Goal: Information Seeking & Learning: Learn about a topic

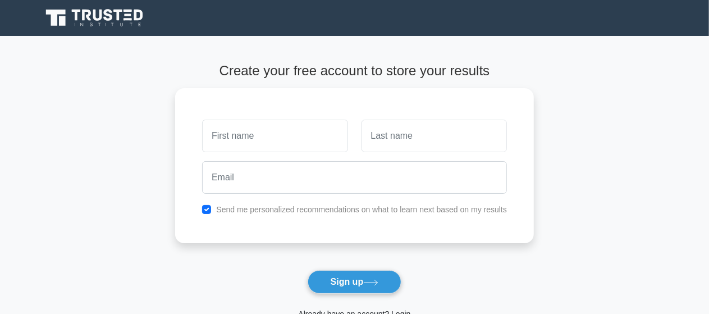
scroll to position [179, 0]
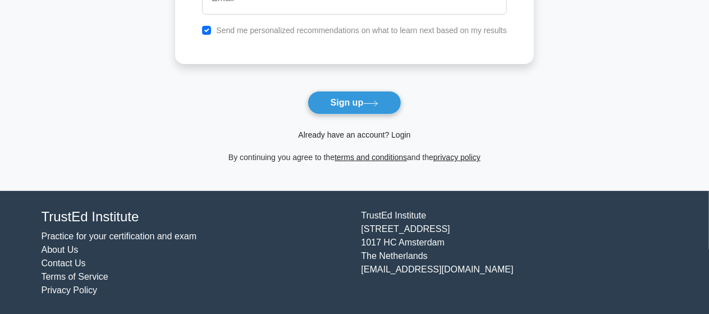
click at [355, 133] on link "Already have an account? Login" at bounding box center [354, 134] width 112 height 9
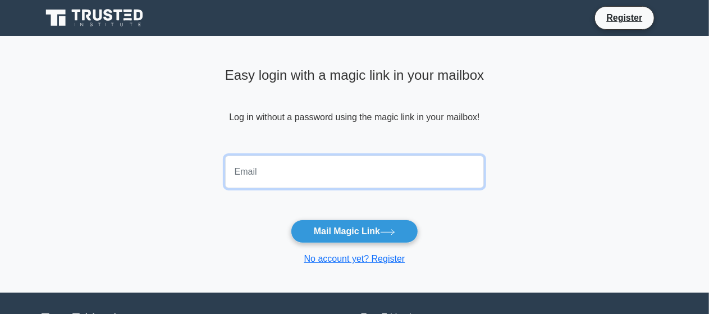
click at [303, 177] on input "email" at bounding box center [354, 171] width 259 height 33
type input "nightmaredance2886@gmail.com"
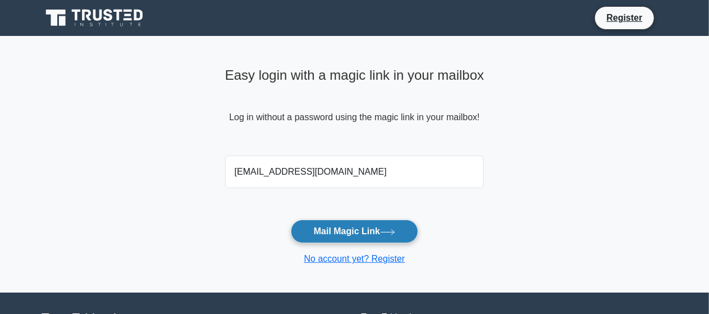
click at [346, 227] on button "Mail Magic Link" at bounding box center [354, 231] width 127 height 24
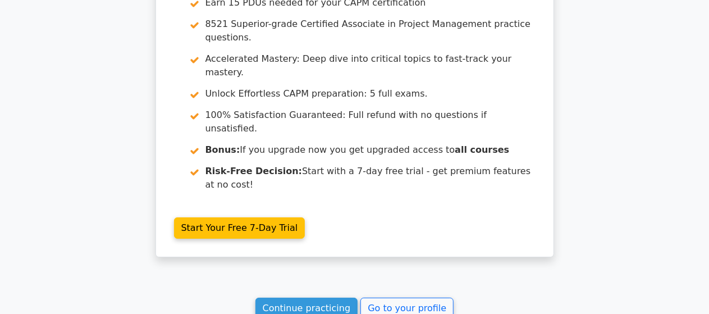
scroll to position [6257, 0]
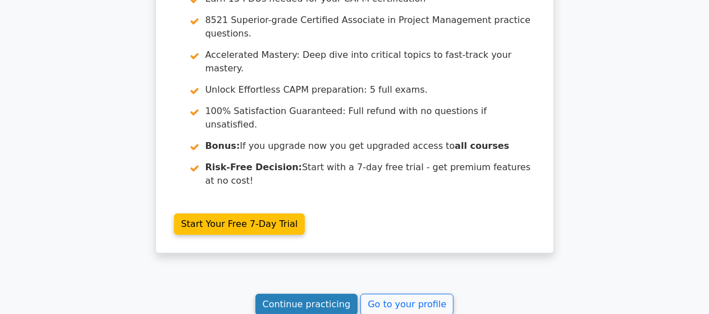
click at [327, 293] on link "Continue practicing" at bounding box center [306, 303] width 103 height 21
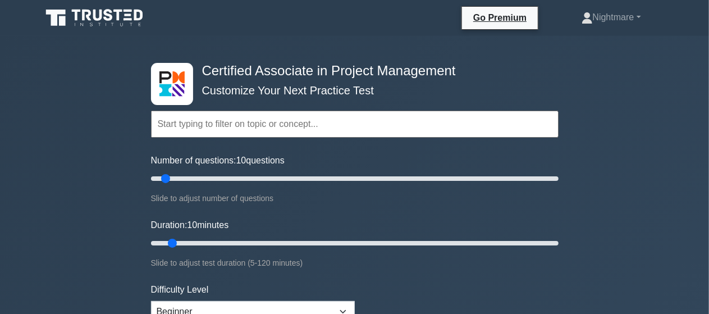
click at [447, 186] on div "Number of questions: 10 questions Slide to adjust number of questions" at bounding box center [354, 179] width 407 height 51
click at [493, 183] on input "Number of questions: 10 questions" at bounding box center [354, 178] width 407 height 13
click at [522, 180] on input "Number of questions: 170 questions" at bounding box center [354, 178] width 407 height 13
click at [522, 180] on input "Number of questions: 185 questions" at bounding box center [354, 178] width 407 height 13
click at [542, 180] on input "Number of questions: 185 questions" at bounding box center [354, 178] width 407 height 13
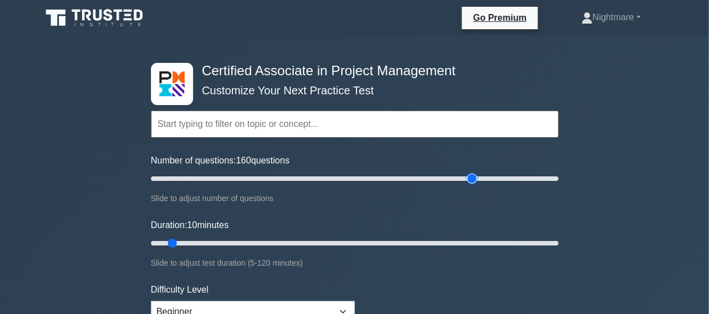
click at [476, 174] on input "Number of questions: 160 questions" at bounding box center [354, 178] width 407 height 13
click at [459, 176] on input "Number of questions: 155 questions" at bounding box center [354, 178] width 407 height 13
type input "150"
click at [449, 176] on input "Number of questions: 150 questions" at bounding box center [354, 178] width 407 height 13
type input "120"
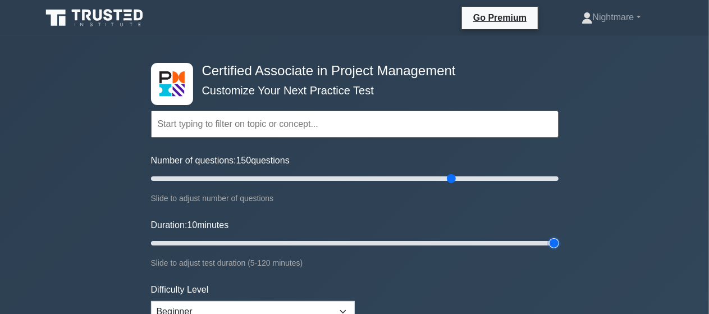
click at [554, 241] on input "Duration: 10 minutes" at bounding box center [354, 242] width 407 height 13
click at [554, 241] on input "Duration: 120 minutes" at bounding box center [354, 242] width 407 height 13
drag, startPoint x: 554, startPoint y: 241, endPoint x: 577, endPoint y: 244, distance: 22.6
click at [558, 244] on input "Duration: 120 minutes" at bounding box center [354, 242] width 407 height 13
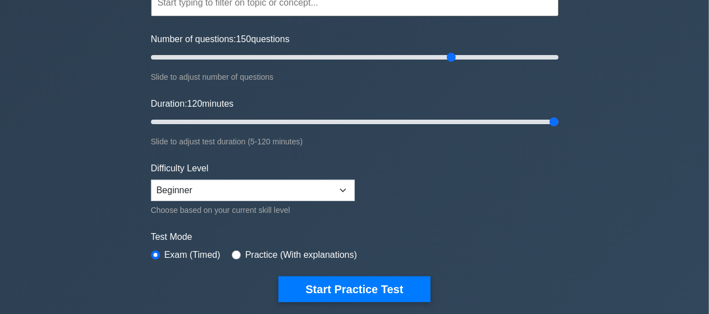
scroll to position [180, 0]
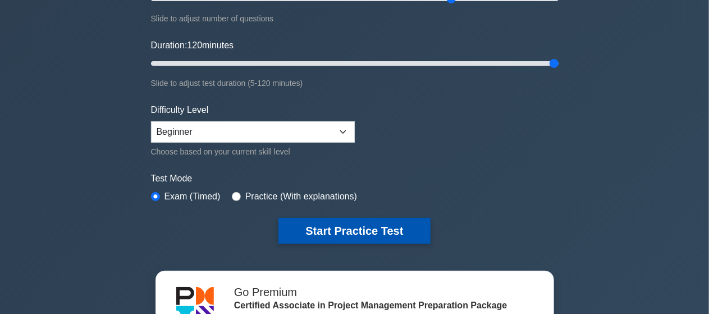
click at [348, 225] on button "Start Practice Test" at bounding box center [354, 231] width 152 height 26
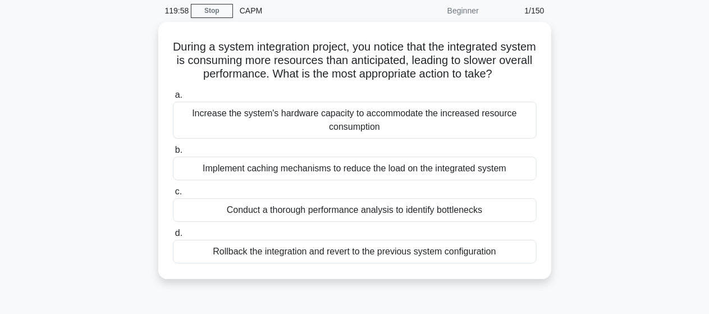
scroll to position [45, 0]
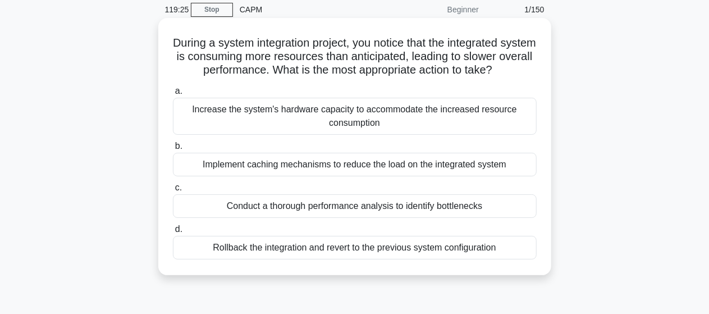
click at [324, 204] on div "Conduct a thorough performance analysis to identify bottlenecks" at bounding box center [355, 206] width 364 height 24
click at [173, 191] on input "c. Conduct a thorough performance analysis to identify bottlenecks" at bounding box center [173, 187] width 0 height 7
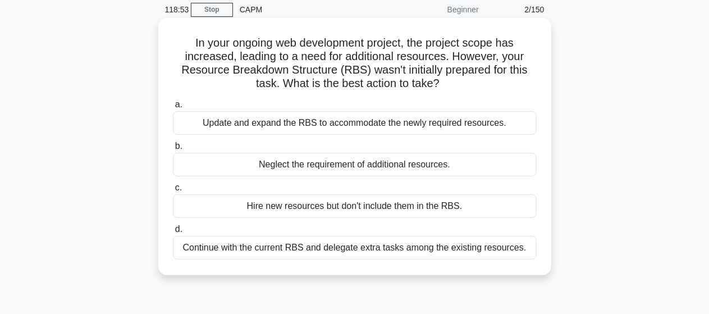
click at [318, 125] on div "Update and expand the RBS to accommodate the newly required resources." at bounding box center [355, 123] width 364 height 24
click at [173, 108] on input "a. Update and expand the RBS to accommodate the newly required resources." at bounding box center [173, 104] width 0 height 7
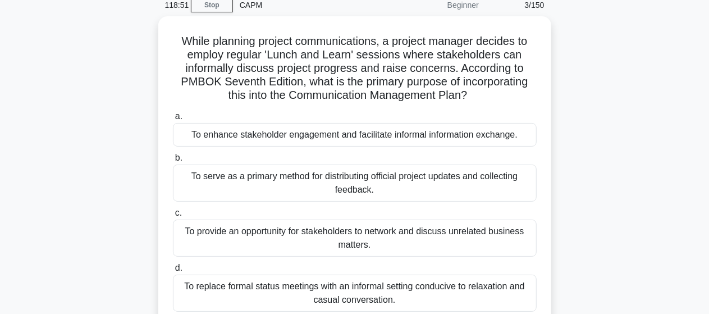
scroll to position [67, 0]
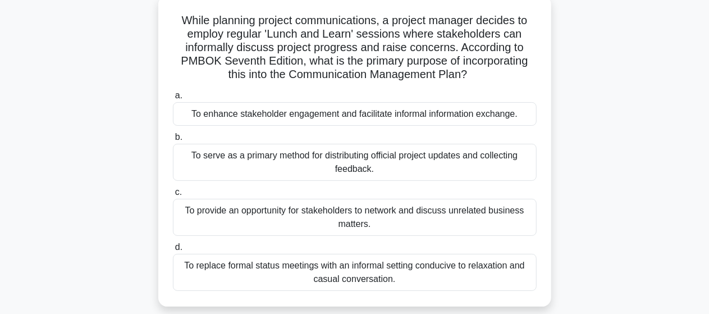
click at [379, 161] on div "To serve as a primary method for distributing official project updates and coll…" at bounding box center [355, 162] width 364 height 37
click at [173, 141] on input "b. To serve as a primary method for distributing official project updates and c…" at bounding box center [173, 137] width 0 height 7
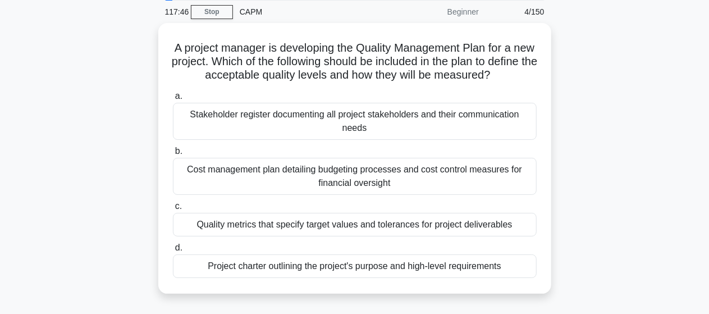
scroll to position [45, 0]
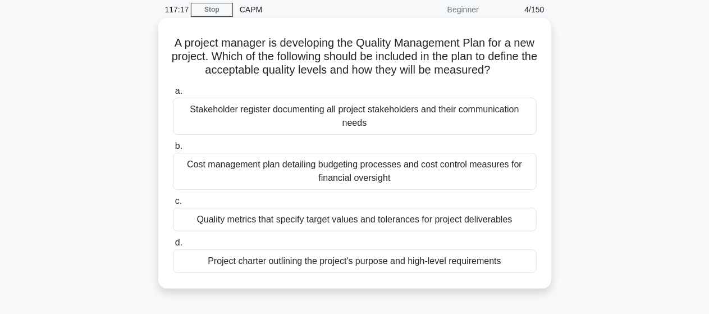
click at [298, 220] on div "Quality metrics that specify target values and tolerances for project deliverab…" at bounding box center [355, 220] width 364 height 24
click at [173, 205] on input "c. Quality metrics that specify target values and tolerances for project delive…" at bounding box center [173, 201] width 0 height 7
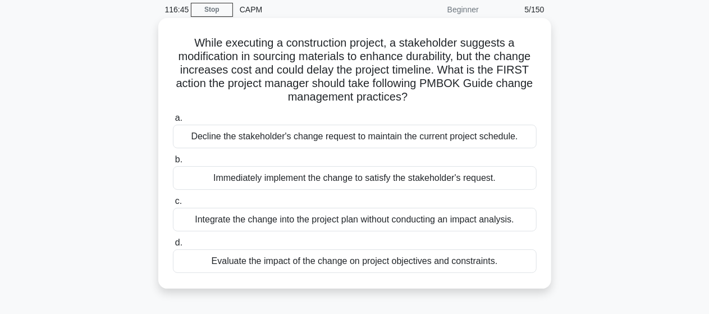
click at [405, 261] on div "Evaluate the impact of the change on project objectives and constraints." at bounding box center [355, 261] width 364 height 24
click at [173, 246] on input "d. Evaluate the impact of the change on project objectives and constraints." at bounding box center [173, 242] width 0 height 7
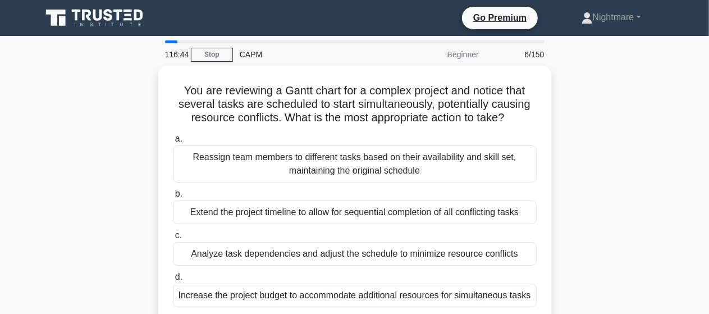
scroll to position [22, 0]
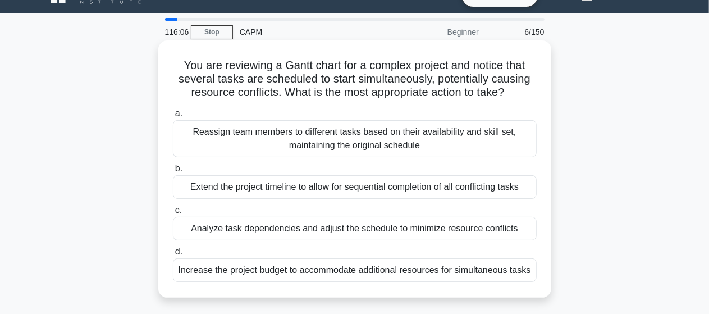
click at [299, 227] on div "Analyze task dependencies and adjust the schedule to minimize resource conflicts" at bounding box center [355, 229] width 364 height 24
click at [173, 214] on input "c. Analyze task dependencies and adjust the schedule to minimize resource confl…" at bounding box center [173, 210] width 0 height 7
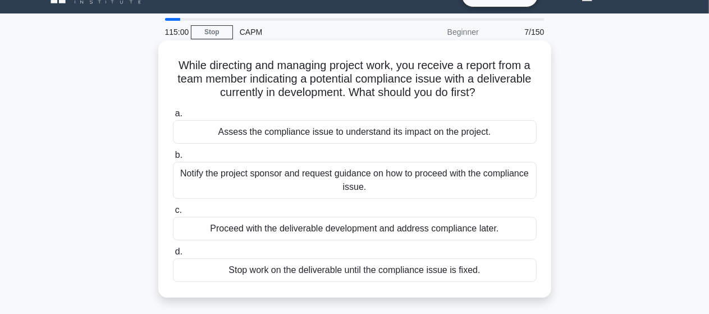
click at [331, 131] on div "Assess the compliance issue to understand its impact on the project." at bounding box center [355, 132] width 364 height 24
click at [173, 117] on input "a. Assess the compliance issue to understand its impact on the project." at bounding box center [173, 113] width 0 height 7
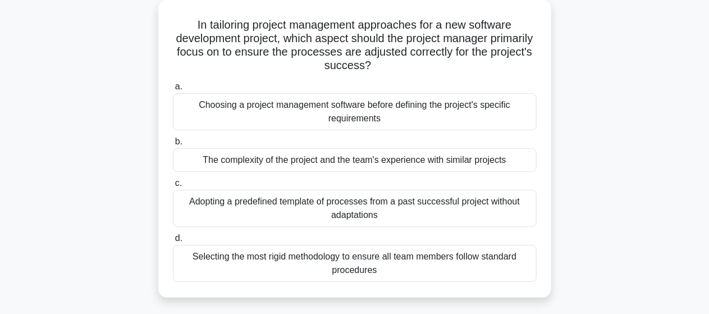
scroll to position [67, 0]
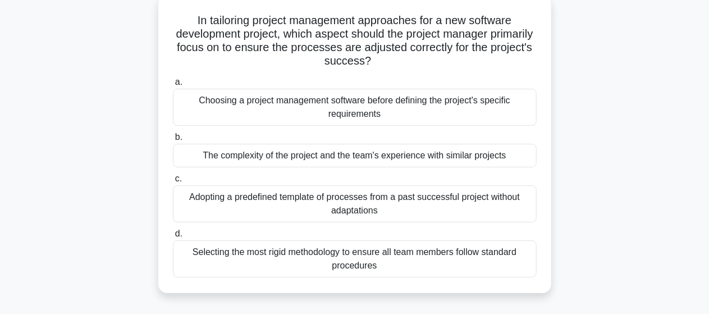
click at [339, 156] on div "The complexity of the project and the team's experience with similar projects" at bounding box center [355, 156] width 364 height 24
click at [173, 141] on input "b. The complexity of the project and the team's experience with similar projects" at bounding box center [173, 137] width 0 height 7
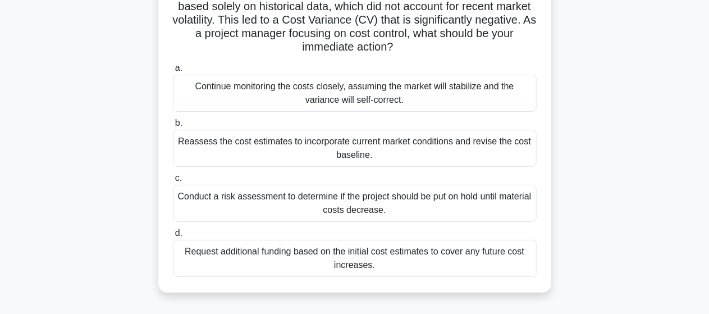
scroll to position [112, 0]
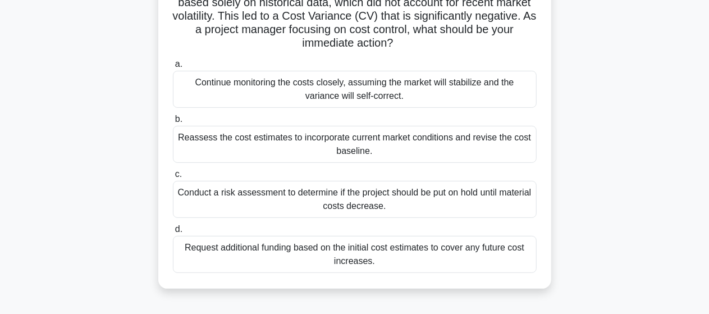
click at [266, 143] on div "Reassess the cost estimates to incorporate current market conditions and revise…" at bounding box center [355, 144] width 364 height 37
click at [173, 123] on input "b. Reassess the cost estimates to incorporate current market conditions and rev…" at bounding box center [173, 119] width 0 height 7
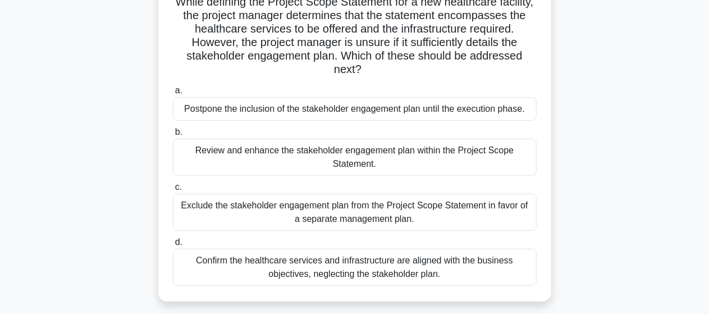
scroll to position [90, 0]
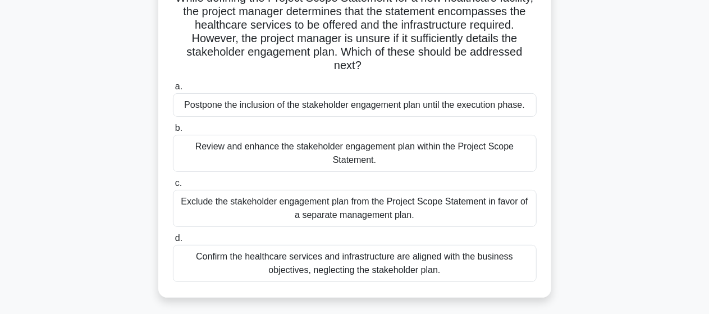
click at [354, 148] on div "Review and enhance the stakeholder engagement plan within the Project Scope Sta…" at bounding box center [355, 153] width 364 height 37
click at [173, 132] on input "b. Review and enhance the stakeholder engagement plan within the Project Scope …" at bounding box center [173, 128] width 0 height 7
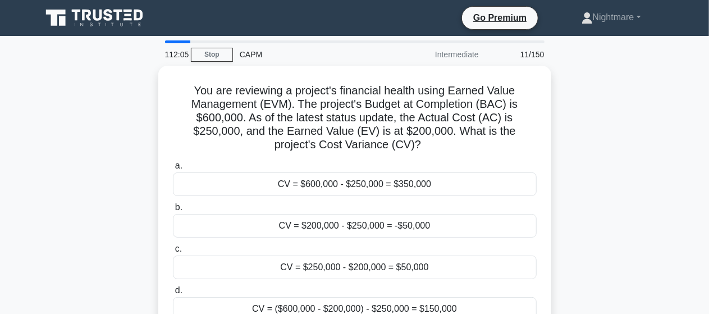
scroll to position [22, 0]
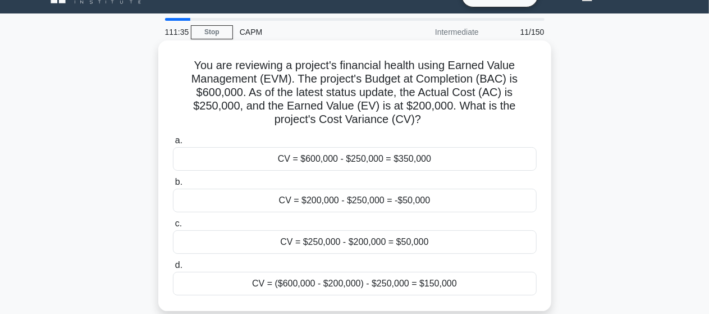
click at [391, 199] on div "CV = $200,000 - $250,000 = -$50,000" at bounding box center [355, 201] width 364 height 24
click at [173, 186] on input "b. CV = $200,000 - $250,000 = -$50,000" at bounding box center [173, 181] width 0 height 7
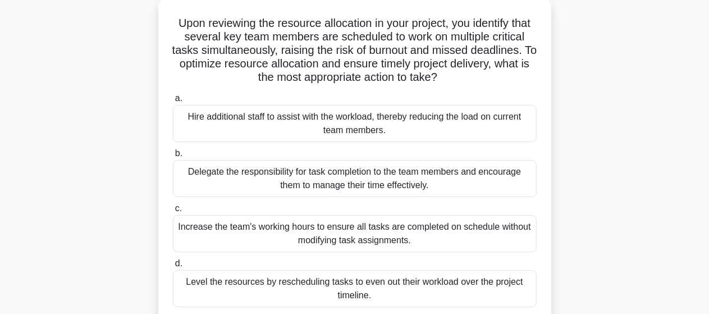
scroll to position [90, 0]
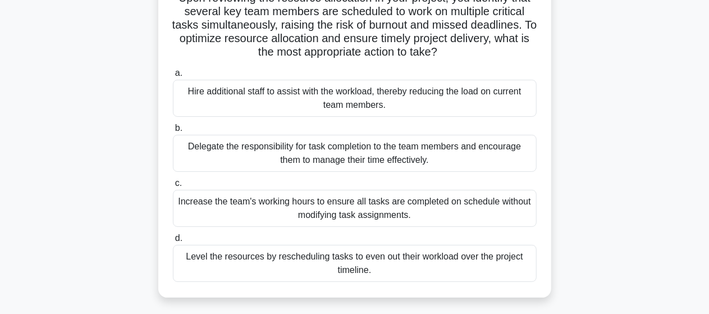
click at [352, 260] on div "Level the resources by rescheduling tasks to even out their workload over the p…" at bounding box center [355, 263] width 364 height 37
click at [173, 242] on input "d. Level the resources by rescheduling tasks to even out their workload over th…" at bounding box center [173, 238] width 0 height 7
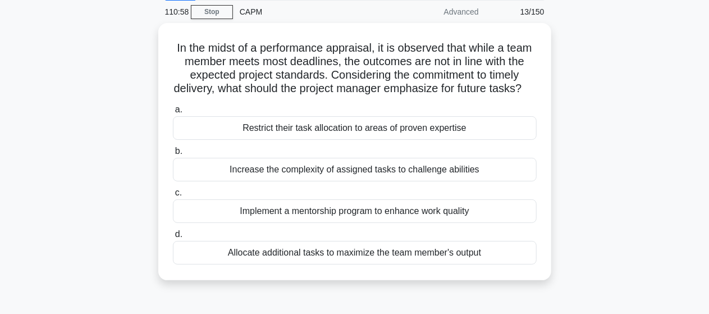
scroll to position [45, 0]
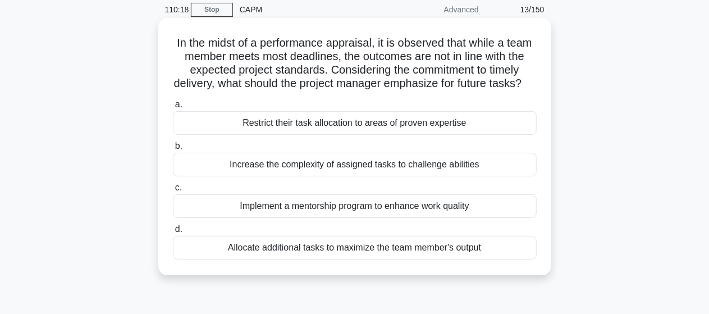
click at [342, 218] on div "Implement a mentorship program to enhance work quality" at bounding box center [355, 206] width 364 height 24
click at [173, 191] on input "c. Implement a mentorship program to enhance work quality" at bounding box center [173, 187] width 0 height 7
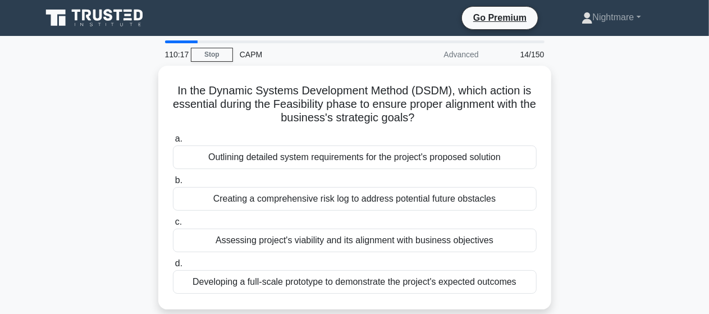
scroll to position [22, 0]
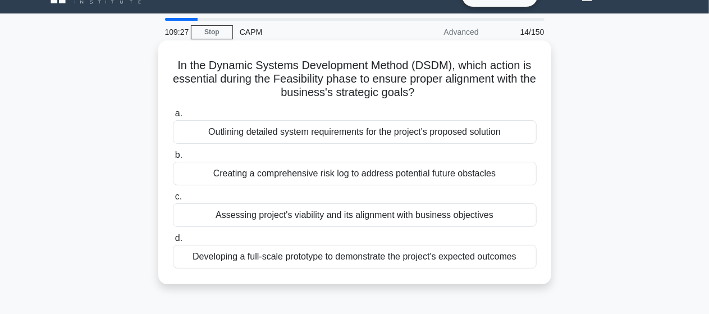
click at [352, 215] on div "Assessing project's viability and its alignment with business objectives" at bounding box center [355, 215] width 364 height 24
click at [173, 200] on input "c. Assessing project's viability and its alignment with business objectives" at bounding box center [173, 196] width 0 height 7
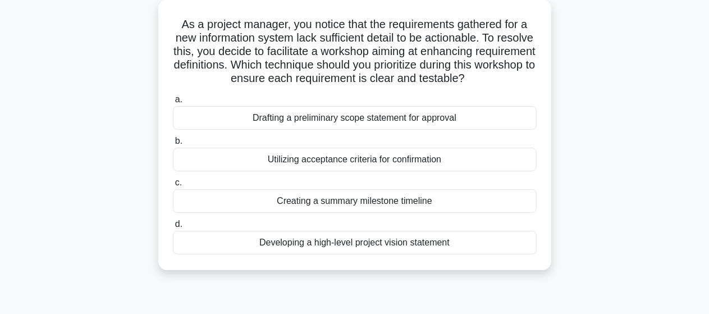
scroll to position [67, 0]
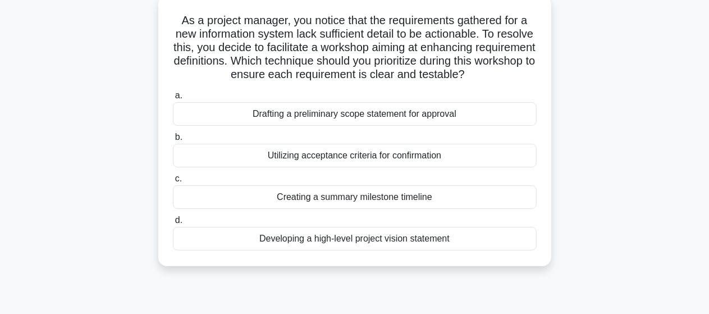
click at [327, 116] on div "Drafting a preliminary scope statement for approval" at bounding box center [355, 114] width 364 height 24
click at [173, 99] on input "a. Drafting a preliminary scope statement for approval" at bounding box center [173, 95] width 0 height 7
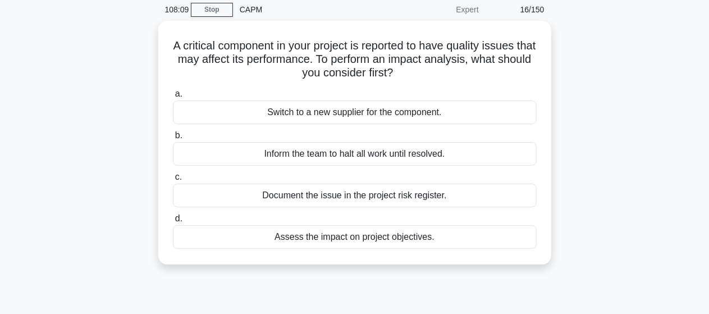
scroll to position [22, 0]
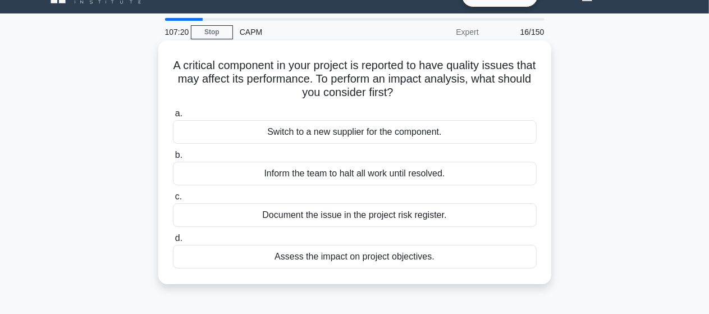
click at [357, 257] on div "Assess the impact on project objectives." at bounding box center [355, 257] width 364 height 24
click at [173, 242] on input "d. Assess the impact on project objectives." at bounding box center [173, 238] width 0 height 7
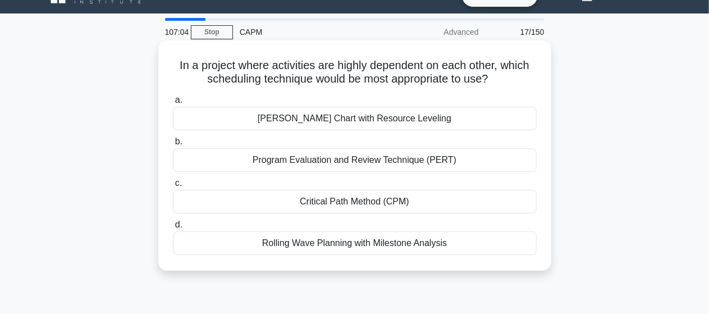
click at [360, 201] on div "Critical Path Method (CPM)" at bounding box center [355, 202] width 364 height 24
click at [173, 187] on input "c. Critical Path Method (CPM)" at bounding box center [173, 183] width 0 height 7
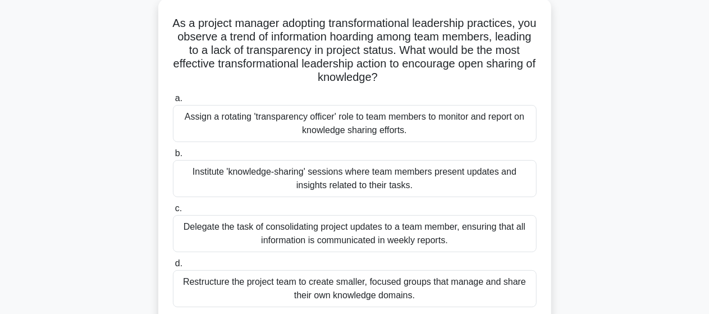
scroll to position [90, 0]
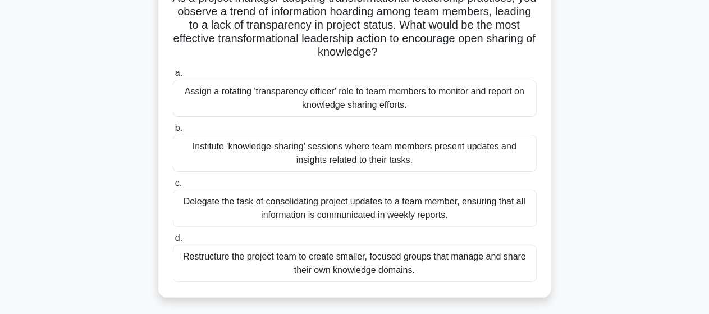
click at [327, 97] on div "Assign a rotating 'transparency officer' role to team members to monitor and re…" at bounding box center [355, 98] width 364 height 37
click at [173, 77] on input "a. Assign a rotating 'transparency officer' role to team members to monitor and…" at bounding box center [173, 73] width 0 height 7
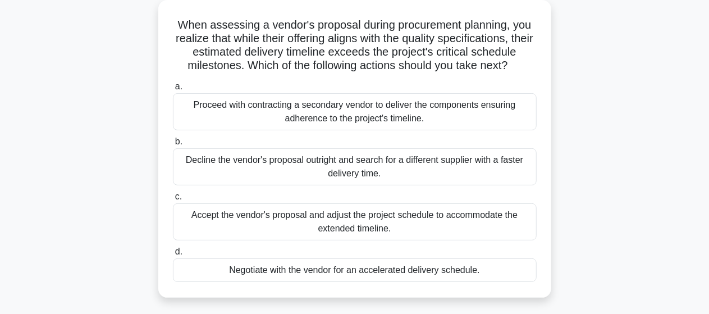
scroll to position [67, 0]
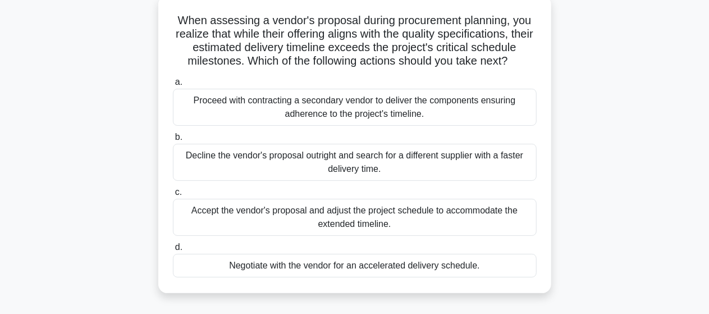
click at [331, 263] on div "Negotiate with the vendor for an accelerated delivery schedule." at bounding box center [355, 266] width 364 height 24
click at [173, 251] on input "d. Negotiate with the vendor for an accelerated delivery schedule." at bounding box center [173, 247] width 0 height 7
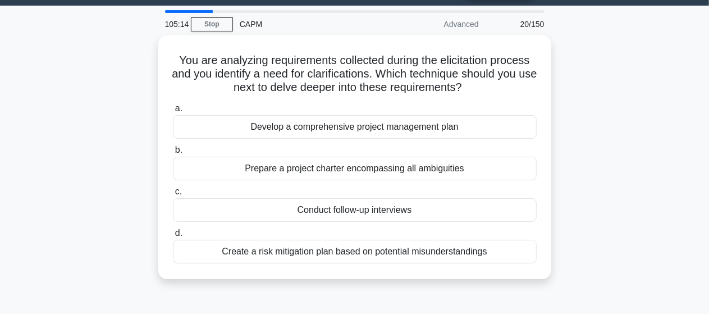
scroll to position [0, 0]
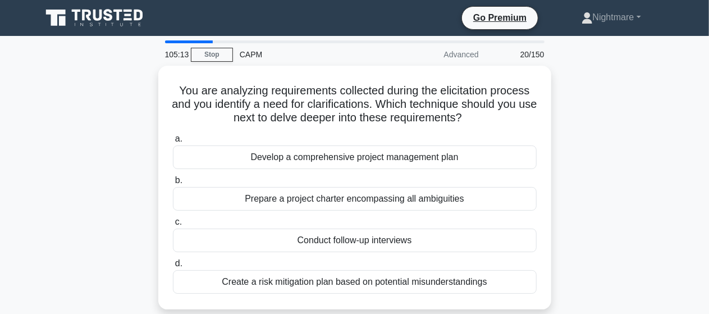
click at [610, 175] on div "You are analyzing requirements collected during the elicitation process and you…" at bounding box center [355, 194] width 640 height 257
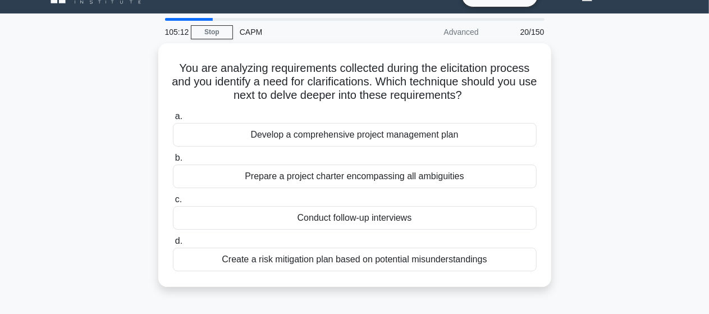
scroll to position [45, 0]
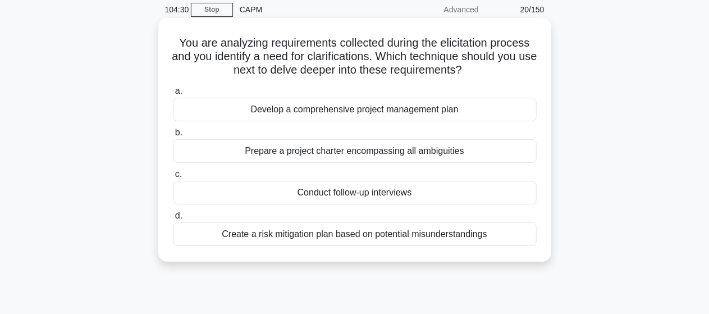
click at [347, 189] on div "Conduct follow-up interviews" at bounding box center [355, 193] width 364 height 24
click at [173, 178] on input "c. Conduct follow-up interviews" at bounding box center [173, 174] width 0 height 7
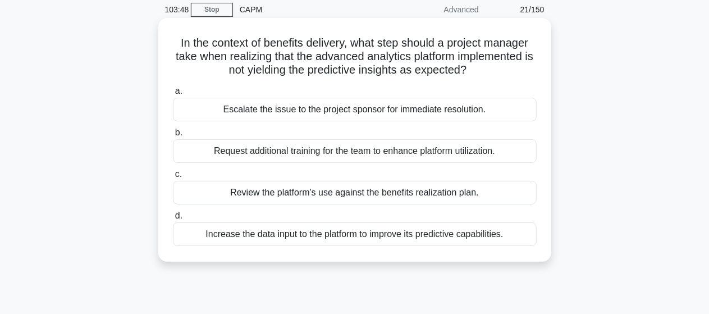
click at [315, 195] on div "Review the platform's use against the benefits realization plan." at bounding box center [355, 193] width 364 height 24
click at [173, 178] on input "c. Review the platform's use against the benefits realization plan." at bounding box center [173, 174] width 0 height 7
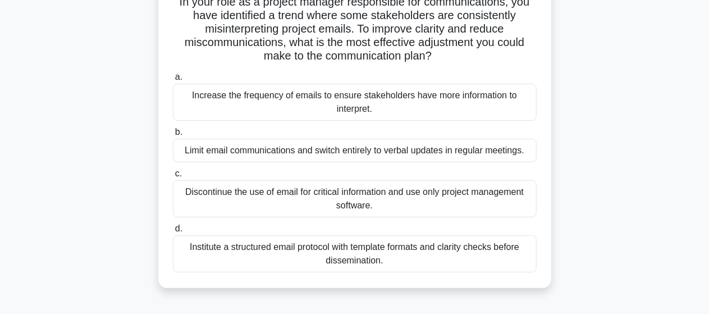
scroll to position [90, 0]
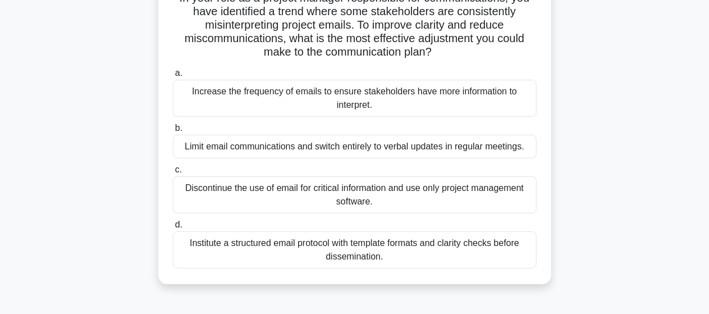
click at [346, 247] on div "Institute a structured email protocol with template formats and clarity checks …" at bounding box center [355, 249] width 364 height 37
click at [173, 228] on input "d. Institute a structured email protocol with template formats and clarity chec…" at bounding box center [173, 224] width 0 height 7
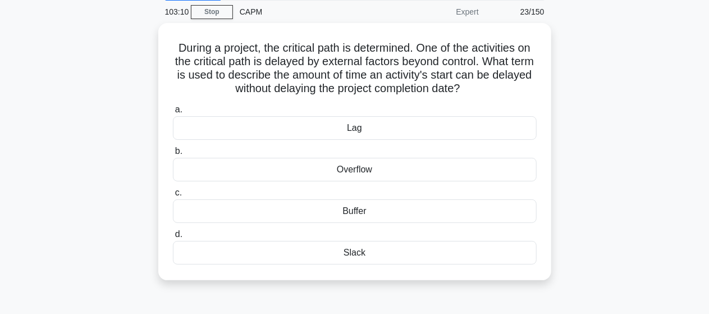
scroll to position [45, 0]
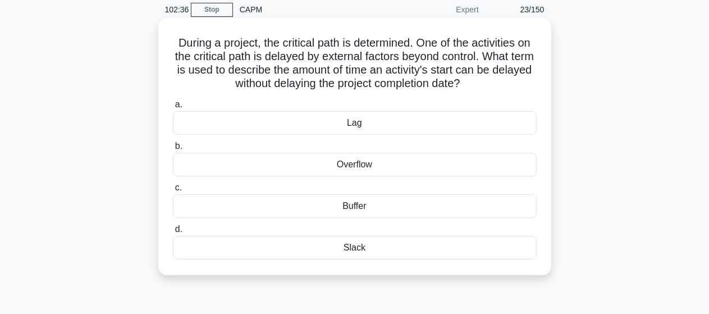
click at [354, 206] on div "Buffer" at bounding box center [355, 206] width 364 height 24
click at [173, 191] on input "c. Buffer" at bounding box center [173, 187] width 0 height 7
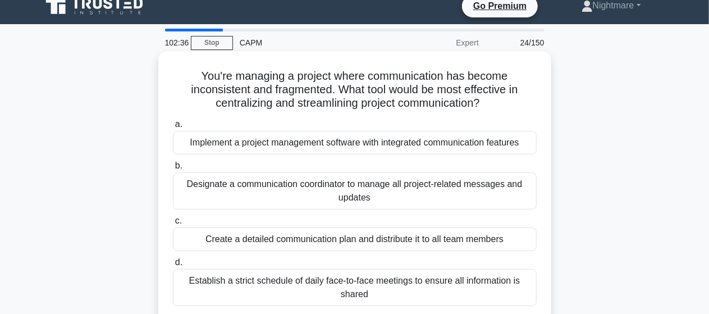
scroll to position [0, 0]
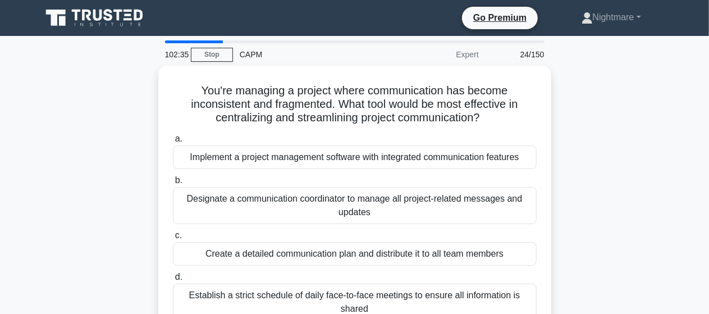
click at [586, 160] on div "You're managing a project where communication has become inconsistent and fragm…" at bounding box center [355, 208] width 640 height 284
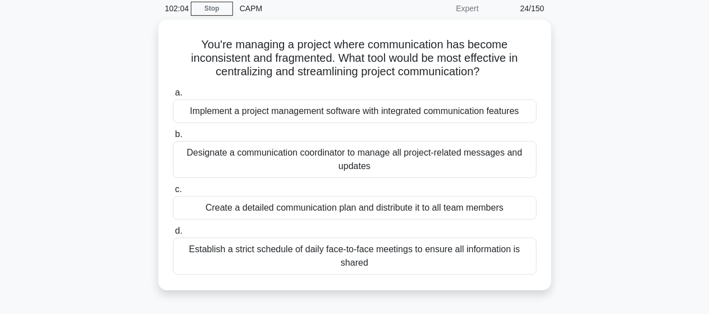
scroll to position [45, 0]
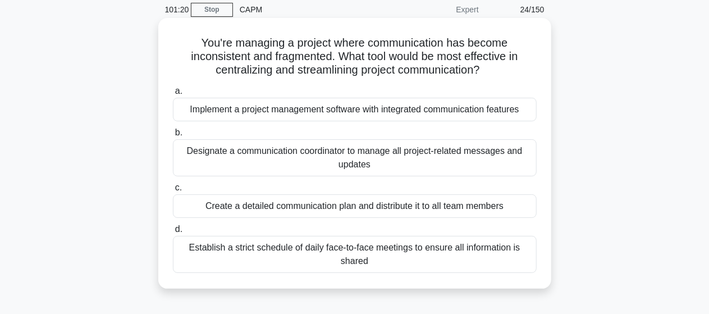
click at [428, 109] on div "Implement a project management software with integrated communication features" at bounding box center [355, 110] width 364 height 24
click at [173, 95] on input "a. Implement a project management software with integrated communication featur…" at bounding box center [173, 91] width 0 height 7
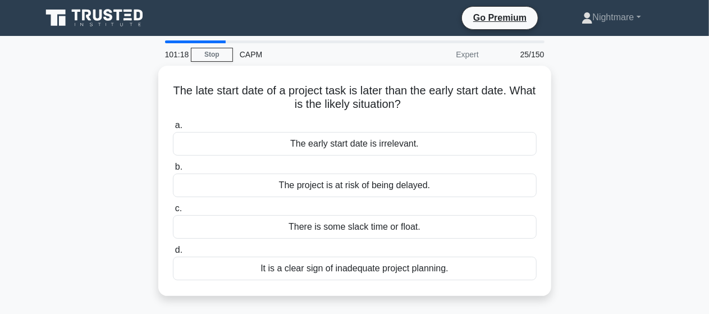
scroll to position [22, 0]
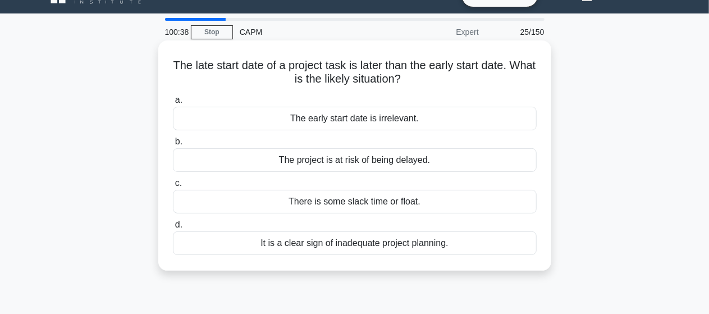
click at [374, 203] on div "There is some slack time or float." at bounding box center [355, 202] width 364 height 24
click at [173, 187] on input "c. There is some slack time or float." at bounding box center [173, 183] width 0 height 7
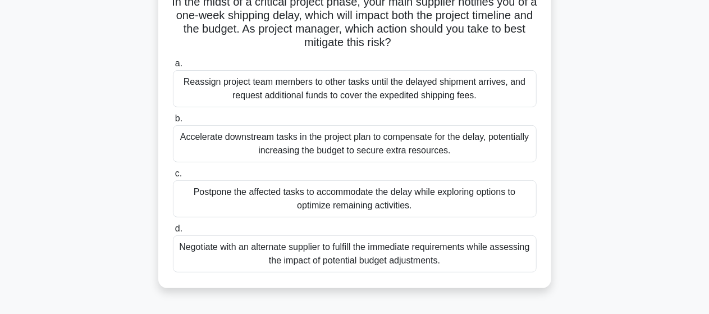
scroll to position [90, 0]
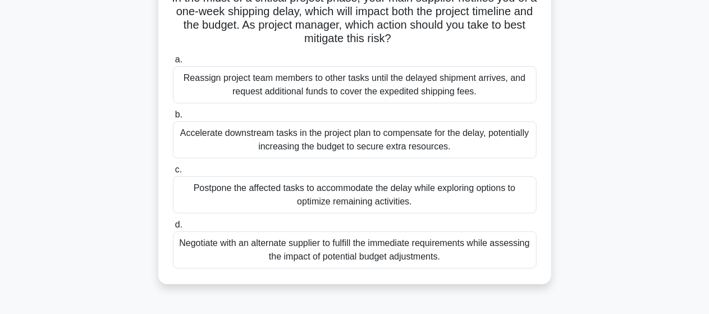
click at [359, 201] on div "Postpone the affected tasks to accommodate the delay while exploring options to…" at bounding box center [355, 194] width 364 height 37
click at [173, 173] on input "c. Postpone the affected tasks to accommodate the delay while exploring options…" at bounding box center [173, 169] width 0 height 7
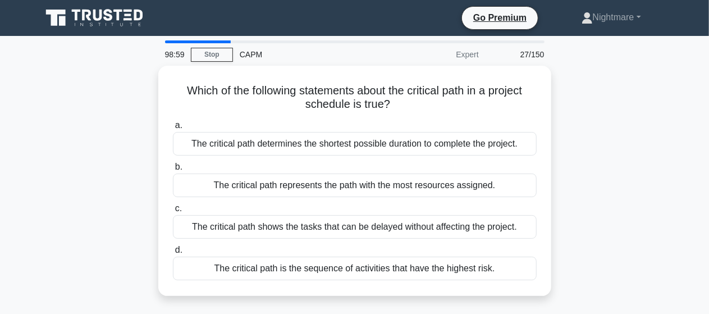
scroll to position [22, 0]
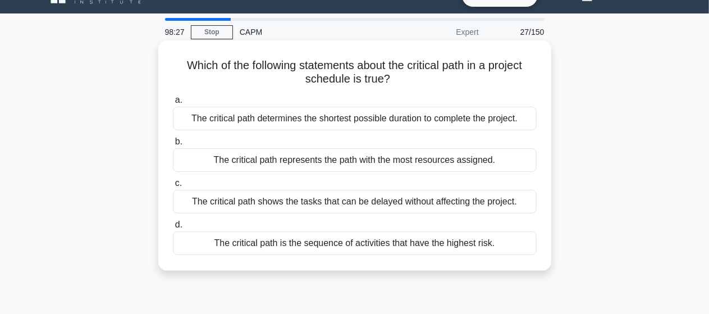
click at [434, 122] on div "The critical path determines the shortest possible duration to complete the pro…" at bounding box center [355, 119] width 364 height 24
click at [173, 104] on input "a. The critical path determines the shortest possible duration to complete the …" at bounding box center [173, 100] width 0 height 7
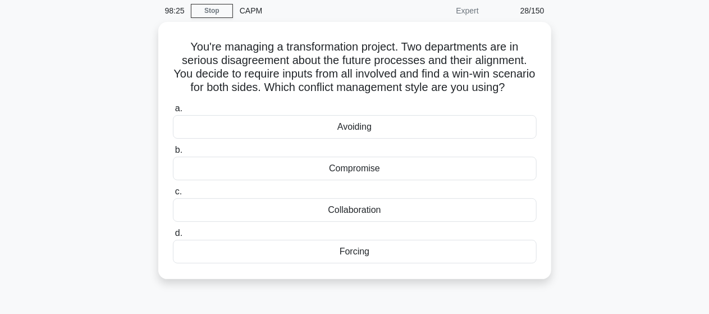
scroll to position [45, 0]
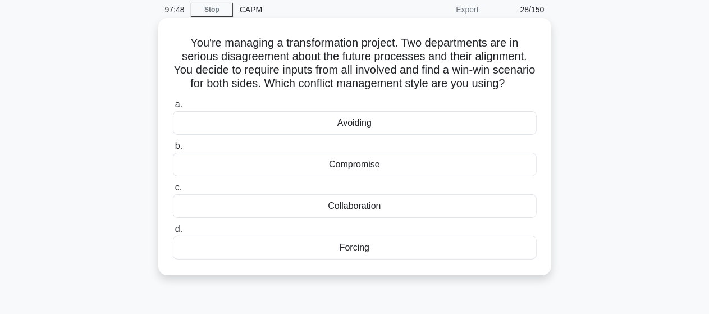
click at [355, 218] on div "Collaboration" at bounding box center [355, 206] width 364 height 24
click at [173, 191] on input "c. Collaboration" at bounding box center [173, 187] width 0 height 7
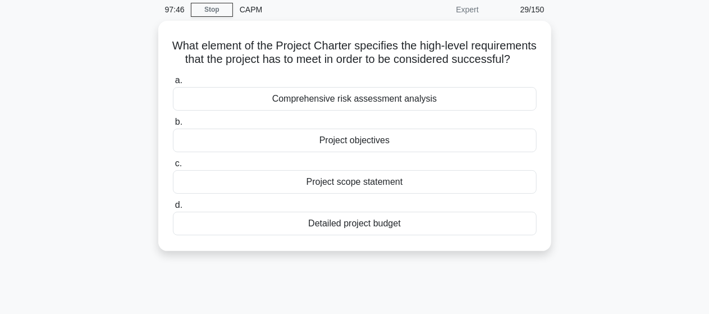
scroll to position [22, 0]
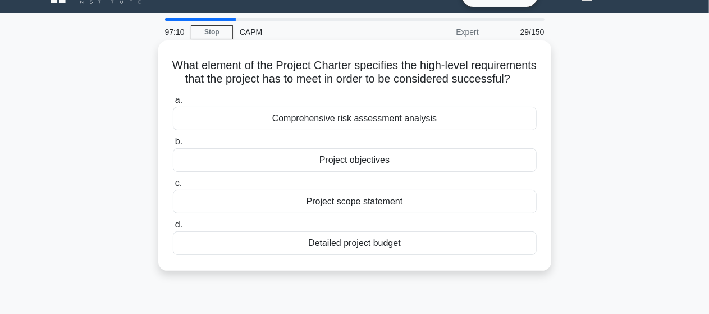
click at [361, 172] on div "Project objectives" at bounding box center [355, 160] width 364 height 24
click at [173, 145] on input "b. Project objectives" at bounding box center [173, 141] width 0 height 7
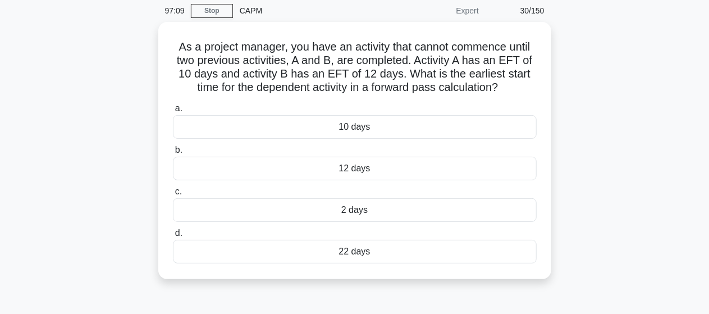
scroll to position [45, 0]
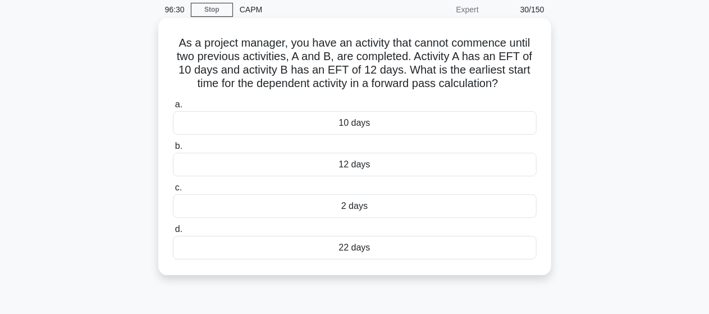
click at [361, 164] on div "12 days" at bounding box center [355, 165] width 364 height 24
click at [173, 150] on input "b. 12 days" at bounding box center [173, 146] width 0 height 7
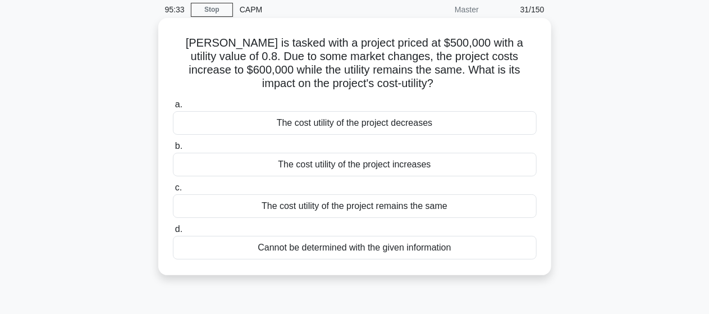
click at [389, 164] on div "The cost utility of the project increases" at bounding box center [355, 165] width 364 height 24
click at [173, 150] on input "b. The cost utility of the project increases" at bounding box center [173, 146] width 0 height 7
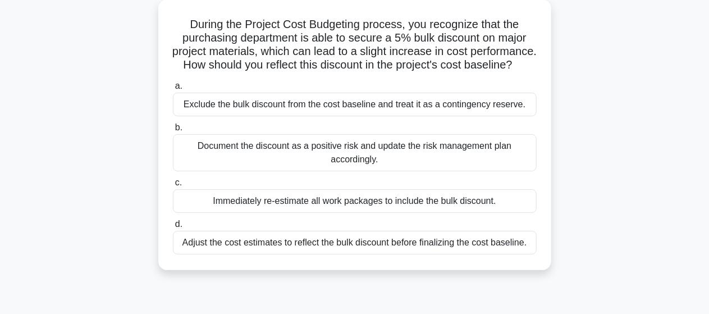
scroll to position [67, 0]
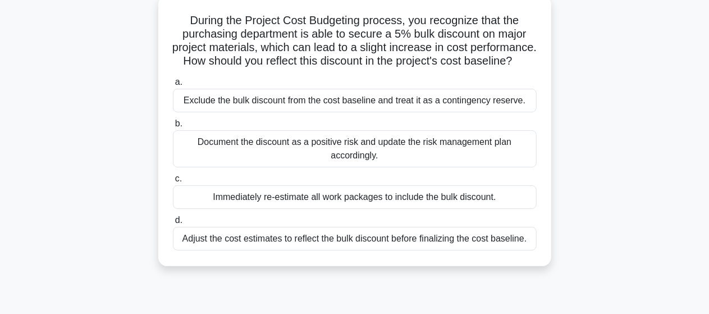
click at [318, 250] on div "Adjust the cost estimates to reflect the bulk discount before finalizing the co…" at bounding box center [355, 239] width 364 height 24
click at [173, 224] on input "d. Adjust the cost estimates to reflect the bulk discount before finalizing the…" at bounding box center [173, 220] width 0 height 7
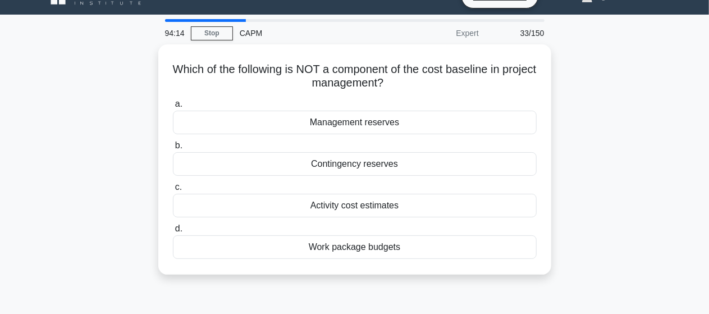
scroll to position [22, 0]
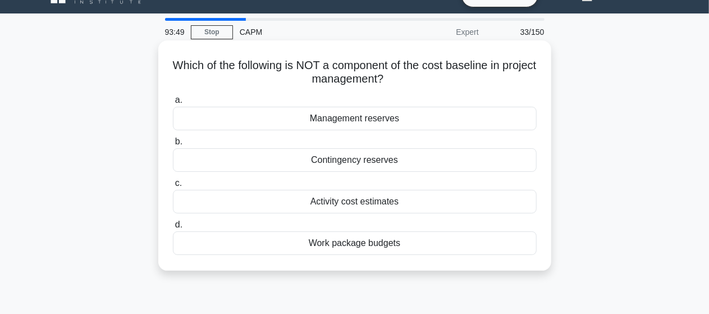
click at [352, 202] on div "Activity cost estimates" at bounding box center [355, 202] width 364 height 24
click at [173, 187] on input "c. Activity cost estimates" at bounding box center [173, 183] width 0 height 7
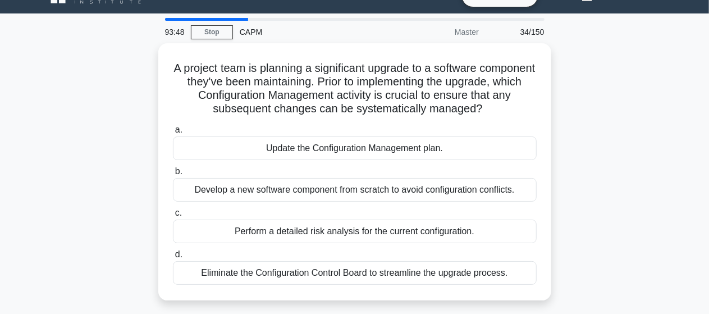
scroll to position [45, 0]
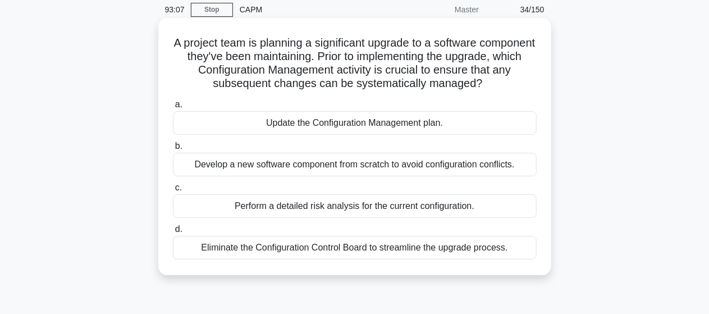
click at [337, 125] on div "Update the Configuration Management plan." at bounding box center [355, 123] width 364 height 24
click at [173, 108] on input "a. Update the Configuration Management plan." at bounding box center [173, 104] width 0 height 7
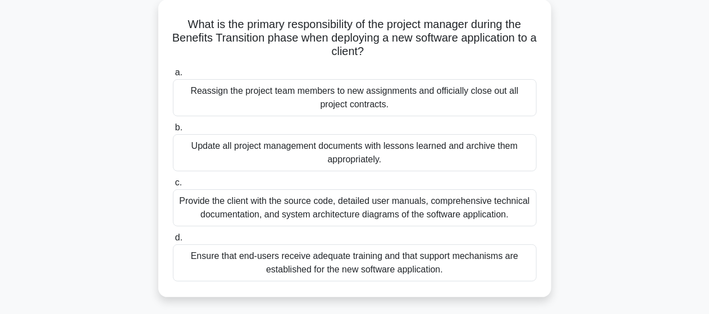
scroll to position [67, 0]
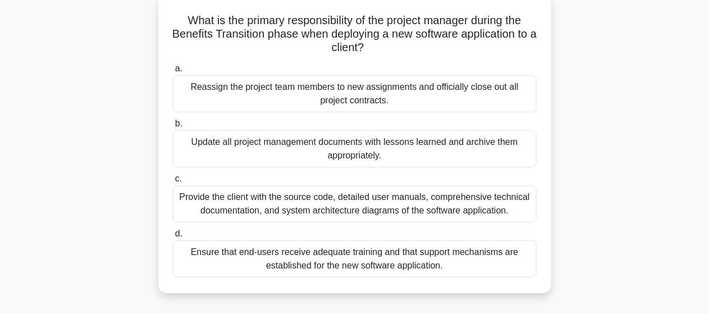
click at [341, 257] on div "Ensure that end-users receive adequate training and that support mechanisms are…" at bounding box center [355, 258] width 364 height 37
click at [173, 237] on input "d. Ensure that end-users receive adequate training and that support mechanisms …" at bounding box center [173, 233] width 0 height 7
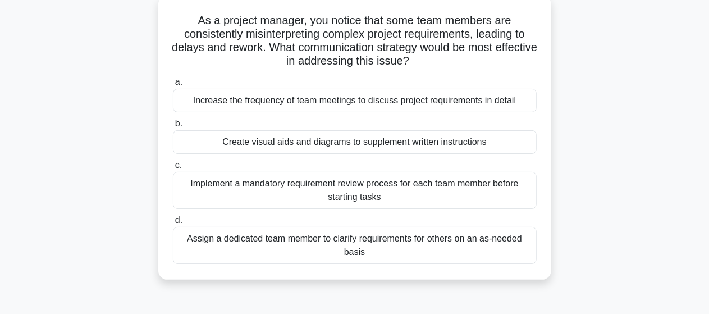
click at [363, 193] on div "Implement a mandatory requirement review process for each team member before st…" at bounding box center [355, 190] width 364 height 37
click at [173, 169] on input "c. Implement a mandatory requirement review process for each team member before…" at bounding box center [173, 165] width 0 height 7
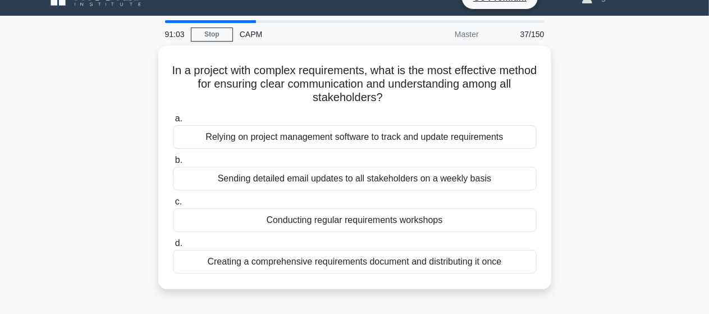
scroll to position [22, 0]
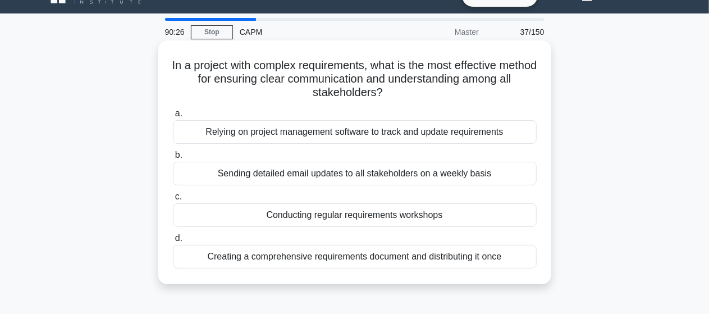
click at [346, 215] on div "Conducting regular requirements workshops" at bounding box center [355, 215] width 364 height 24
click at [173, 200] on input "c. Conducting regular requirements workshops" at bounding box center [173, 196] width 0 height 7
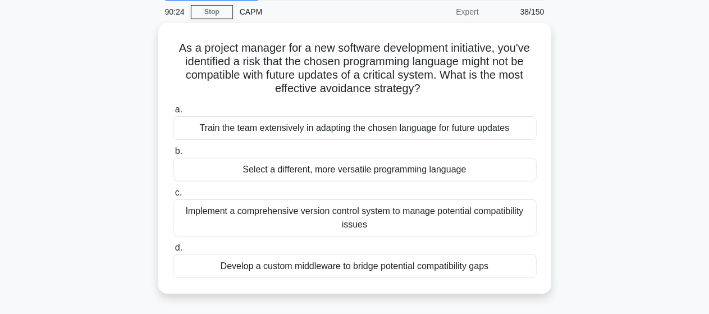
scroll to position [45, 0]
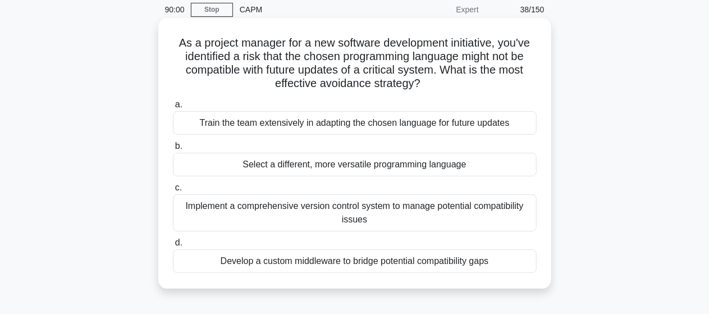
click at [399, 210] on div "Implement a comprehensive version control system to manage potential compatibil…" at bounding box center [355, 212] width 364 height 37
click at [173, 191] on input "c. Implement a comprehensive version control system to manage potential compati…" at bounding box center [173, 187] width 0 height 7
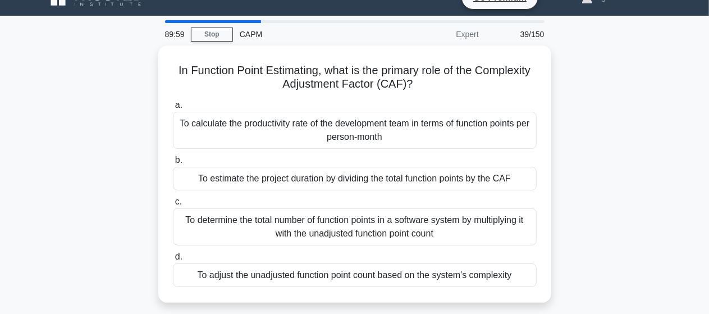
scroll to position [22, 0]
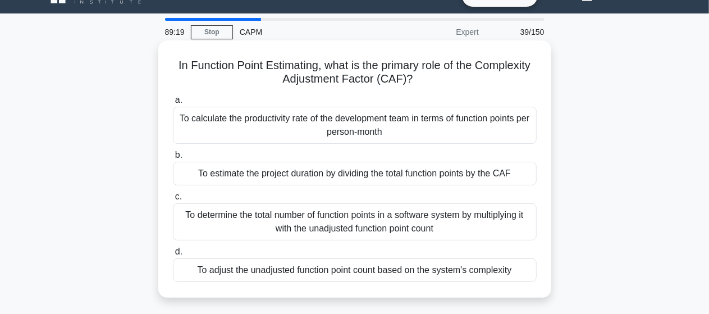
click at [356, 270] on div "To adjust the unadjusted function point count based on the system's complexity" at bounding box center [355, 270] width 364 height 24
click at [173, 255] on input "d. To adjust the unadjusted function point count based on the system's complexi…" at bounding box center [173, 251] width 0 height 7
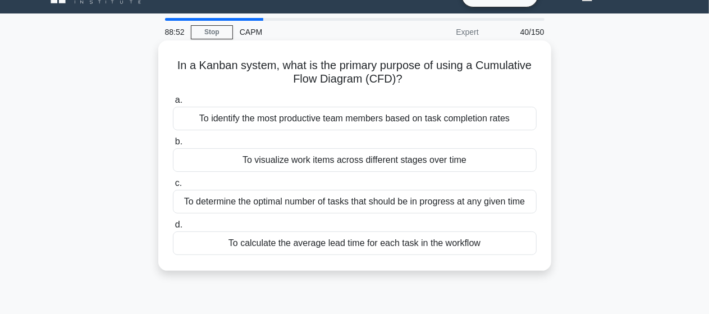
click at [418, 121] on div "To identify the most productive team members based on task completion rates" at bounding box center [355, 119] width 364 height 24
click at [173, 104] on input "a. To identify the most productive team members based on task completion rates" at bounding box center [173, 100] width 0 height 7
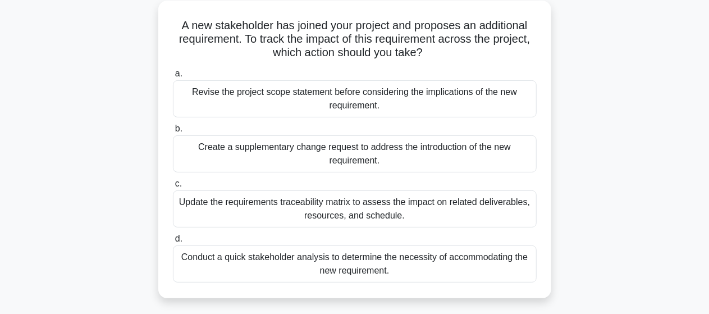
scroll to position [67, 0]
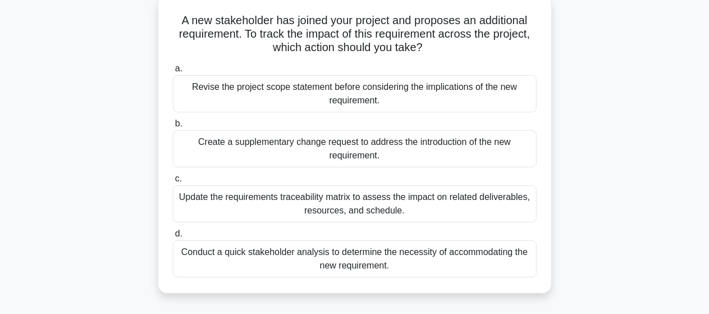
click at [426, 89] on div "Revise the project scope statement before considering the implications of the n…" at bounding box center [355, 93] width 364 height 37
click at [173, 72] on input "a. Revise the project scope statement before considering the implications of th…" at bounding box center [173, 68] width 0 height 7
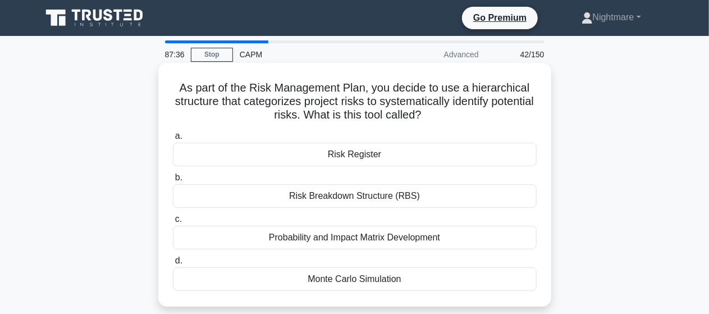
scroll to position [22, 0]
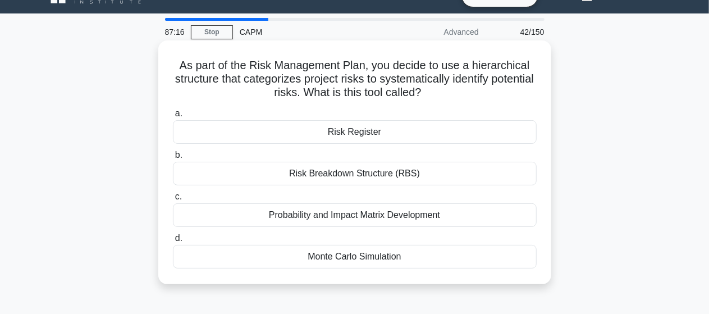
click at [354, 172] on div "Risk Breakdown Structure (RBS)" at bounding box center [355, 174] width 364 height 24
click at [173, 159] on input "b. Risk Breakdown Structure (RBS)" at bounding box center [173, 155] width 0 height 7
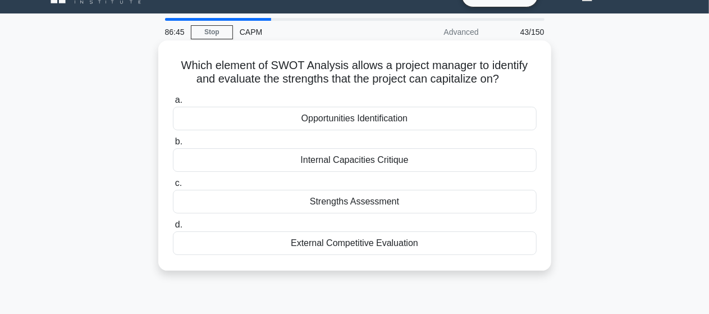
click at [364, 121] on div "Opportunities Identification" at bounding box center [355, 119] width 364 height 24
click at [173, 104] on input "a. Opportunities Identification" at bounding box center [173, 100] width 0 height 7
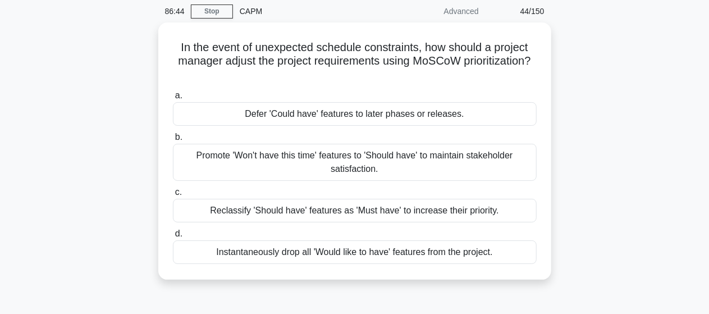
scroll to position [45, 0]
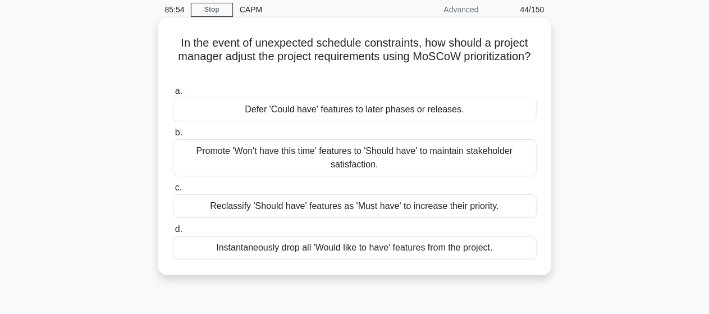
click at [400, 111] on div "Defer 'Could have' features to later phases or releases." at bounding box center [355, 110] width 364 height 24
click at [173, 95] on input "a. Defer 'Could have' features to later phases or releases." at bounding box center [173, 91] width 0 height 7
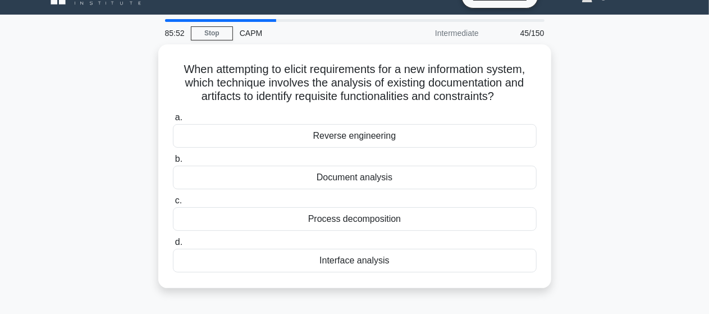
scroll to position [22, 0]
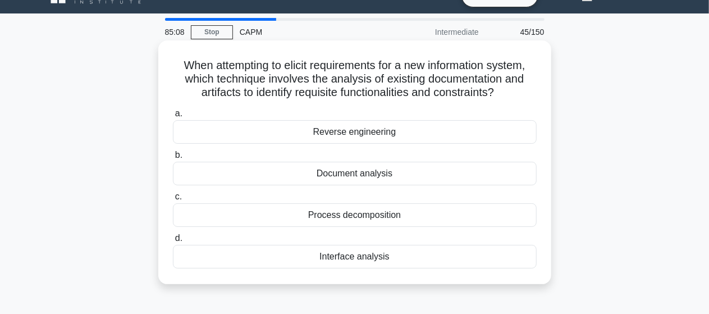
click at [358, 258] on div "Interface analysis" at bounding box center [355, 257] width 364 height 24
click at [173, 242] on input "d. Interface analysis" at bounding box center [173, 238] width 0 height 7
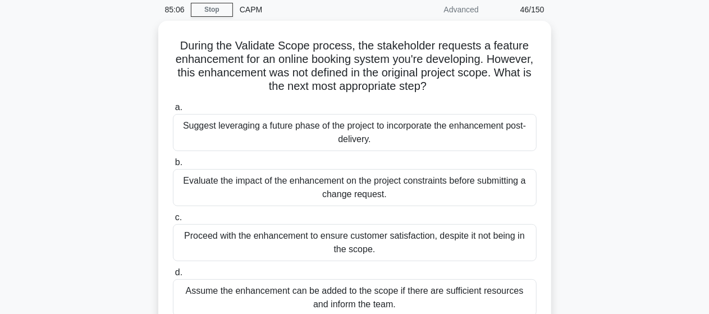
scroll to position [67, 0]
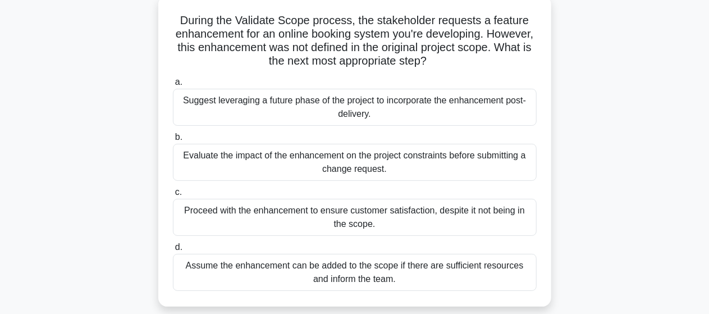
click at [358, 158] on div "Evaluate the impact of the enhancement on the project constraints before submit…" at bounding box center [355, 162] width 364 height 37
click at [173, 141] on input "b. Evaluate the impact of the enhancement on the project constraints before sub…" at bounding box center [173, 137] width 0 height 7
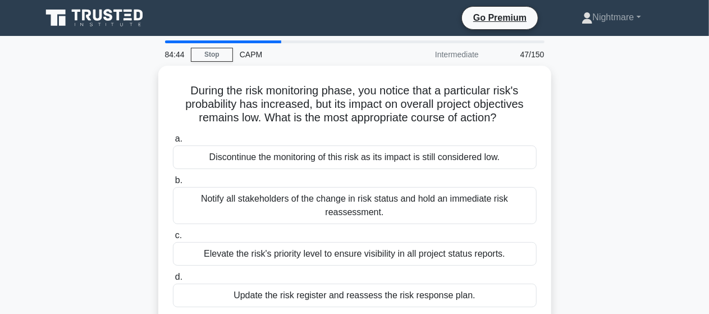
scroll to position [22, 0]
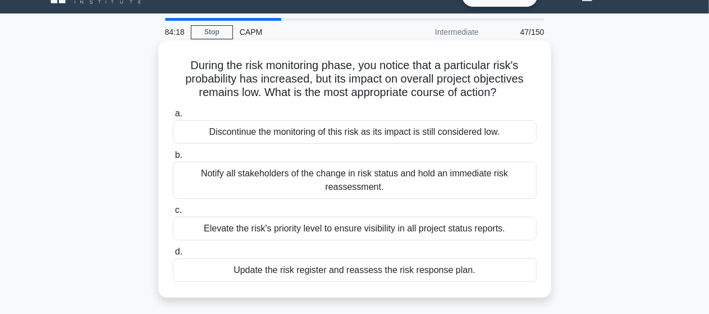
click at [432, 269] on div "Update the risk register and reassess the risk response plan." at bounding box center [355, 270] width 364 height 24
click at [173, 255] on input "d. Update the risk register and reassess the risk response plan." at bounding box center [173, 251] width 0 height 7
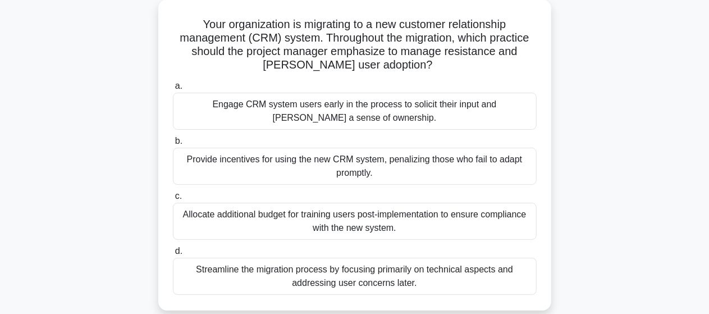
scroll to position [67, 0]
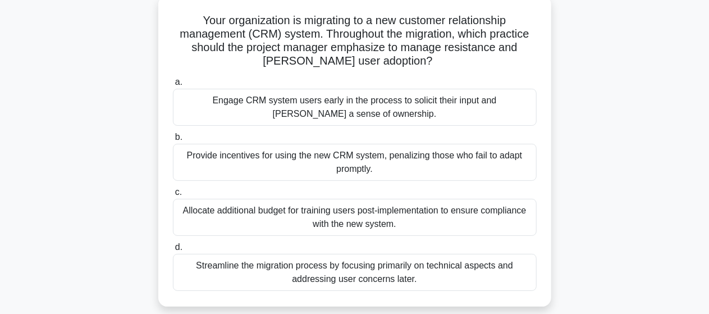
click at [407, 107] on div "Engage CRM system users early in the process to solicit their input and foster …" at bounding box center [355, 107] width 364 height 37
click at [173, 86] on input "a. Engage CRM system users early in the process to solicit their input and fost…" at bounding box center [173, 82] width 0 height 7
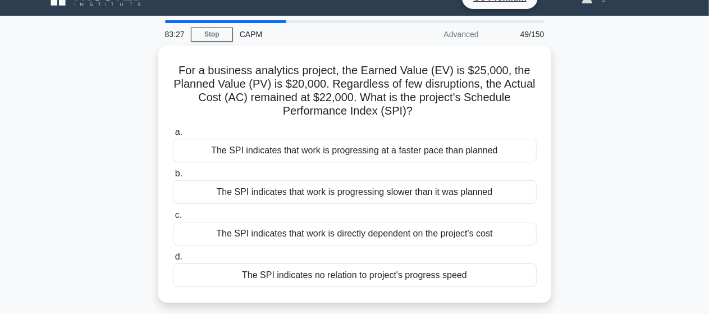
scroll to position [22, 0]
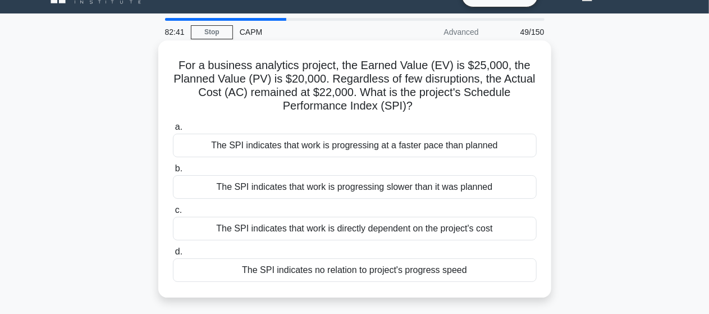
click at [456, 146] on div "The SPI indicates that work is progressing at a faster pace than planned" at bounding box center [355, 146] width 364 height 24
click at [173, 131] on input "a. The SPI indicates that work is progressing at a faster pace than planned" at bounding box center [173, 126] width 0 height 7
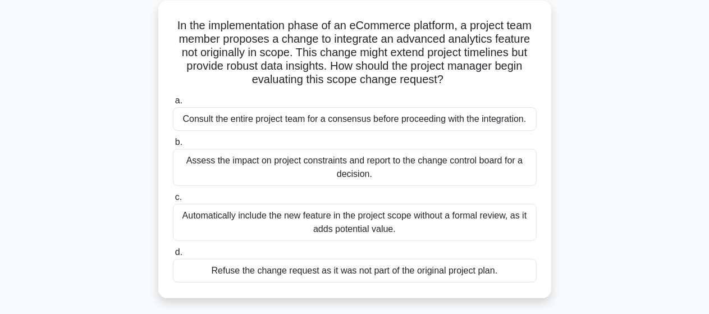
scroll to position [67, 0]
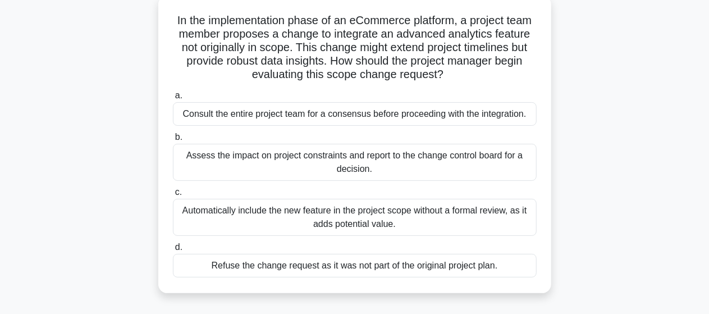
click at [350, 158] on div "Assess the impact on project constraints and report to the change control board…" at bounding box center [355, 162] width 364 height 37
click at [173, 141] on input "b. Assess the impact on project constraints and report to the change control bo…" at bounding box center [173, 137] width 0 height 7
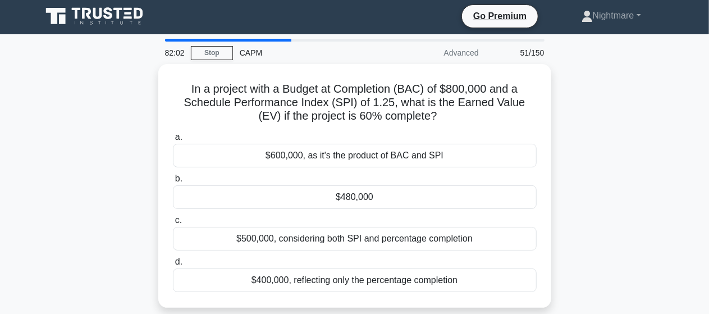
scroll to position [0, 0]
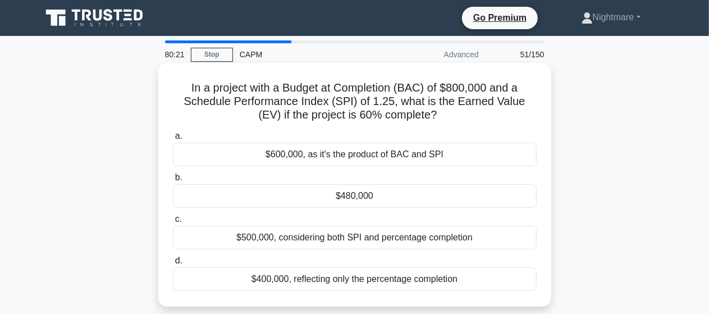
click at [370, 197] on div "$480,000" at bounding box center [355, 196] width 364 height 24
click at [173, 181] on input "b. $480,000" at bounding box center [173, 177] width 0 height 7
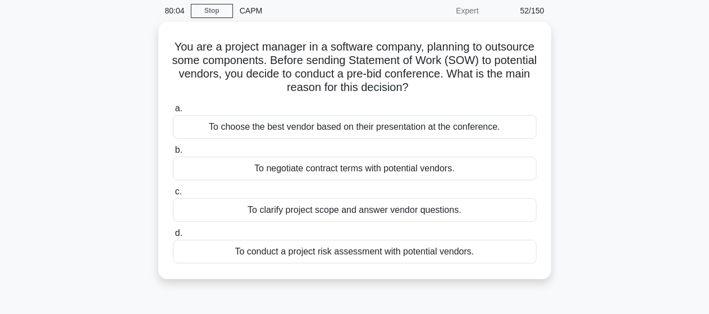
scroll to position [45, 0]
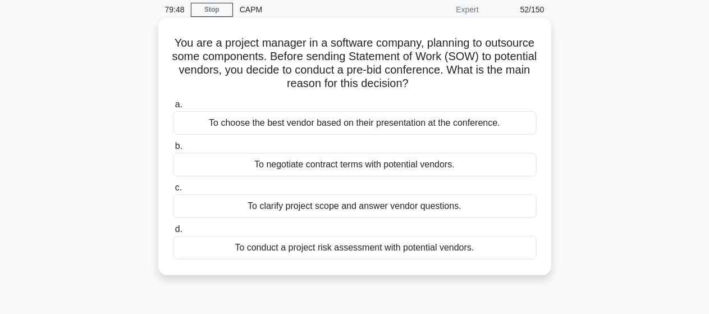
click at [402, 164] on div "To negotiate contract terms with potential vendors." at bounding box center [355, 165] width 364 height 24
click at [173, 150] on input "b. To negotiate contract terms with potential vendors." at bounding box center [173, 146] width 0 height 7
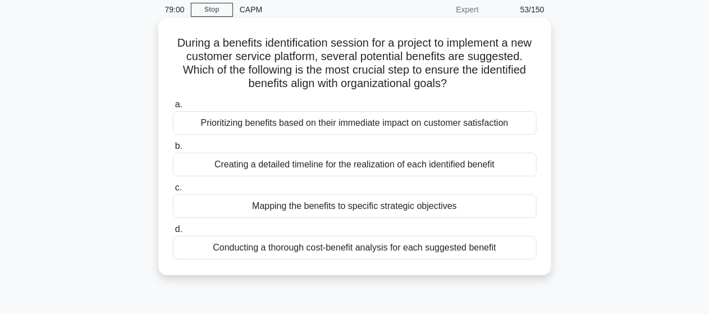
click at [423, 206] on div "Mapping the benefits to specific strategic objectives" at bounding box center [355, 206] width 364 height 24
click at [173, 191] on input "c. Mapping the benefits to specific strategic objectives" at bounding box center [173, 187] width 0 height 7
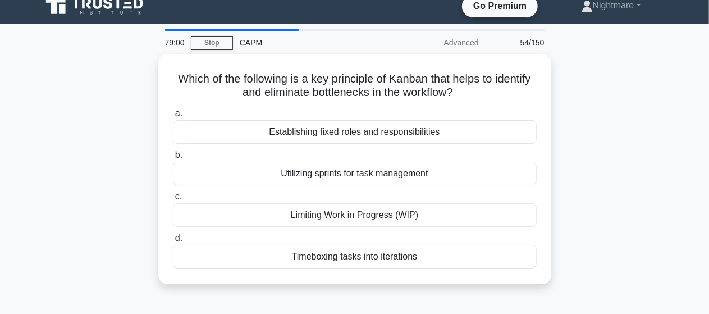
scroll to position [0, 0]
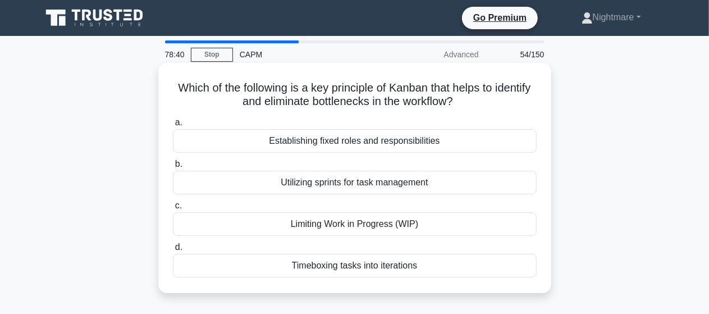
click at [361, 225] on div "Limiting Work in Progress (WIP)" at bounding box center [355, 224] width 364 height 24
click at [173, 209] on input "c. Limiting Work in Progress (WIP)" at bounding box center [173, 205] width 0 height 7
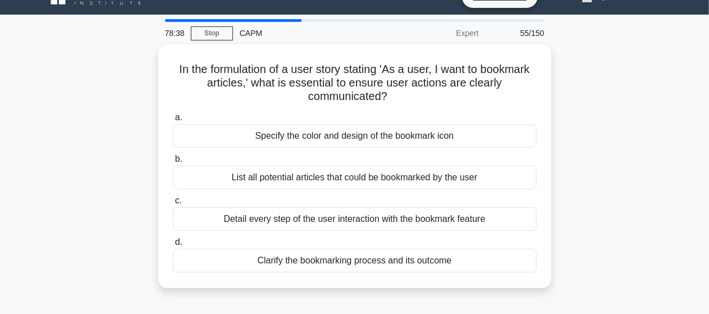
scroll to position [22, 0]
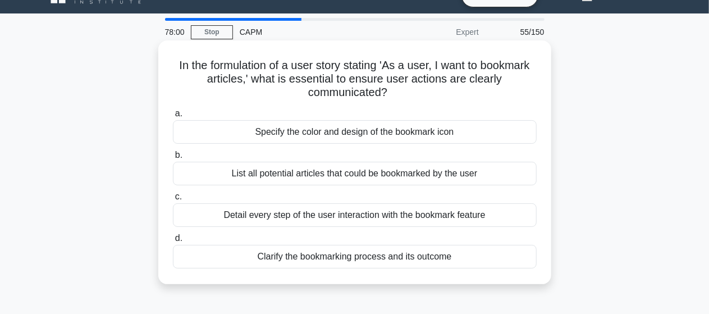
click at [337, 175] on div "List all potential articles that could be bookmarked by the user" at bounding box center [355, 174] width 364 height 24
click at [173, 159] on input "b. List all potential articles that could be bookmarked by the user" at bounding box center [173, 155] width 0 height 7
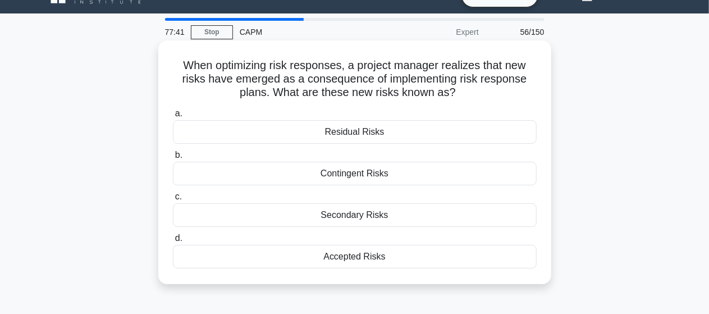
click at [348, 173] on div "Contingent Risks" at bounding box center [355, 174] width 364 height 24
click at [173, 159] on input "b. Contingent Risks" at bounding box center [173, 155] width 0 height 7
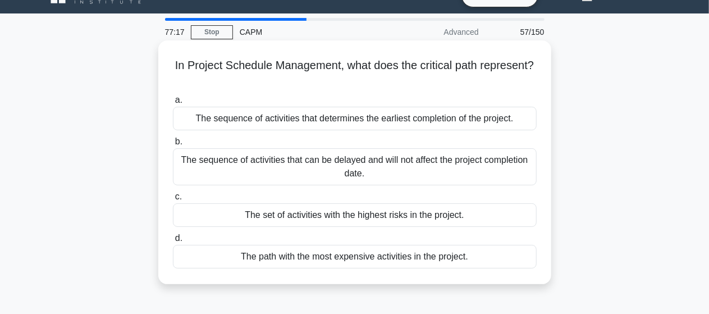
click at [411, 118] on div "The sequence of activities that determines the earliest completion of the proje…" at bounding box center [355, 119] width 364 height 24
click at [173, 104] on input "a. The sequence of activities that determines the earliest completion of the pr…" at bounding box center [173, 100] width 0 height 7
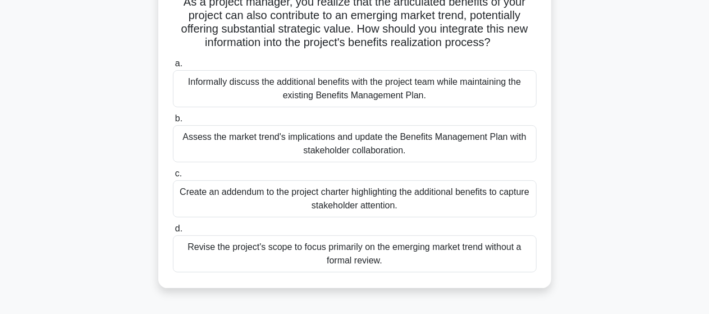
scroll to position [90, 0]
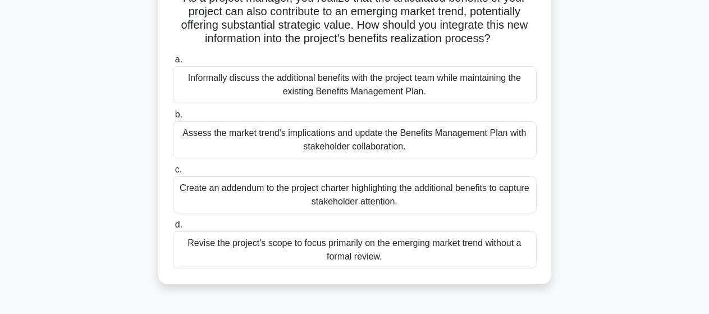
click at [360, 136] on div "Assess the market trend's implications and update the Benefits Management Plan …" at bounding box center [355, 139] width 364 height 37
click at [173, 118] on input "b. Assess the market trend's implications and update the Benefits Management Pl…" at bounding box center [173, 114] width 0 height 7
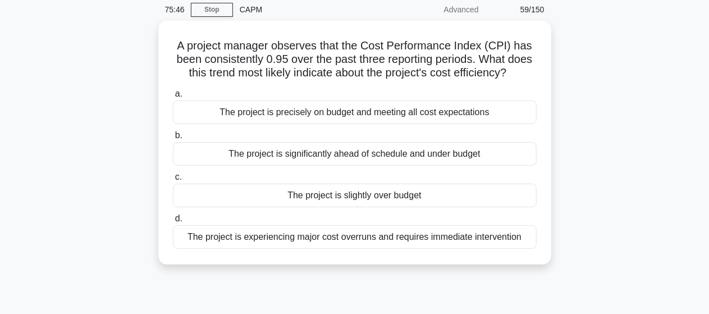
scroll to position [22, 0]
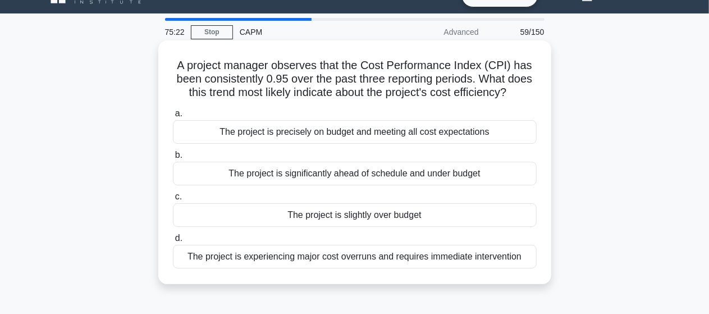
click at [363, 213] on div "The project is slightly over budget" at bounding box center [355, 215] width 364 height 24
click at [173, 200] on input "c. The project is slightly over budget" at bounding box center [173, 196] width 0 height 7
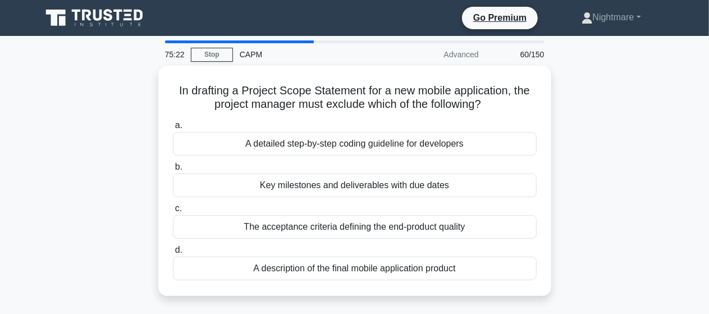
scroll to position [0, 0]
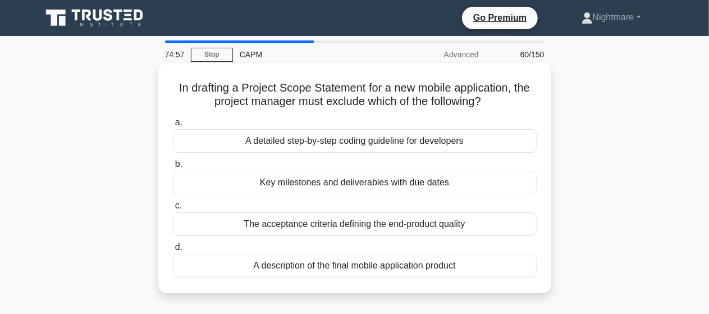
click at [334, 141] on div "A detailed step-by-step coding guideline for developers" at bounding box center [355, 141] width 364 height 24
click at [173, 126] on input "a. A detailed step-by-step coding guideline for developers" at bounding box center [173, 122] width 0 height 7
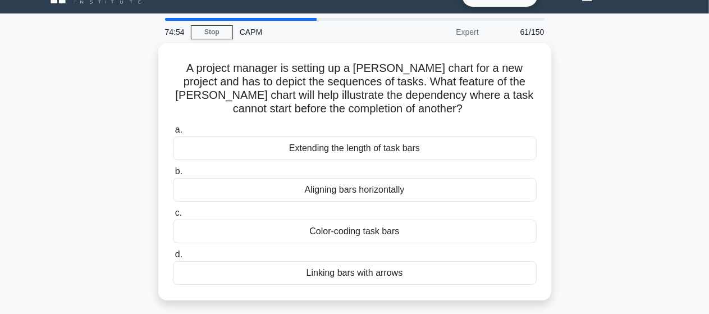
scroll to position [45, 0]
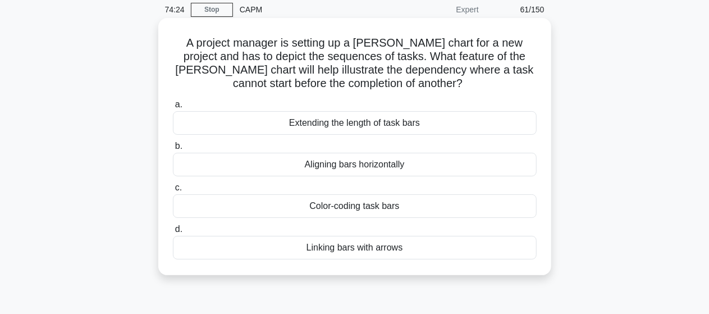
click at [366, 247] on div "Linking bars with arrows" at bounding box center [355, 248] width 364 height 24
click at [173, 233] on input "d. Linking bars with arrows" at bounding box center [173, 229] width 0 height 7
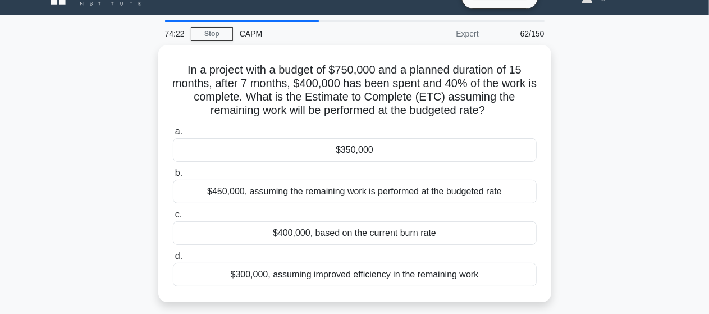
scroll to position [22, 0]
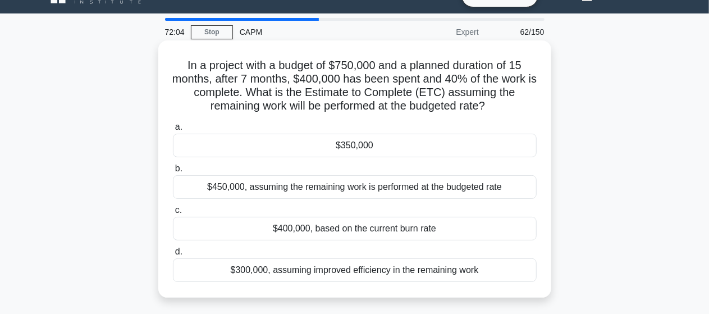
click at [360, 186] on div "$450,000, assuming the remaining work is performed at the budgeted rate" at bounding box center [355, 187] width 364 height 24
click at [173, 172] on input "b. $450,000, assuming the remaining work is performed at the budgeted rate" at bounding box center [173, 168] width 0 height 7
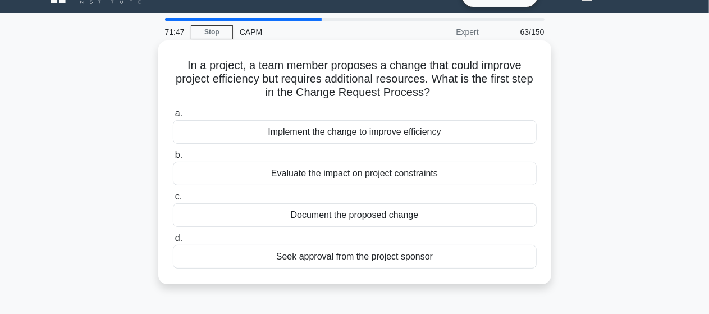
click at [345, 171] on div "Evaluate the impact on project constraints" at bounding box center [355, 174] width 364 height 24
click at [173, 159] on input "b. Evaluate the impact on project constraints" at bounding box center [173, 155] width 0 height 7
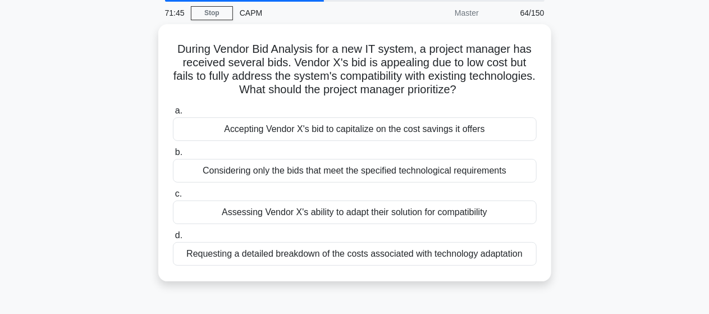
scroll to position [45, 0]
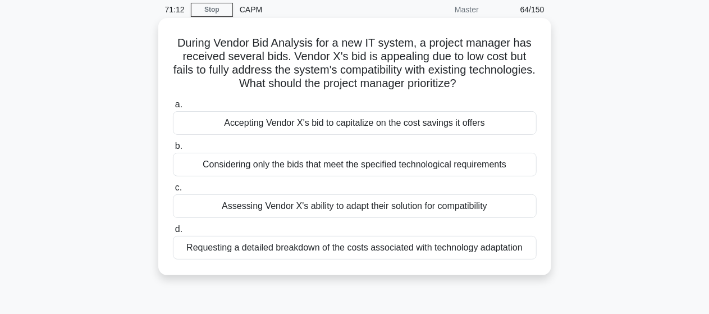
click at [361, 208] on div "Assessing Vendor X's ability to adapt their solution for compatibility" at bounding box center [355, 206] width 364 height 24
click at [173, 191] on input "c. Assessing Vendor X's ability to adapt their solution for compatibility" at bounding box center [173, 187] width 0 height 7
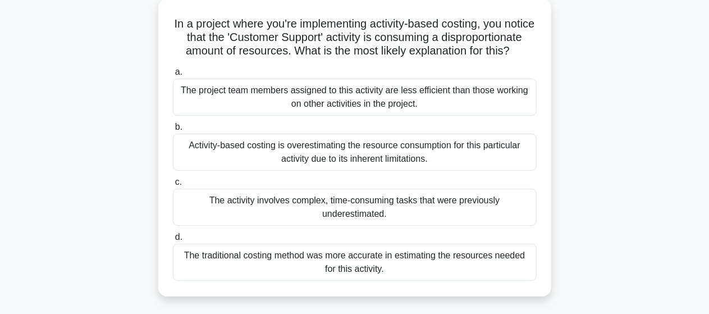
scroll to position [67, 0]
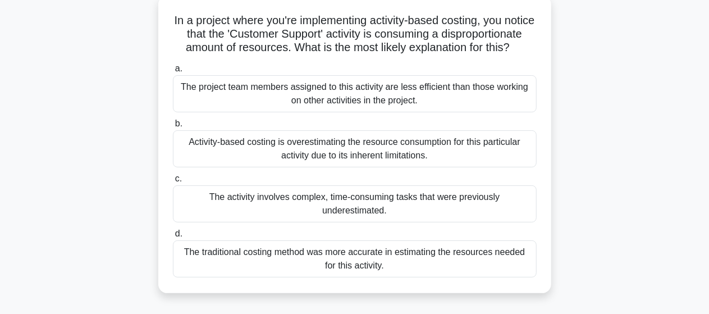
click at [373, 218] on div "The activity involves complex, time-consuming tasks that were previously undere…" at bounding box center [355, 203] width 364 height 37
click at [173, 182] on input "c. The activity involves complex, time-consuming tasks that were previously und…" at bounding box center [173, 178] width 0 height 7
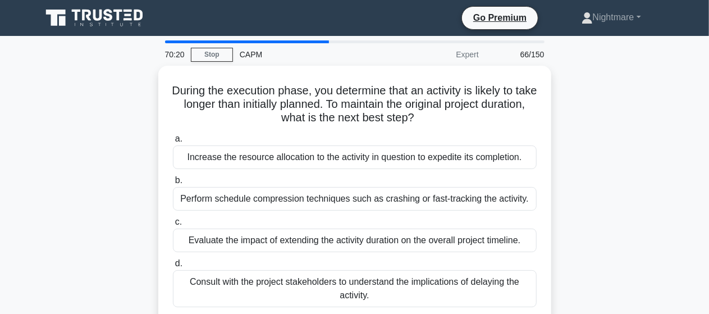
scroll to position [22, 0]
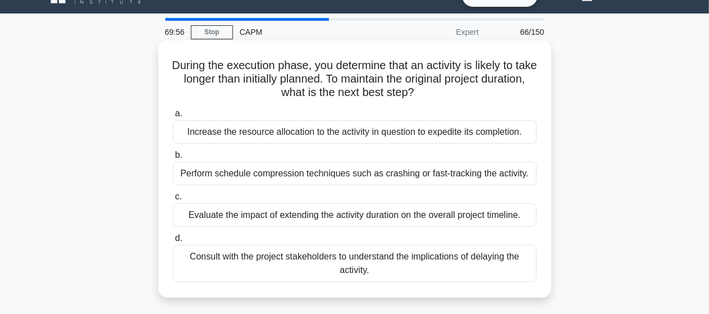
click at [397, 174] on div "Perform schedule compression techniques such as crashing or fast-tracking the a…" at bounding box center [355, 174] width 364 height 24
click at [173, 159] on input "b. Perform schedule compression techniques such as crashing or fast-tracking th…" at bounding box center [173, 155] width 0 height 7
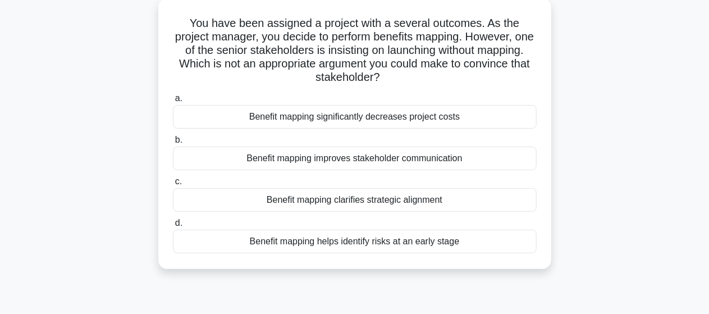
scroll to position [45, 0]
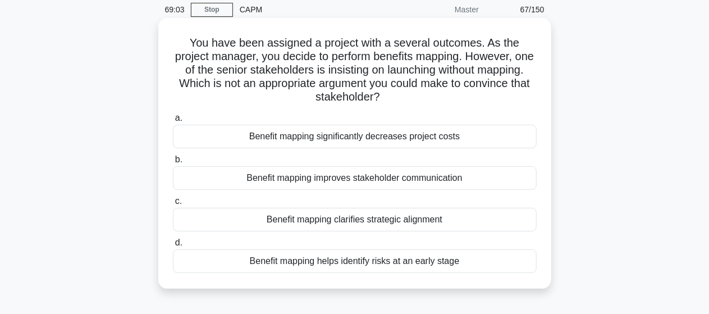
click at [352, 219] on div "Benefit mapping clarifies strategic alignment" at bounding box center [355, 220] width 364 height 24
click at [173, 205] on input "c. Benefit mapping clarifies strategic alignment" at bounding box center [173, 201] width 0 height 7
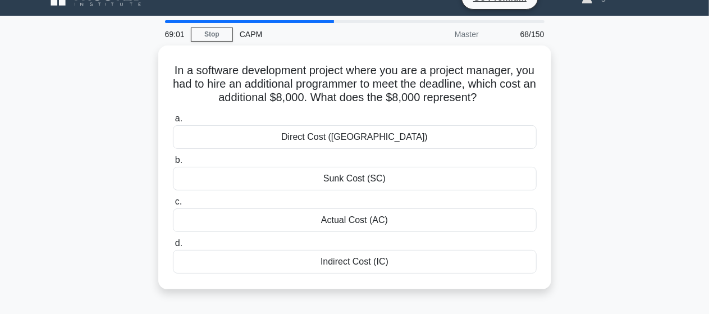
scroll to position [22, 0]
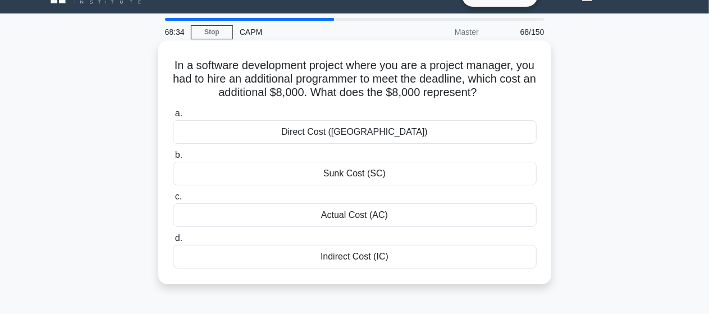
click at [347, 135] on div "Direct Cost ([GEOGRAPHIC_DATA])" at bounding box center [355, 132] width 364 height 24
click at [173, 117] on input "a. Direct Cost (DC)" at bounding box center [173, 113] width 0 height 7
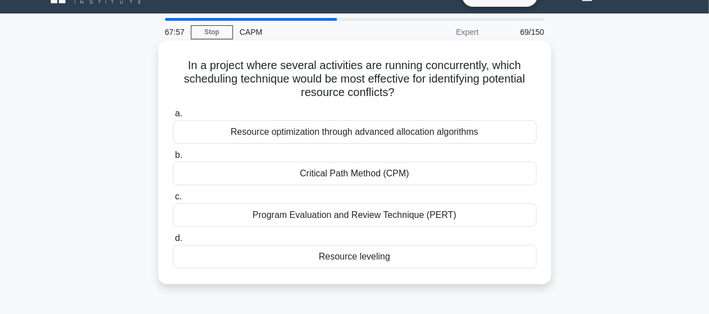
click at [342, 256] on div "Resource leveling" at bounding box center [355, 257] width 364 height 24
click at [173, 242] on input "d. Resource leveling" at bounding box center [173, 238] width 0 height 7
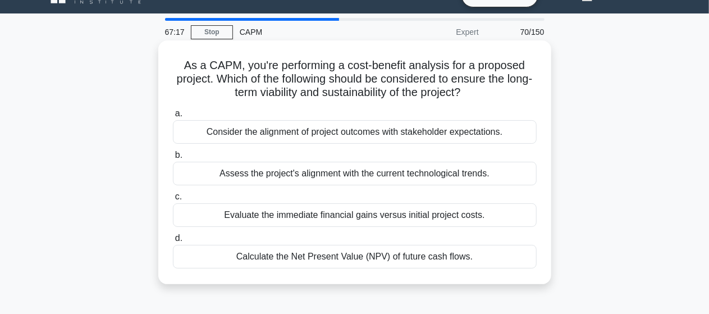
click at [444, 134] on div "Consider the alignment of project outcomes with stakeholder expectations." at bounding box center [355, 132] width 364 height 24
click at [173, 117] on input "a. Consider the alignment of project outcomes with stakeholder expectations." at bounding box center [173, 113] width 0 height 7
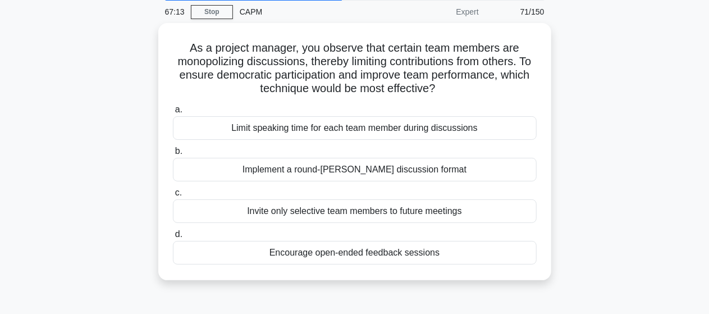
scroll to position [45, 0]
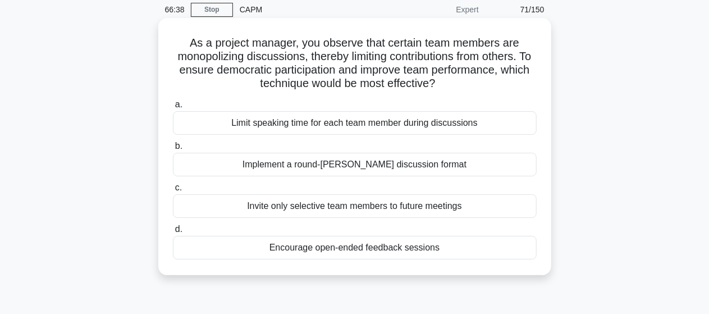
click at [410, 166] on div "Implement a round-robin discussion format" at bounding box center [355, 165] width 364 height 24
click at [173, 150] on input "b. Implement a round-robin discussion format" at bounding box center [173, 146] width 0 height 7
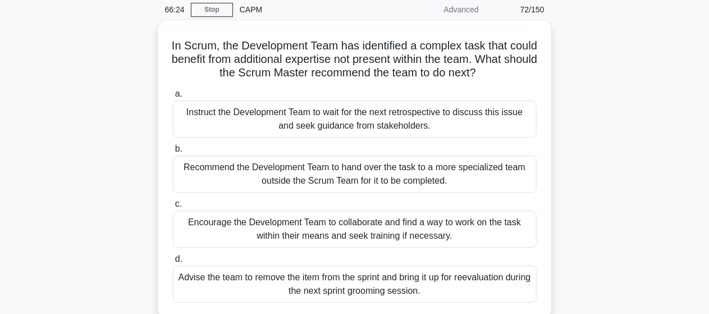
scroll to position [67, 0]
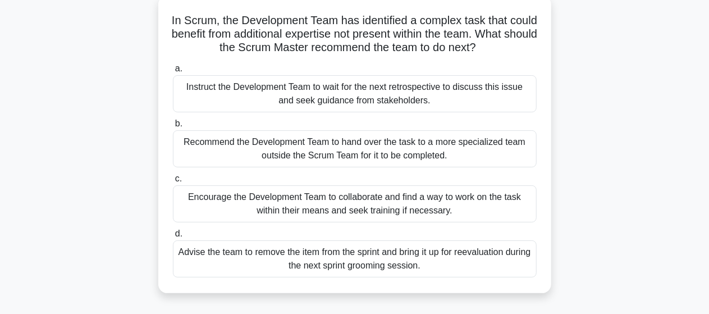
click at [346, 199] on div "Encourage the Development Team to collaborate and find a way to work on the tas…" at bounding box center [355, 203] width 364 height 37
click at [173, 182] on input "c. Encourage the Development Team to collaborate and find a way to work on the …" at bounding box center [173, 178] width 0 height 7
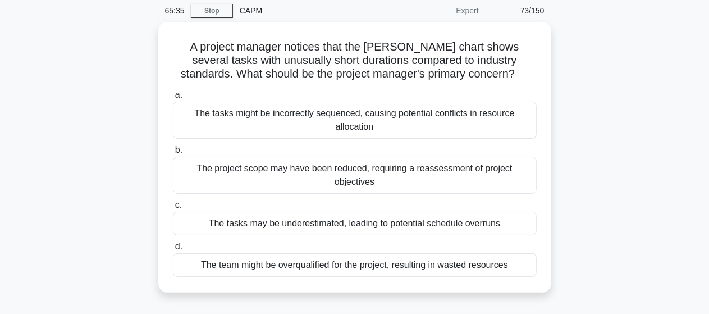
scroll to position [45, 0]
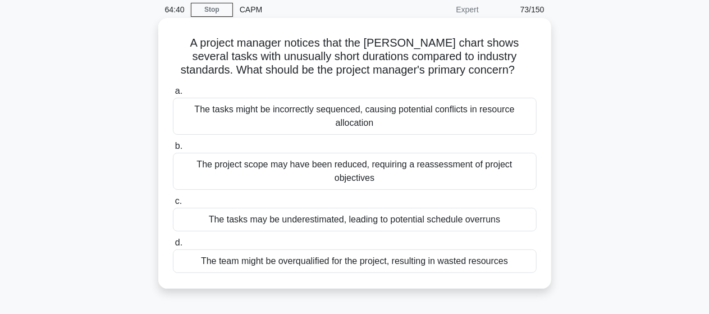
click at [356, 208] on div "The tasks may be underestimated, leading to potential schedule overruns" at bounding box center [355, 220] width 364 height 24
click at [173, 205] on input "c. The tasks may be underestimated, leading to potential schedule overruns" at bounding box center [173, 201] width 0 height 7
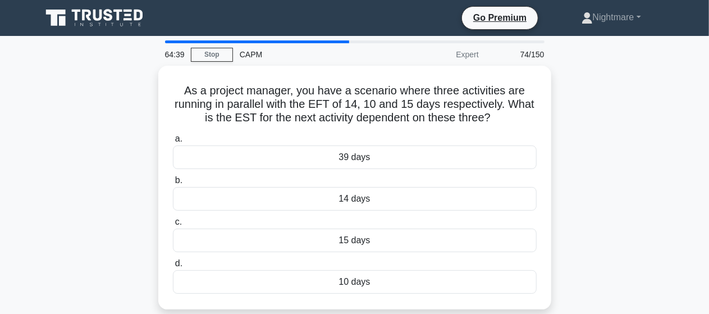
scroll to position [22, 0]
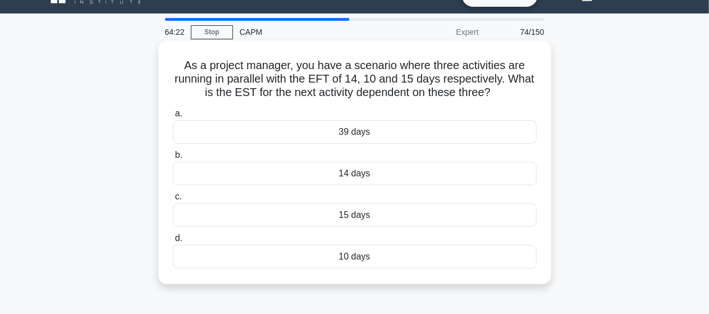
click at [352, 213] on div "15 days" at bounding box center [355, 215] width 364 height 24
click at [173, 200] on input "c. 15 days" at bounding box center [173, 196] width 0 height 7
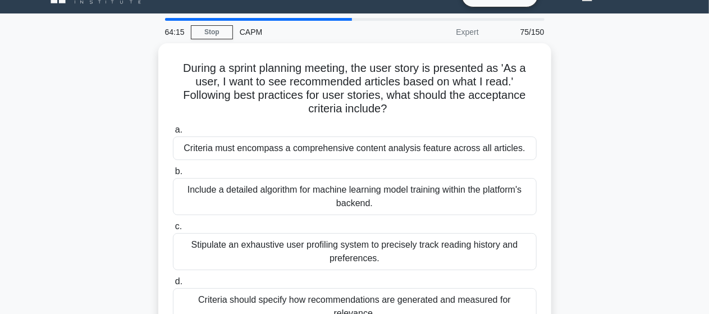
scroll to position [45, 0]
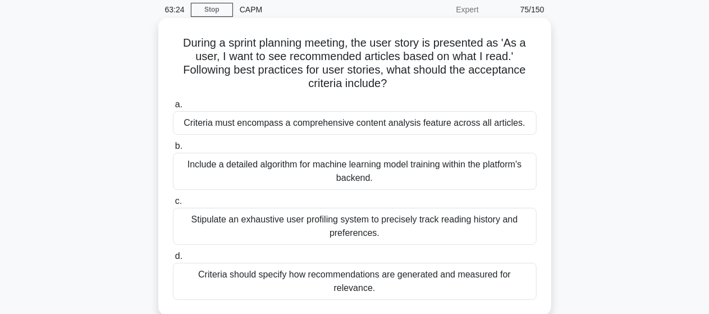
click at [465, 271] on div "Criteria should specify how recommendations are generated and measured for rele…" at bounding box center [355, 281] width 364 height 37
click at [173, 260] on input "d. Criteria should specify how recommendations are generated and measured for r…" at bounding box center [173, 256] width 0 height 7
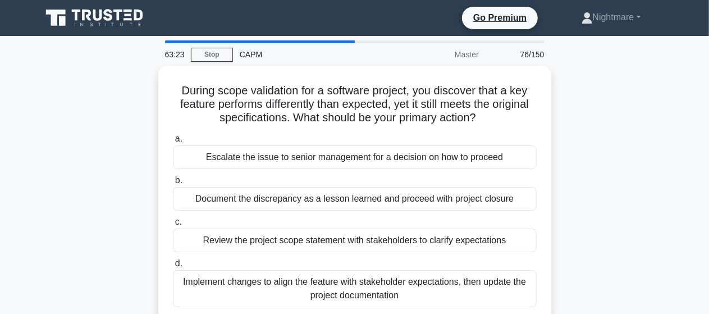
scroll to position [22, 0]
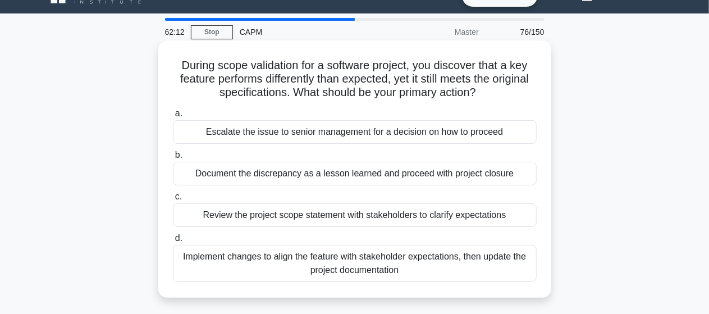
click at [361, 177] on div "Document the discrepancy as a lesson learned and proceed with project closure" at bounding box center [355, 174] width 364 height 24
click at [173, 159] on input "b. Document the discrepancy as a lesson learned and proceed with project closure" at bounding box center [173, 155] width 0 height 7
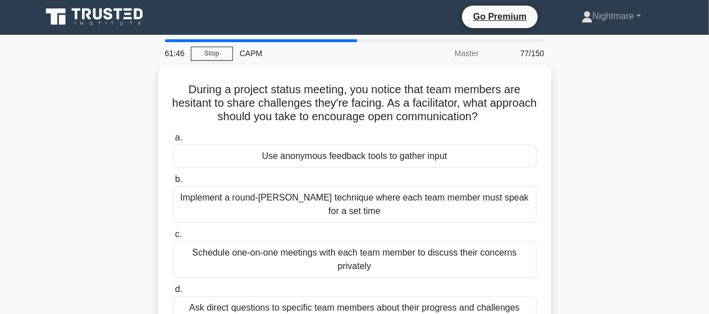
scroll to position [0, 0]
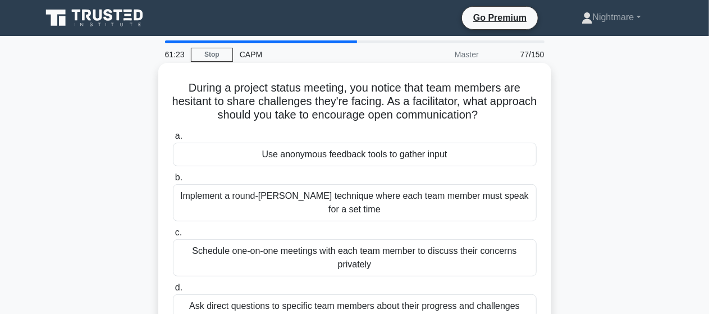
click at [357, 155] on div "Use anonymous feedback tools to gather input" at bounding box center [355, 155] width 364 height 24
click at [173, 140] on input "a. Use anonymous feedback tools to gather input" at bounding box center [173, 135] width 0 height 7
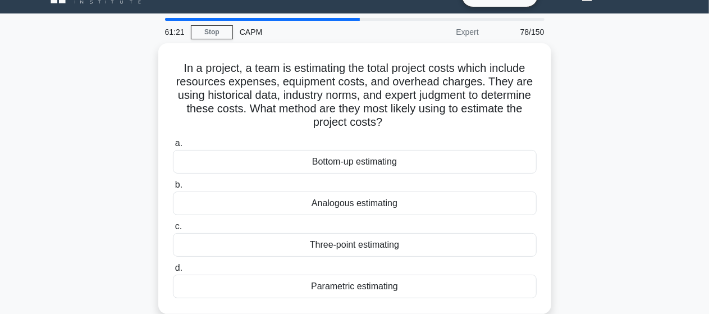
scroll to position [45, 0]
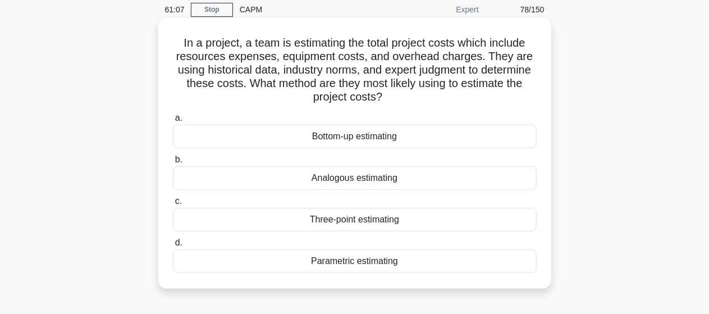
click at [328, 262] on div "Parametric estimating" at bounding box center [355, 261] width 364 height 24
click at [173, 246] on input "d. Parametric estimating" at bounding box center [173, 242] width 0 height 7
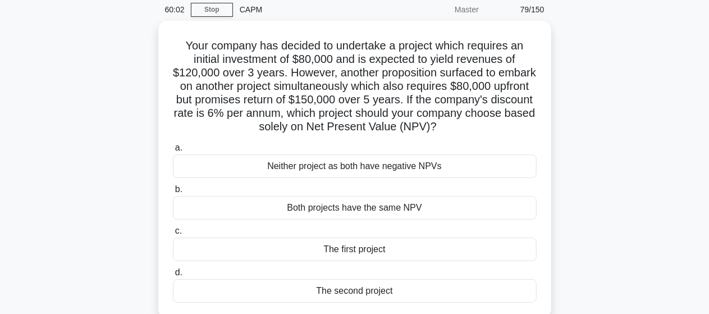
scroll to position [67, 0]
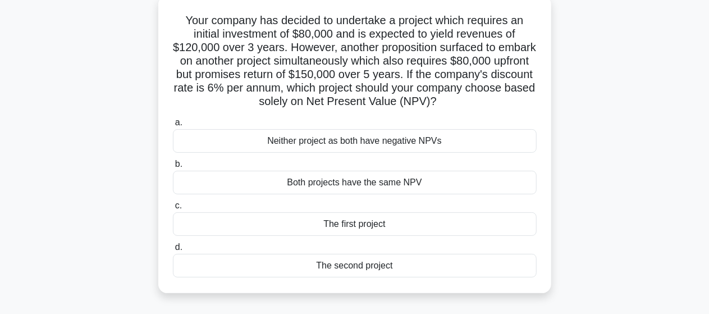
click at [358, 263] on div "The second project" at bounding box center [355, 266] width 364 height 24
click at [173, 251] on input "d. The second project" at bounding box center [173, 247] width 0 height 7
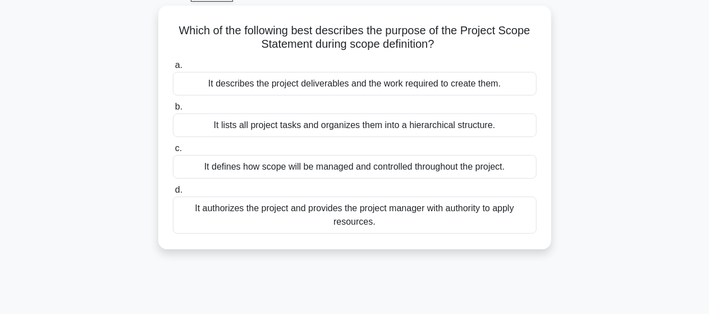
scroll to position [0, 0]
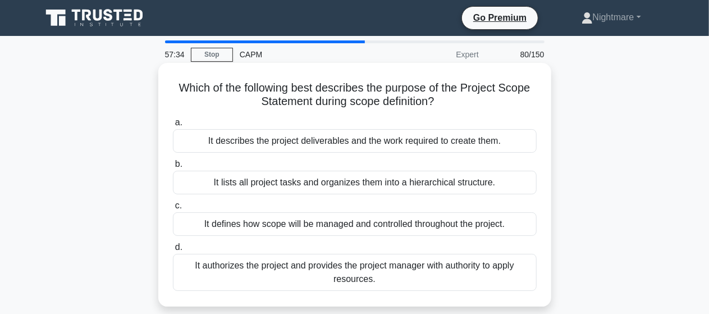
click at [387, 142] on div "It describes the project deliverables and the work required to create them." at bounding box center [355, 141] width 364 height 24
click at [173, 126] on input "a. It describes the project deliverables and the work required to create them." at bounding box center [173, 122] width 0 height 7
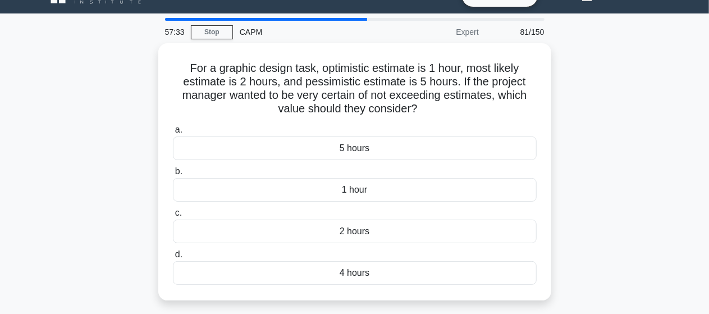
scroll to position [45, 0]
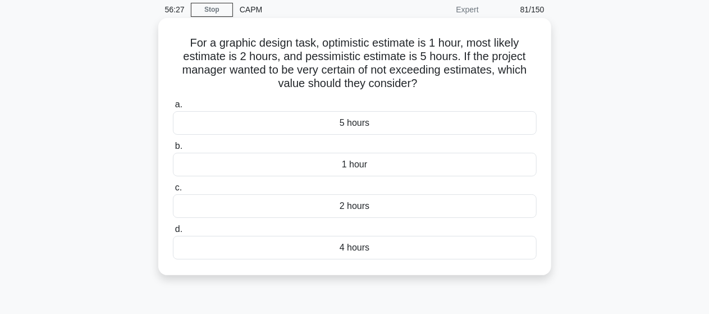
click at [355, 245] on div "4 hours" at bounding box center [355, 248] width 364 height 24
click at [173, 233] on input "d. 4 hours" at bounding box center [173, 229] width 0 height 7
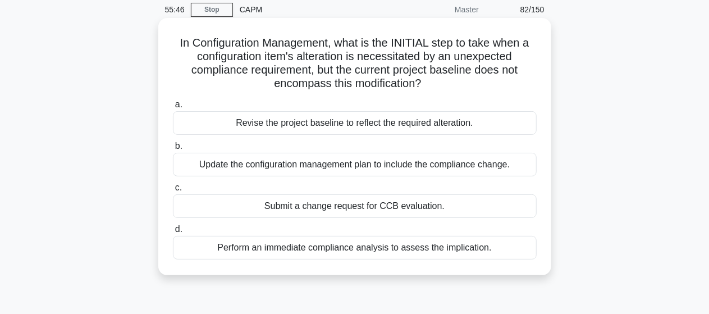
click at [350, 203] on div "Submit a change request for CCB evaluation." at bounding box center [355, 206] width 364 height 24
click at [173, 191] on input "c. Submit a change request for CCB evaluation." at bounding box center [173, 187] width 0 height 7
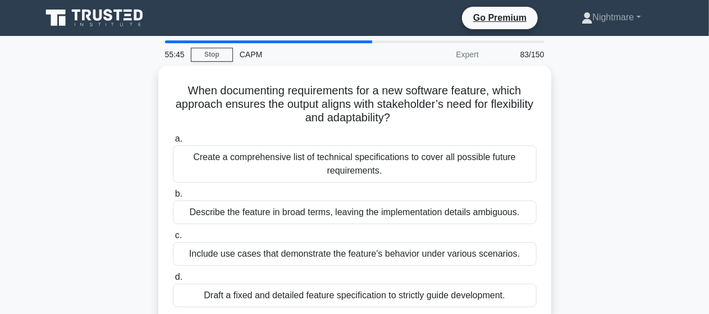
scroll to position [22, 0]
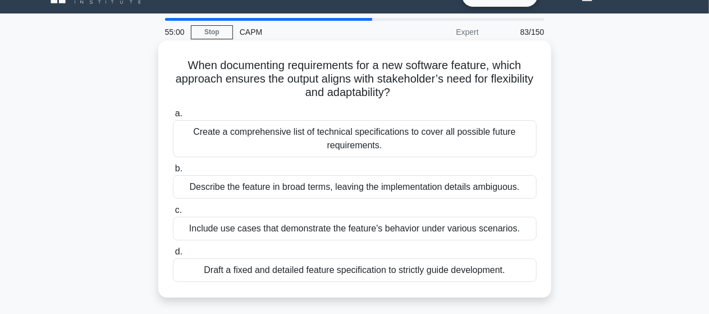
click at [364, 226] on div "Include use cases that demonstrate the feature's behavior under various scenari…" at bounding box center [355, 229] width 364 height 24
click at [173, 214] on input "c. Include use cases that demonstrate the feature's behavior under various scen…" at bounding box center [173, 210] width 0 height 7
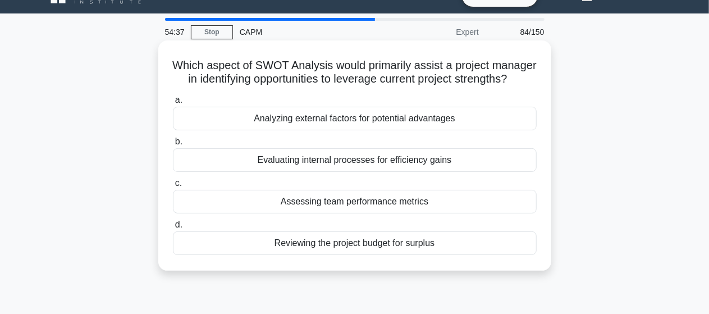
click at [382, 130] on div "Analyzing external factors for potential advantages" at bounding box center [355, 119] width 364 height 24
click at [173, 104] on input "a. Analyzing external factors for potential advantages" at bounding box center [173, 100] width 0 height 7
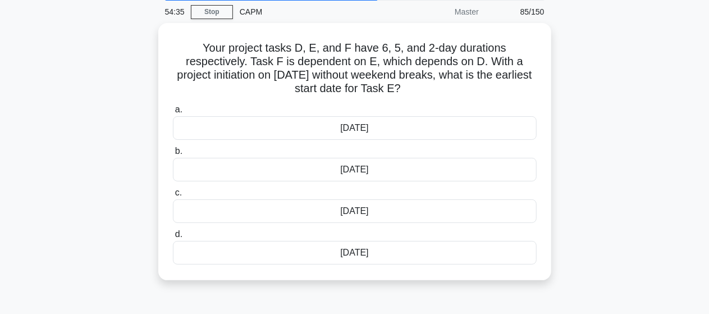
scroll to position [45, 0]
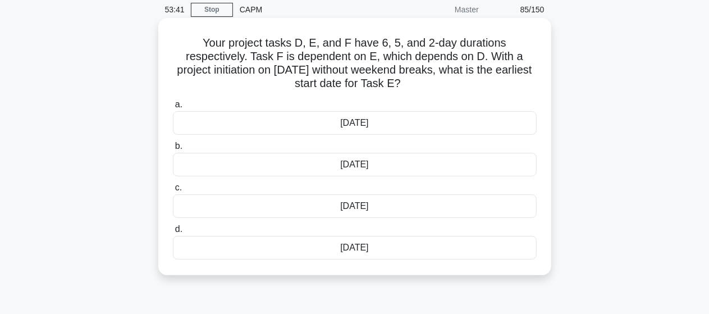
click at [360, 121] on div "7th March" at bounding box center [355, 123] width 364 height 24
click at [173, 108] on input "a. 7th March" at bounding box center [173, 104] width 0 height 7
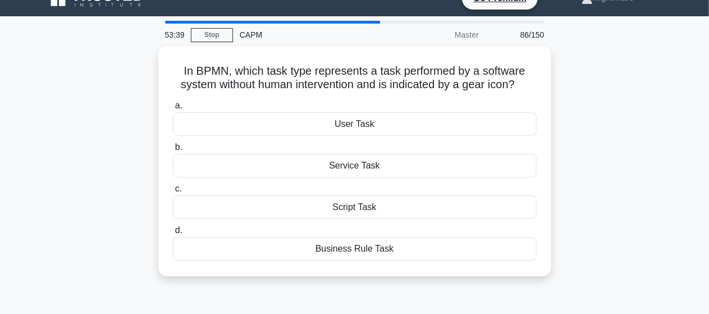
scroll to position [22, 0]
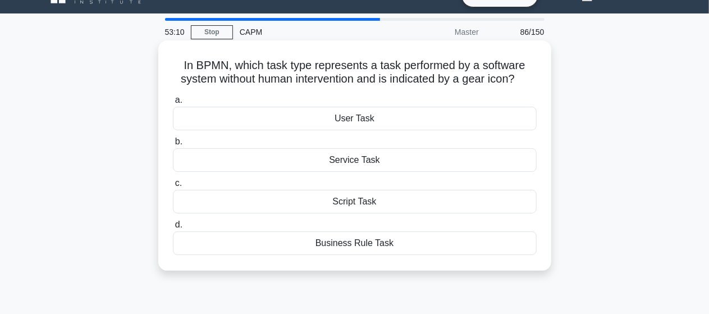
click at [348, 160] on div "Service Task" at bounding box center [355, 160] width 364 height 24
click at [173, 145] on input "b. Service Task" at bounding box center [173, 141] width 0 height 7
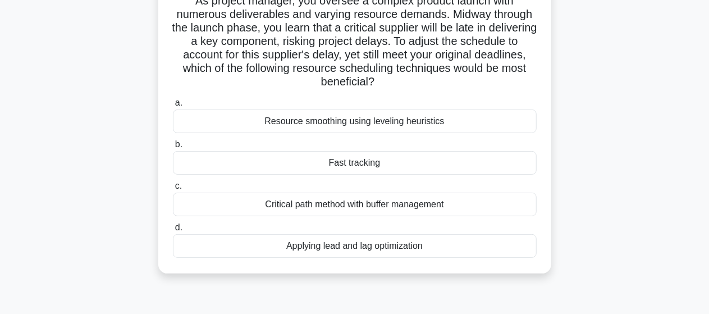
scroll to position [67, 0]
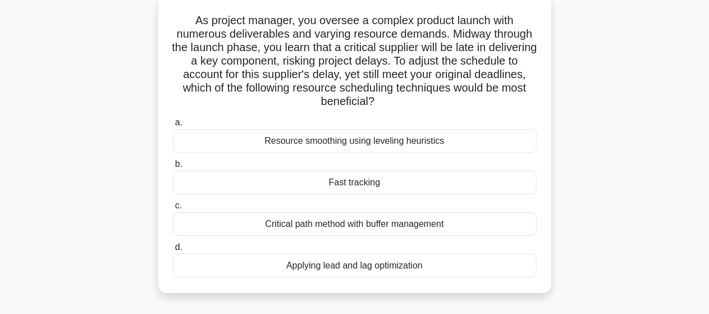
click at [386, 225] on div "Critical path method with buffer management" at bounding box center [355, 224] width 364 height 24
click at [173, 209] on input "c. Critical path method with buffer management" at bounding box center [173, 205] width 0 height 7
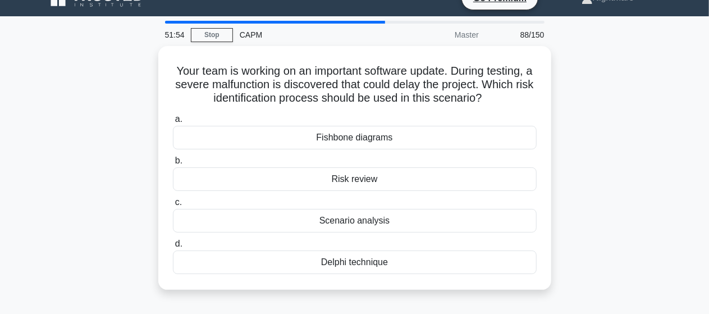
scroll to position [22, 0]
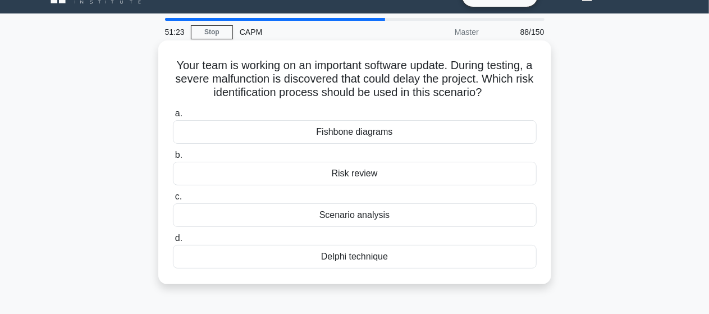
click at [380, 135] on div "Fishbone diagrams" at bounding box center [355, 132] width 364 height 24
click at [173, 117] on input "a. Fishbone diagrams" at bounding box center [173, 113] width 0 height 7
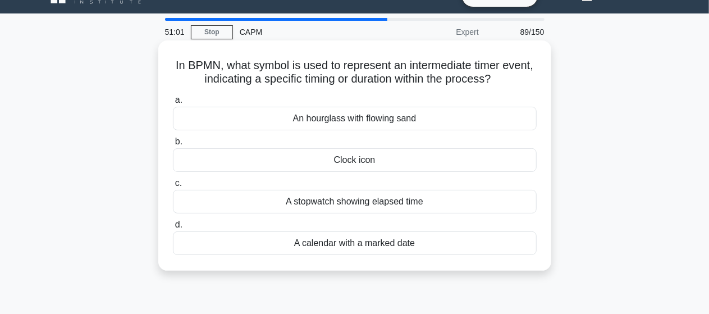
click at [342, 201] on div "A stopwatch showing elapsed time" at bounding box center [355, 202] width 364 height 24
click at [173, 187] on input "c. A stopwatch showing elapsed time" at bounding box center [173, 183] width 0 height 7
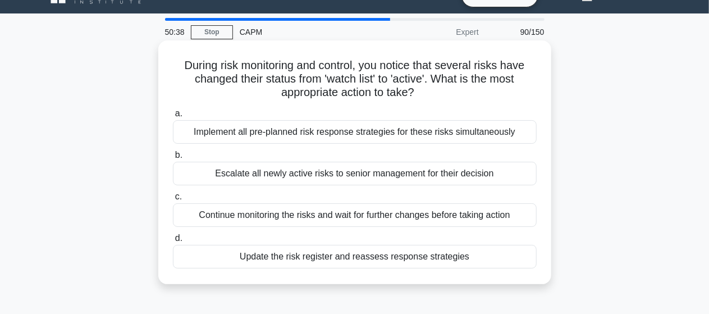
click at [381, 258] on div "Update the risk register and reassess response strategies" at bounding box center [355, 257] width 364 height 24
click at [173, 242] on input "d. Update the risk register and reassess response strategies" at bounding box center [173, 238] width 0 height 7
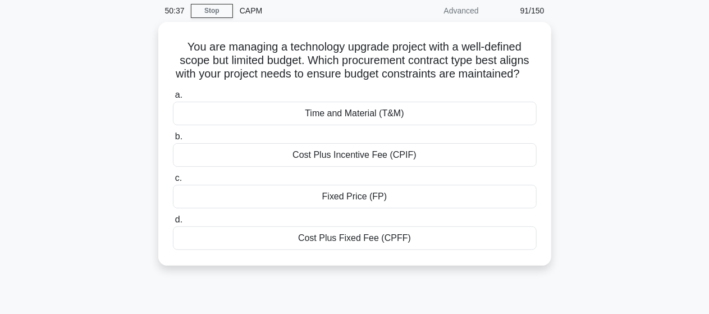
scroll to position [45, 0]
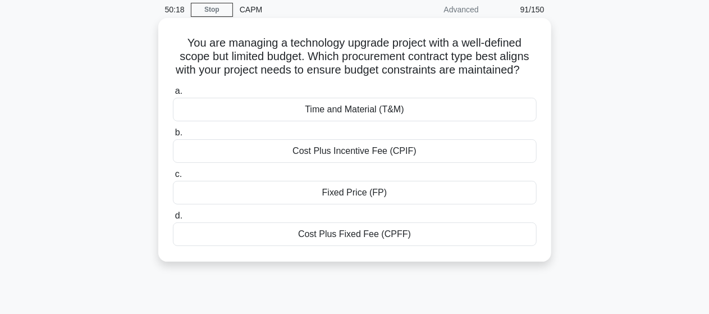
click at [355, 204] on div "Fixed Price (FP)" at bounding box center [355, 193] width 364 height 24
click at [173, 178] on input "c. Fixed Price (FP)" at bounding box center [173, 174] width 0 height 7
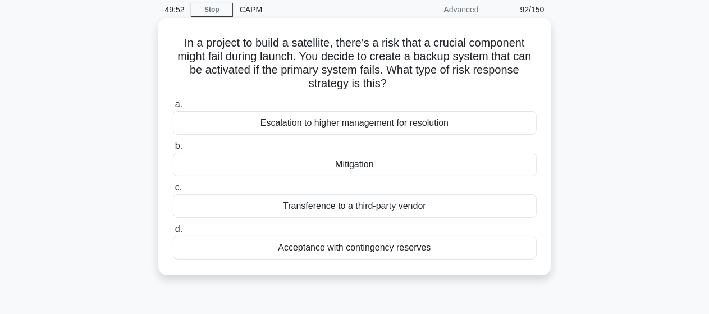
click at [354, 163] on div "Mitigation" at bounding box center [355, 165] width 364 height 24
click at [173, 150] on input "b. Mitigation" at bounding box center [173, 146] width 0 height 7
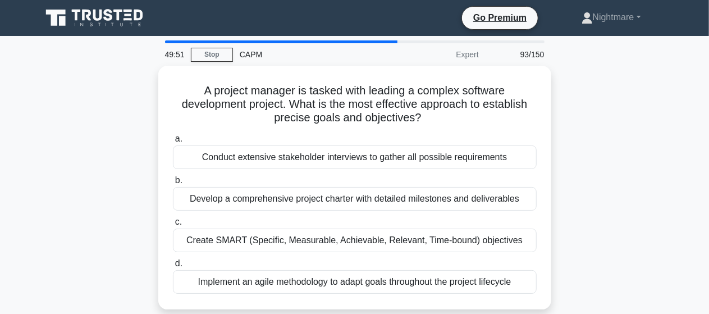
scroll to position [22, 0]
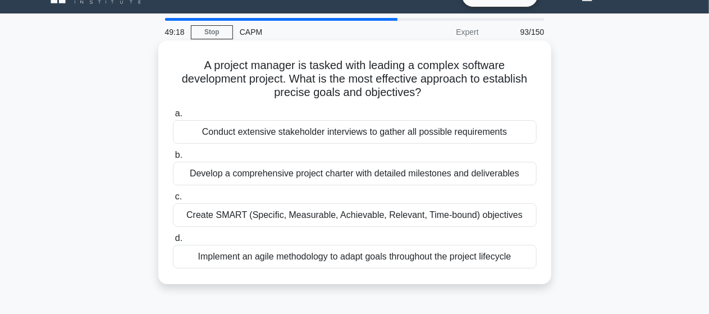
click at [356, 215] on div "Create SMART (Specific, Measurable, Achievable, Relevant, Time-bound) objectives" at bounding box center [355, 215] width 364 height 24
click at [173, 200] on input "c. Create SMART (Specific, Measurable, Achievable, Relevant, Time-bound) object…" at bounding box center [173, 196] width 0 height 7
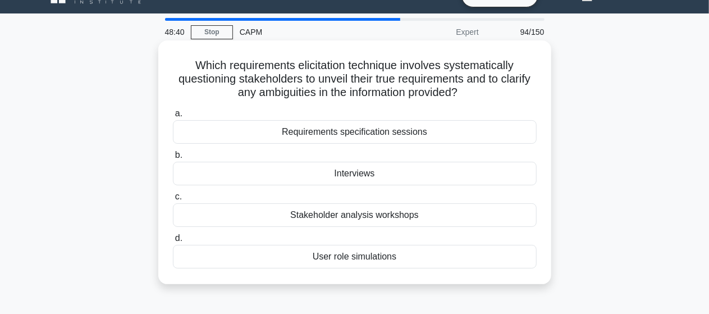
click at [342, 131] on div "Requirements specification sessions" at bounding box center [355, 132] width 364 height 24
click at [173, 117] on input "a. Requirements specification sessions" at bounding box center [173, 113] width 0 height 7
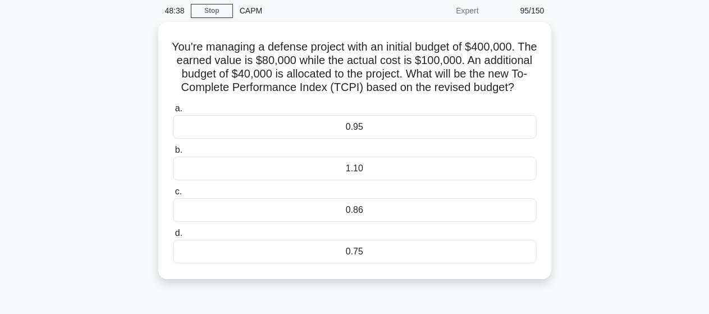
scroll to position [45, 0]
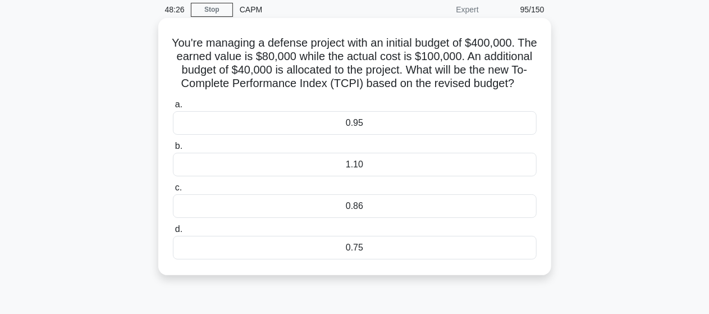
click at [361, 218] on div "0.86" at bounding box center [355, 206] width 364 height 24
click at [173, 191] on input "c. 0.86" at bounding box center [173, 187] width 0 height 7
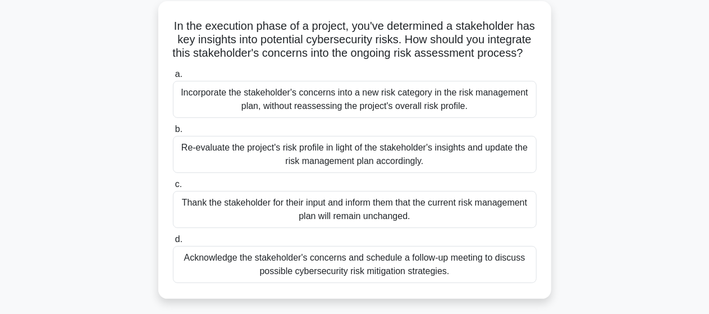
scroll to position [67, 0]
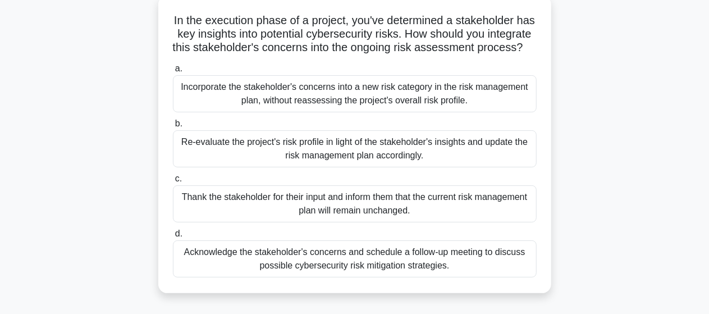
click at [346, 167] on div "Re-evaluate the project's risk profile in light of the stakeholder's insights a…" at bounding box center [355, 148] width 364 height 37
click at [173, 127] on input "b. Re-evaluate the project's risk profile in light of the stakeholder's insight…" at bounding box center [173, 123] width 0 height 7
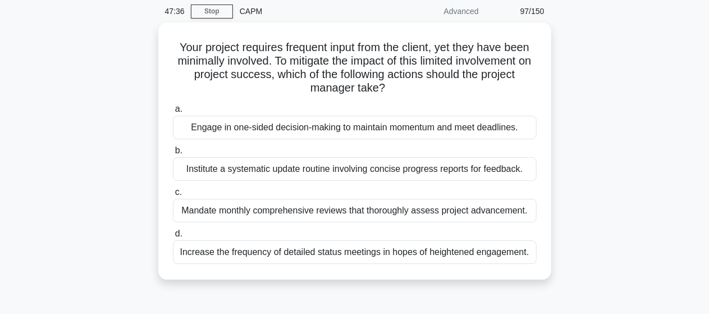
scroll to position [45, 0]
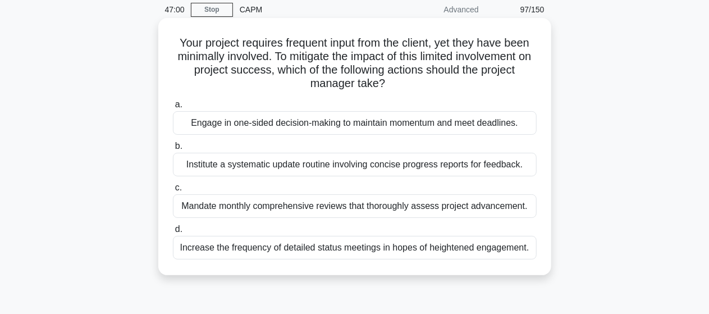
click at [447, 166] on div "Institute a systematic update routine involving concise progress reports for fe…" at bounding box center [355, 165] width 364 height 24
click at [173, 150] on input "b. Institute a systematic update routine involving concise progress reports for…" at bounding box center [173, 146] width 0 height 7
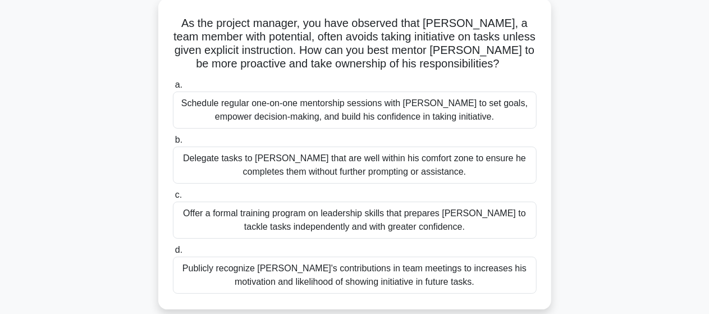
scroll to position [90, 0]
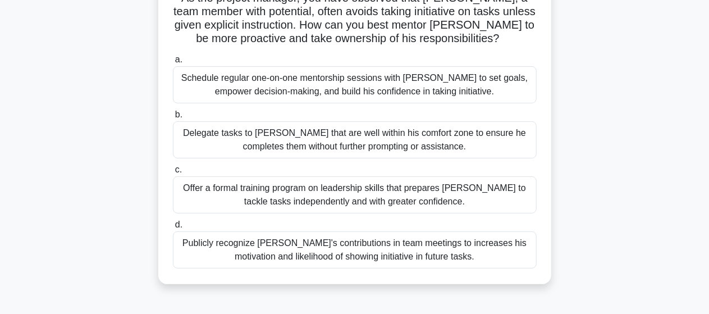
click at [355, 245] on div "Publicly recognize [PERSON_NAME]'s contributions in team meetings to increases …" at bounding box center [355, 249] width 364 height 37
click at [173, 228] on input "d. Publicly recognize Bruce's contributions in team meetings to increases his m…" at bounding box center [173, 224] width 0 height 7
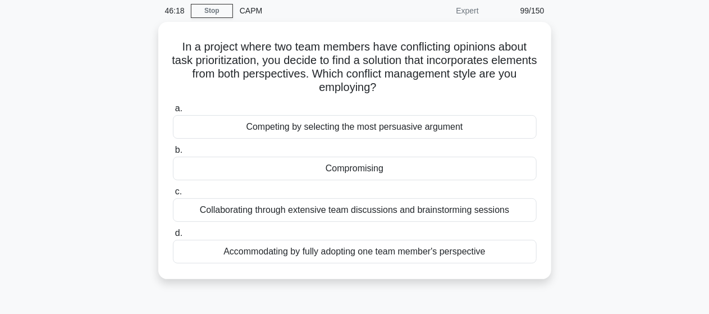
scroll to position [45, 0]
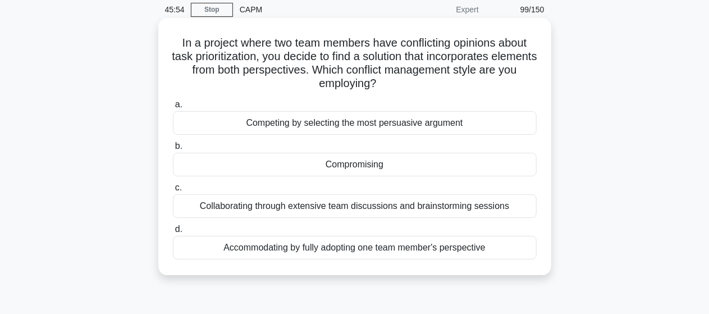
click at [338, 163] on div "Compromising" at bounding box center [355, 165] width 364 height 24
click at [173, 150] on input "b. Compromising" at bounding box center [173, 146] width 0 height 7
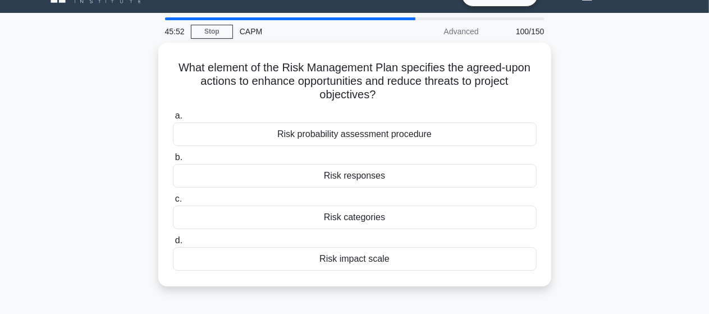
scroll to position [22, 0]
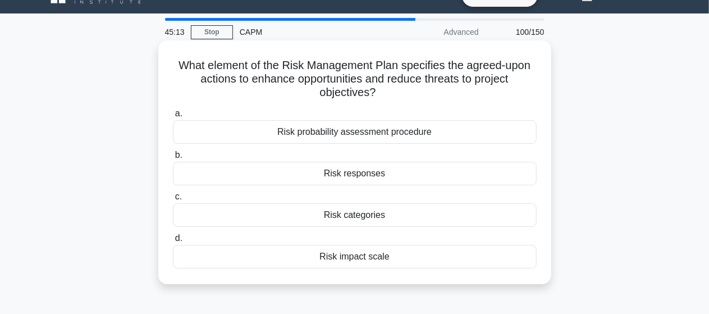
click at [351, 179] on div "Risk responses" at bounding box center [355, 174] width 364 height 24
click at [173, 159] on input "b. Risk responses" at bounding box center [173, 155] width 0 height 7
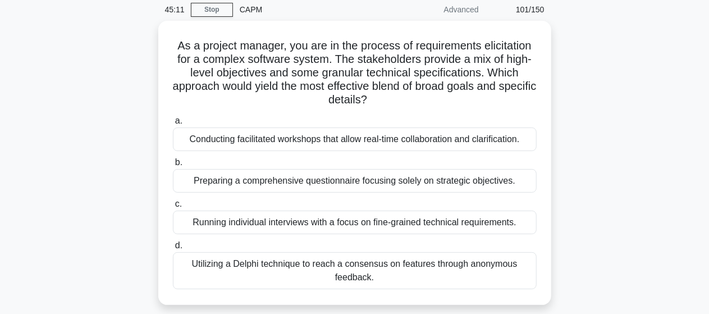
scroll to position [67, 0]
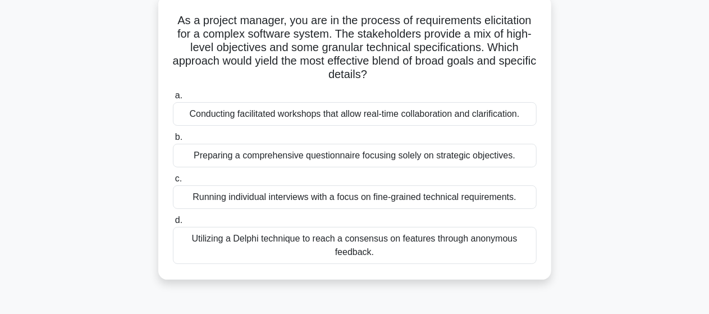
click at [464, 114] on div "Conducting facilitated workshops that allow real-time collaboration and clarifi…" at bounding box center [355, 114] width 364 height 24
click at [173, 99] on input "a. Conducting facilitated workshops that allow real-time collaboration and clar…" at bounding box center [173, 95] width 0 height 7
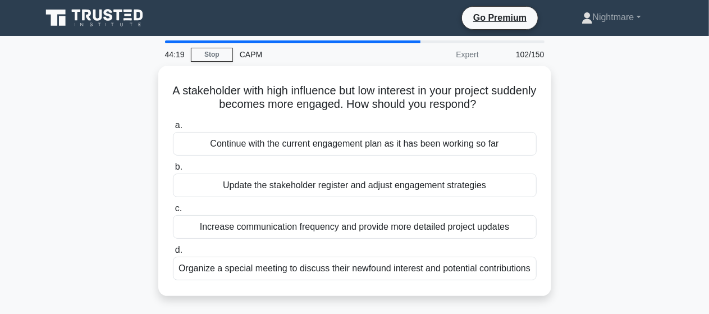
scroll to position [22, 0]
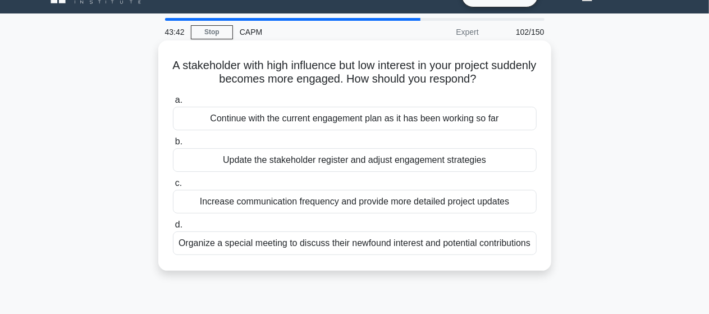
click at [354, 205] on div "Increase communication frequency and provide more detailed project updates" at bounding box center [355, 202] width 364 height 24
click at [173, 187] on input "c. Increase communication frequency and provide more detailed project updates" at bounding box center [173, 183] width 0 height 7
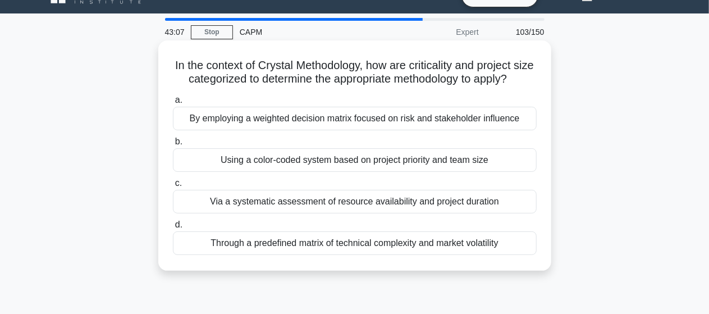
click at [372, 213] on div "Via a systematic assessment of resource availability and project duration" at bounding box center [355, 202] width 364 height 24
click at [173, 187] on input "c. Via a systematic assessment of resource availability and project duration" at bounding box center [173, 183] width 0 height 7
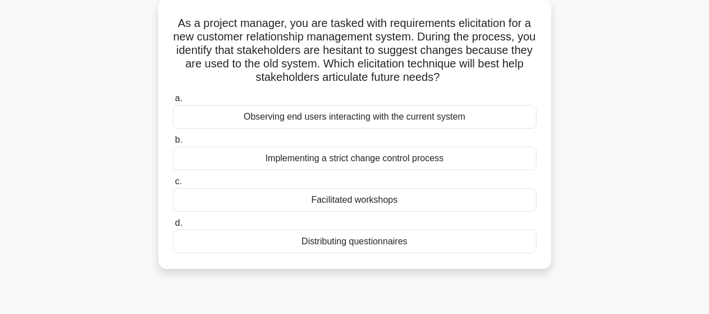
scroll to position [45, 0]
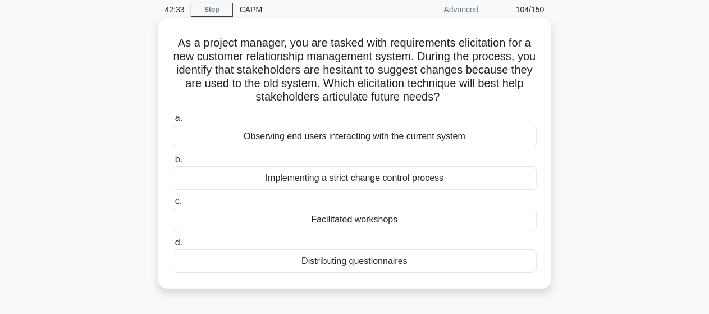
click at [363, 217] on div "Facilitated workshops" at bounding box center [355, 220] width 364 height 24
click at [173, 205] on input "c. Facilitated workshops" at bounding box center [173, 201] width 0 height 7
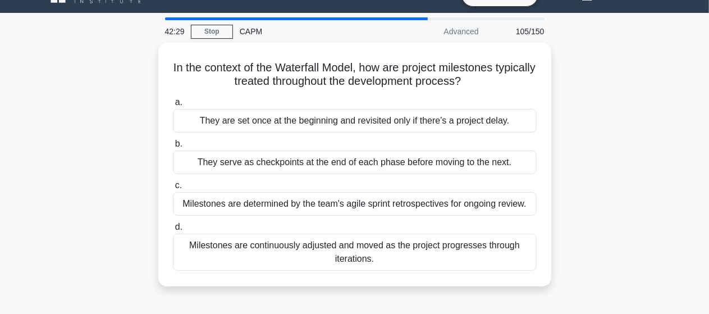
scroll to position [22, 0]
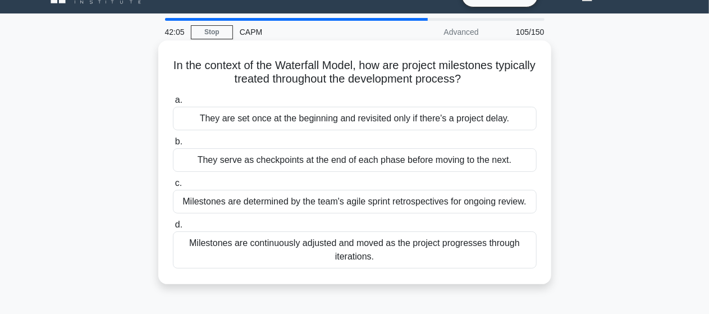
click at [414, 161] on div "They serve as checkpoints at the end of each phase before moving to the next." at bounding box center [355, 160] width 364 height 24
click at [173, 145] on input "b. They serve as checkpoints at the end of each phase before moving to the next." at bounding box center [173, 141] width 0 height 7
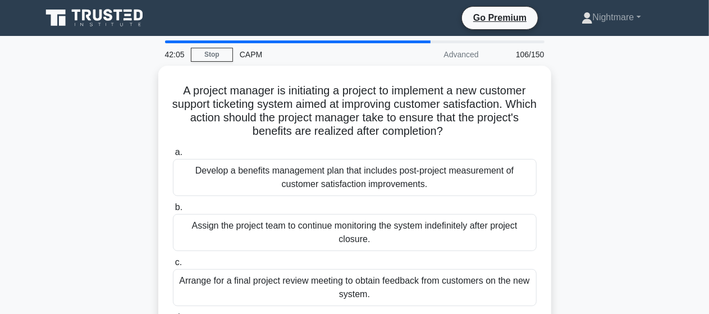
scroll to position [0, 0]
click at [572, 179] on div "A project manager is initiating a project to implement a new customer support t…" at bounding box center [355, 228] width 640 height 324
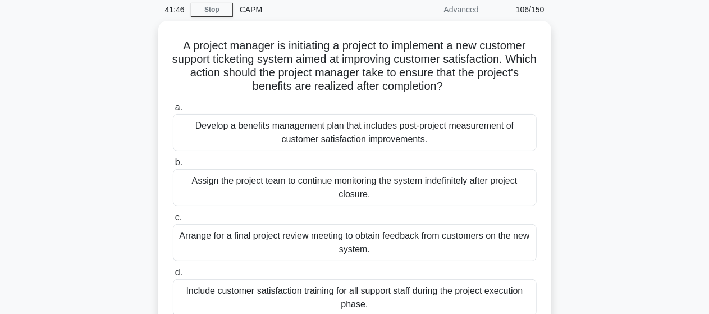
scroll to position [67, 0]
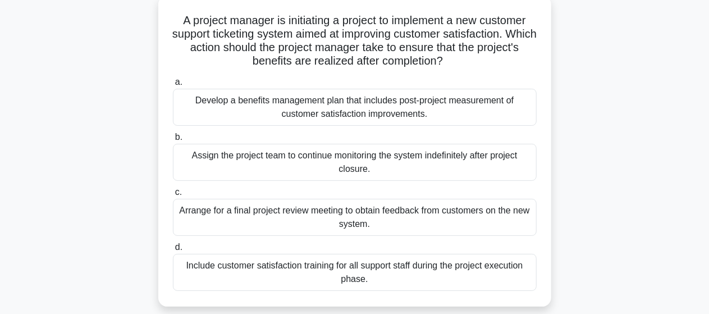
click at [355, 272] on div "Include customer satisfaction training for all support staff during the project…" at bounding box center [355, 272] width 364 height 37
click at [173, 251] on input "d. Include customer satisfaction training for all support staff during the proj…" at bounding box center [173, 247] width 0 height 7
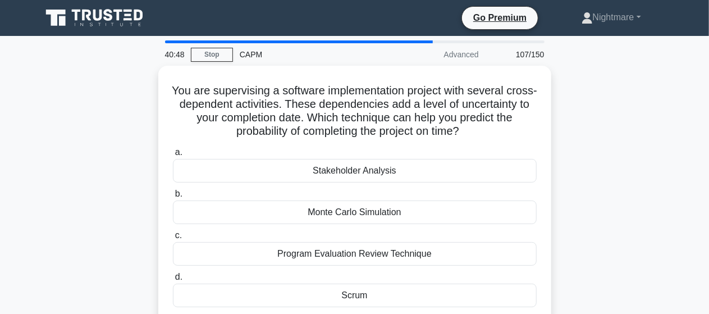
scroll to position [22, 0]
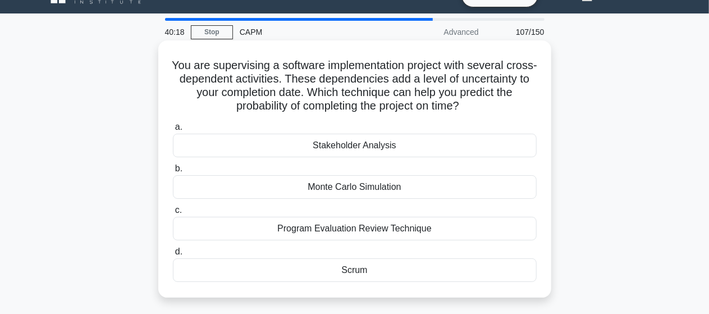
click at [356, 271] on div "Scrum" at bounding box center [355, 270] width 364 height 24
click at [173, 255] on input "d. Scrum" at bounding box center [173, 251] width 0 height 7
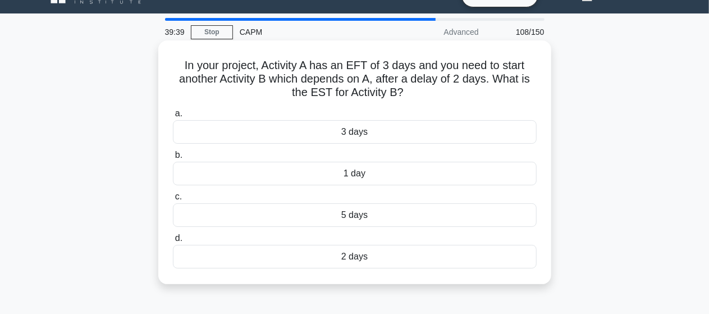
click at [360, 215] on div "5 days" at bounding box center [355, 215] width 364 height 24
click at [173, 200] on input "c. 5 days" at bounding box center [173, 196] width 0 height 7
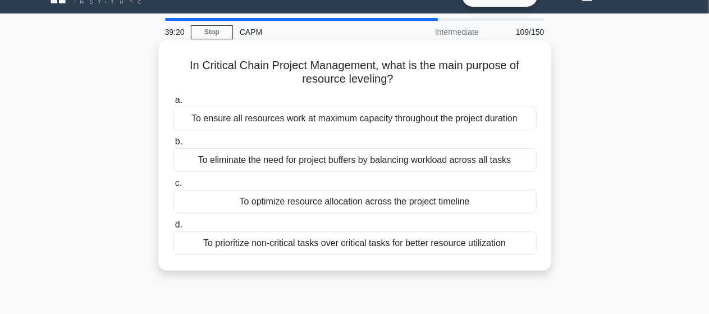
click at [343, 198] on div "To optimize resource allocation across the project timeline" at bounding box center [355, 202] width 364 height 24
click at [173, 187] on input "c. To optimize resource allocation across the project timeline" at bounding box center [173, 183] width 0 height 7
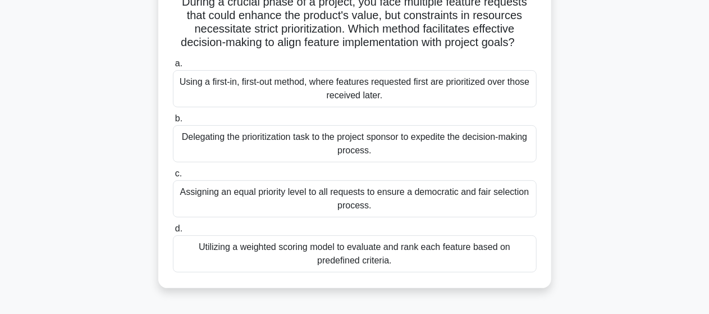
scroll to position [90, 0]
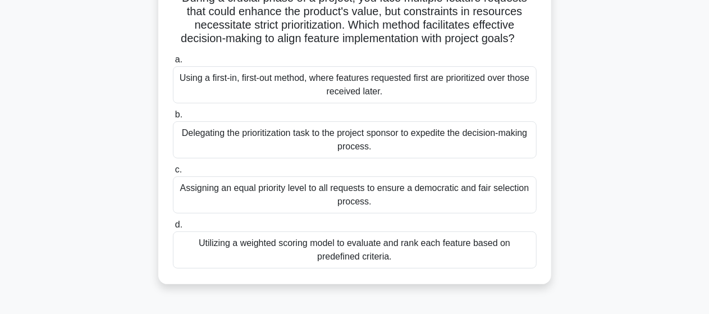
click at [380, 250] on div "Utilizing a weighted scoring model to evaluate and rank each feature based on p…" at bounding box center [355, 249] width 364 height 37
click at [173, 228] on input "d. Utilizing a weighted scoring model to evaluate and rank each feature based o…" at bounding box center [173, 224] width 0 height 7
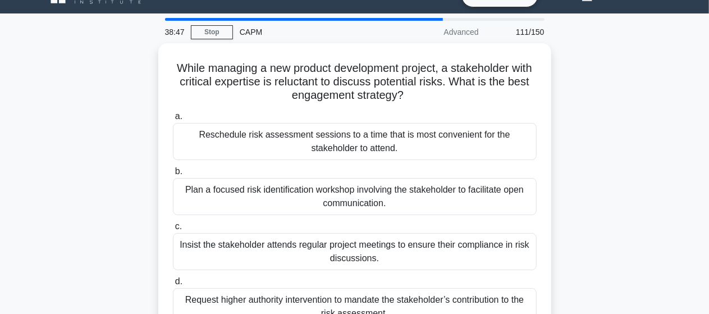
scroll to position [45, 0]
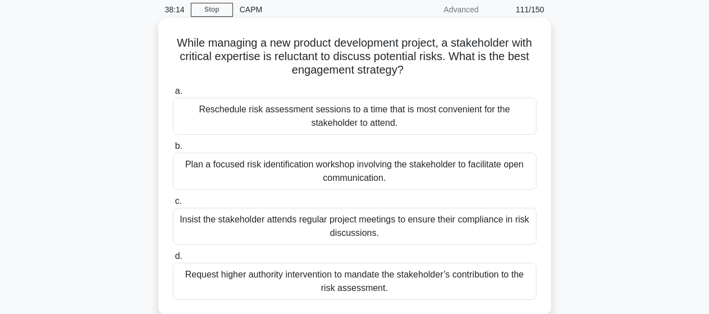
click at [374, 171] on div "Plan a focused risk identification workshop involving the stakeholder to facili…" at bounding box center [355, 171] width 364 height 37
click at [173, 150] on input "b. Plan a focused risk identification workshop involving the stakeholder to fac…" at bounding box center [173, 146] width 0 height 7
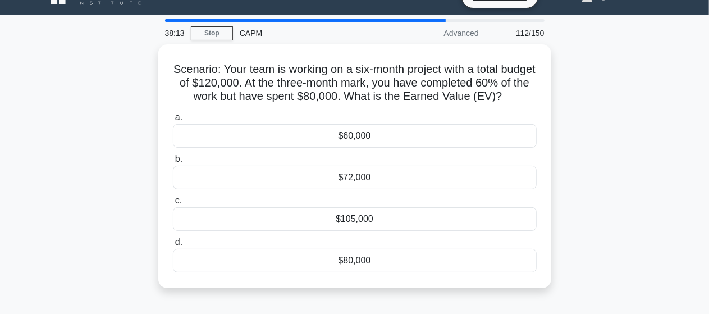
scroll to position [22, 0]
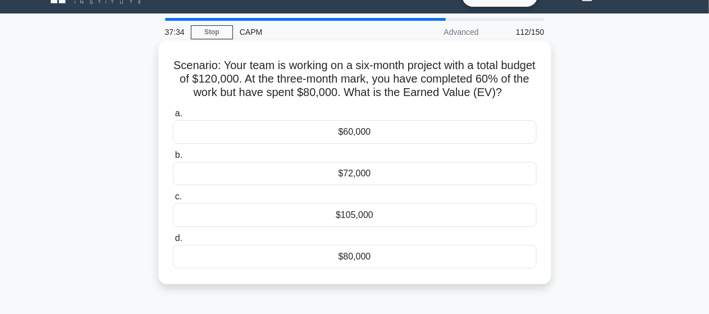
click at [351, 185] on div "$72,000" at bounding box center [355, 174] width 364 height 24
click at [173, 159] on input "b. $72,000" at bounding box center [173, 155] width 0 height 7
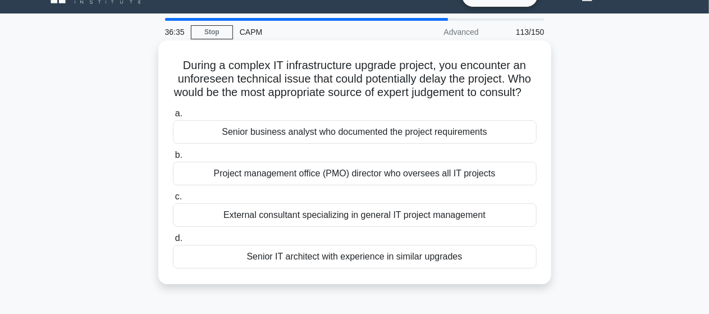
click at [350, 268] on div "Senior IT architect with experience in similar upgrades" at bounding box center [355, 257] width 364 height 24
click at [173, 242] on input "d. Senior IT architect with experience in similar upgrades" at bounding box center [173, 238] width 0 height 7
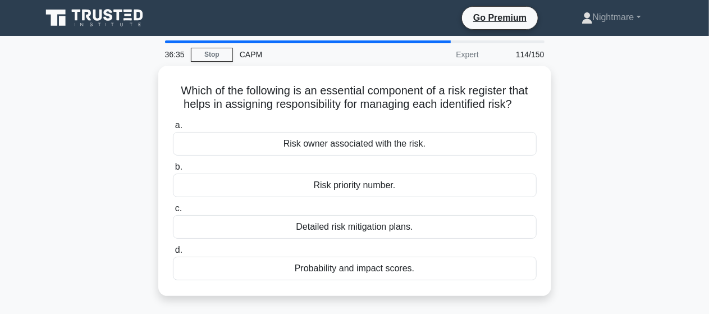
scroll to position [0, 0]
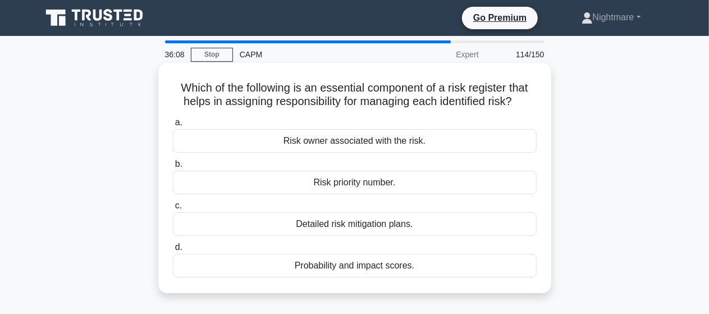
click at [347, 146] on div "Risk owner associated with the risk." at bounding box center [355, 141] width 364 height 24
click at [173, 126] on input "a. Risk owner associated with the risk." at bounding box center [173, 122] width 0 height 7
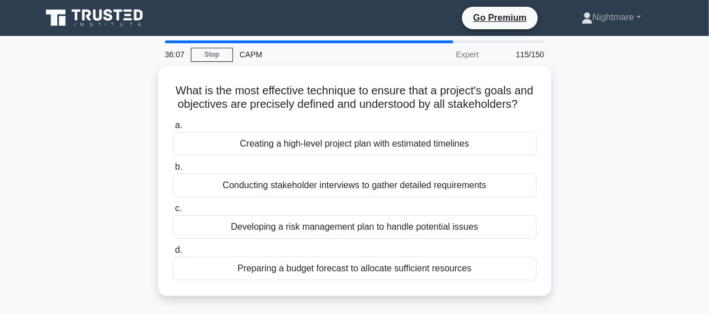
scroll to position [22, 0]
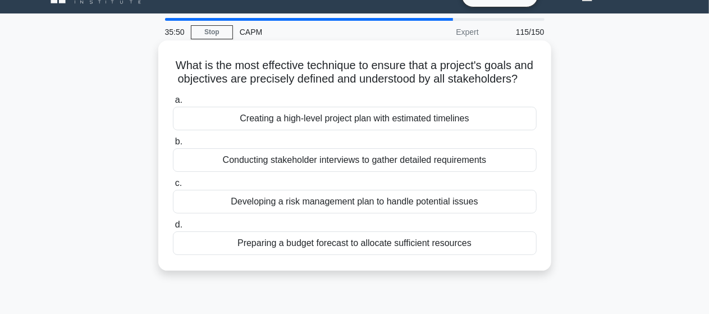
click at [467, 172] on div "Conducting stakeholder interviews to gather detailed requirements" at bounding box center [355, 160] width 364 height 24
click at [173, 145] on input "b. Conducting stakeholder interviews to gather detailed requirements" at bounding box center [173, 141] width 0 height 7
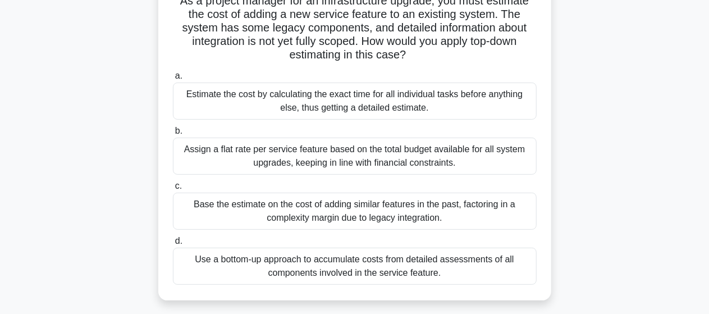
scroll to position [112, 0]
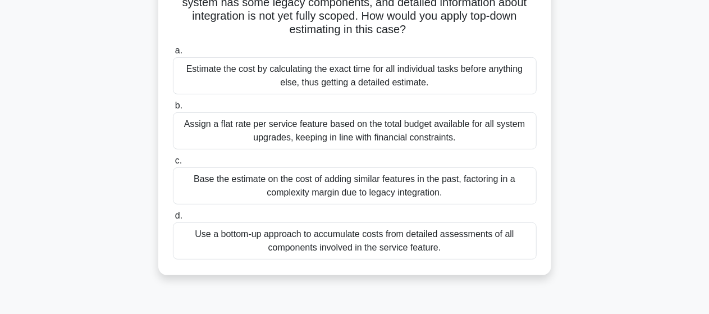
click at [382, 187] on div "Base the estimate on the cost of adding similar features in the past, factoring…" at bounding box center [355, 185] width 364 height 37
click at [173, 164] on input "c. Base the estimate on the cost of adding similar features in the past, factor…" at bounding box center [173, 160] width 0 height 7
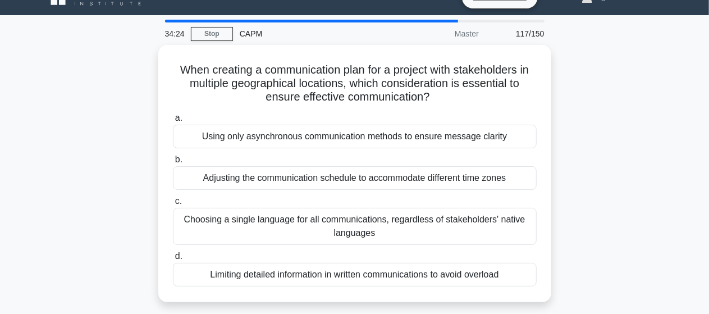
scroll to position [22, 0]
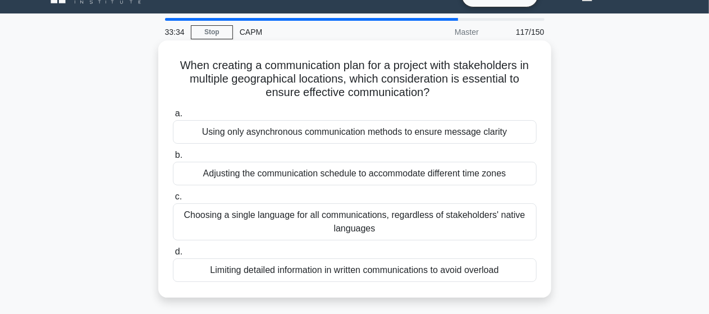
click at [366, 141] on div "Using only asynchronous communication methods to ensure message clarity" at bounding box center [355, 132] width 364 height 24
click at [173, 117] on input "a. Using only asynchronous communication methods to ensure message clarity" at bounding box center [173, 113] width 0 height 7
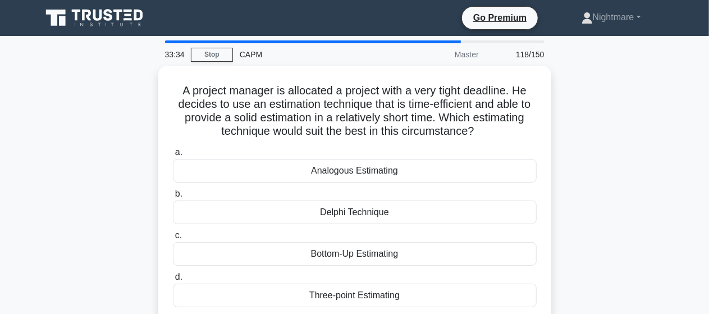
scroll to position [0, 0]
click at [603, 120] on div "A project manager is allocated a project with a very tight deadline. He decides…" at bounding box center [355, 201] width 640 height 270
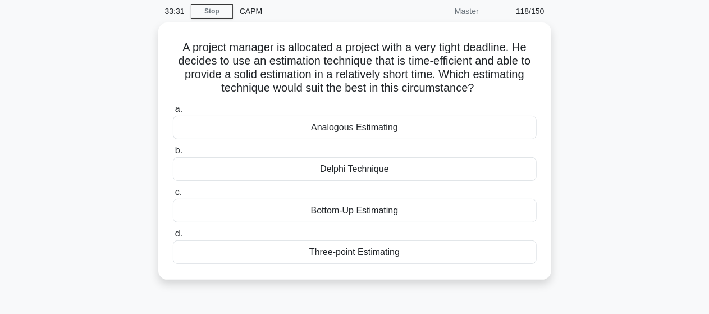
scroll to position [45, 0]
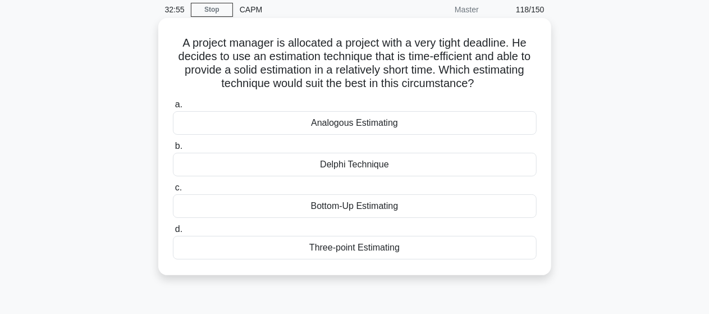
click at [359, 124] on div "Analogous Estimating" at bounding box center [355, 123] width 364 height 24
click at [173, 108] on input "a. Analogous Estimating" at bounding box center [173, 104] width 0 height 7
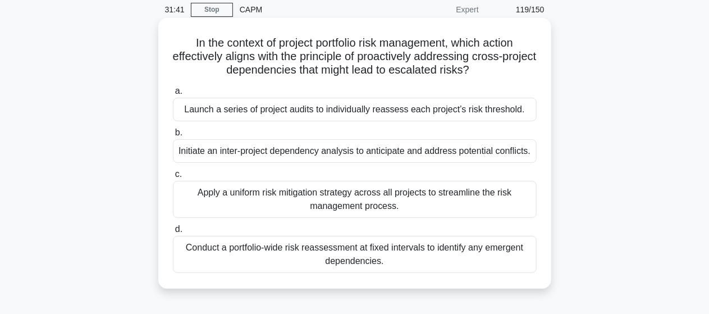
click at [428, 152] on div "Initiate an inter-project dependency analysis to anticipate and address potenti…" at bounding box center [355, 151] width 364 height 24
click at [173, 136] on input "b. Initiate an inter-project dependency analysis to anticipate and address pote…" at bounding box center [173, 132] width 0 height 7
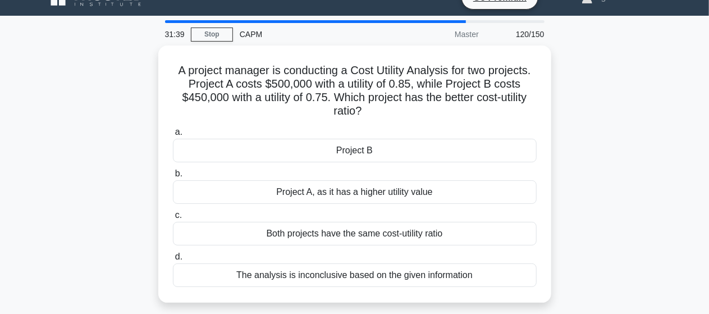
scroll to position [22, 0]
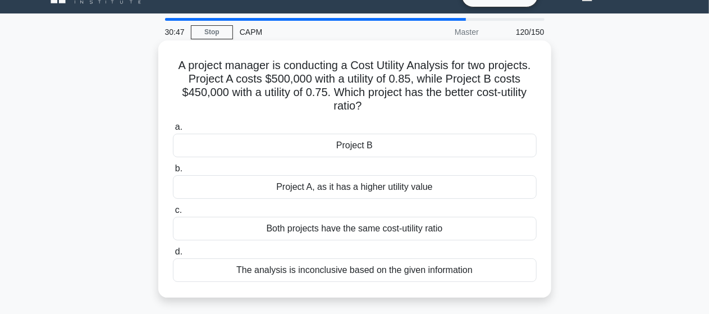
click at [329, 187] on div "Project A, as it has a higher utility value" at bounding box center [355, 187] width 364 height 24
click at [173, 172] on input "b. Project A, as it has a higher utility value" at bounding box center [173, 168] width 0 height 7
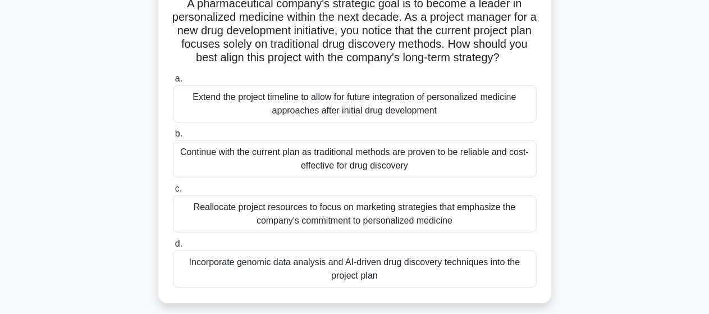
scroll to position [90, 0]
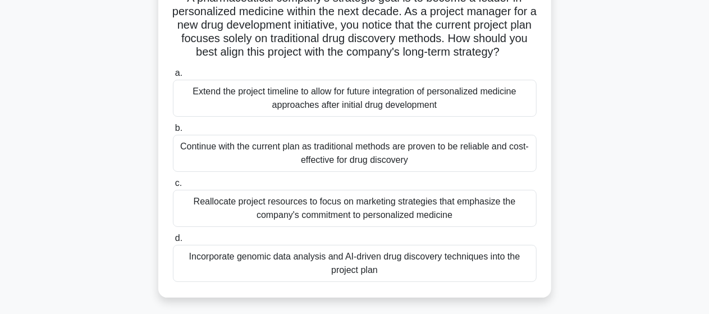
click at [371, 155] on div "Continue with the current plan as traditional methods are proven to be reliable…" at bounding box center [355, 153] width 364 height 37
click at [173, 132] on input "b. Continue with the current plan as traditional methods are proven to be relia…" at bounding box center [173, 128] width 0 height 7
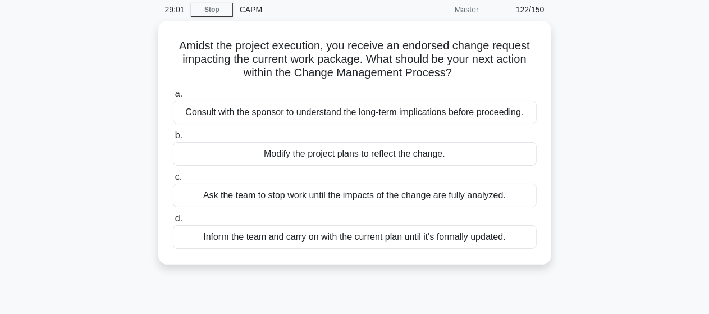
scroll to position [22, 0]
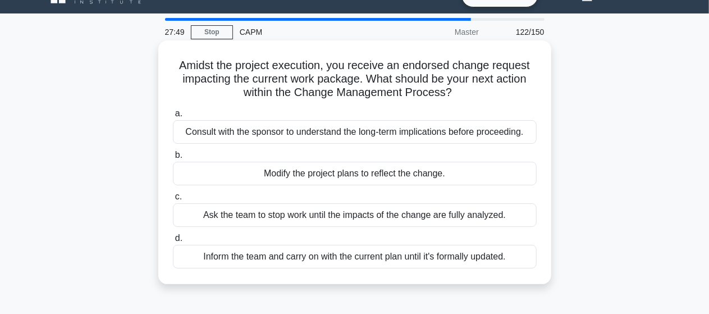
click at [341, 175] on div "Modify the project plans to reflect the change." at bounding box center [355, 174] width 364 height 24
click at [173, 159] on input "b. Modify the project plans to reflect the change." at bounding box center [173, 155] width 0 height 7
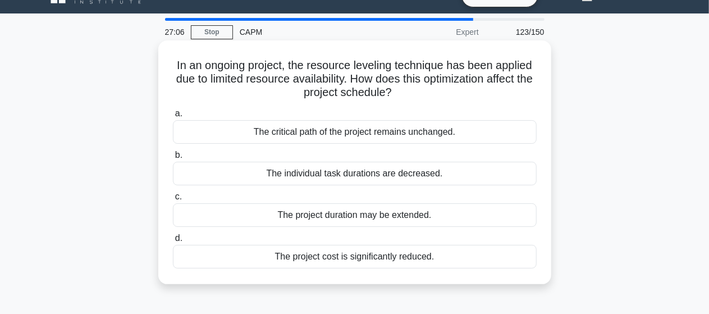
click at [345, 177] on div "The individual task durations are decreased." at bounding box center [355, 174] width 364 height 24
click at [173, 159] on input "b. The individual task durations are decreased." at bounding box center [173, 155] width 0 height 7
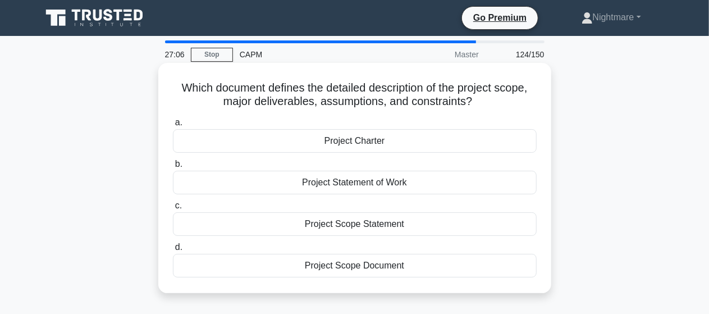
scroll to position [0, 0]
click at [364, 224] on div "Project Scope Statement" at bounding box center [355, 224] width 364 height 24
click at [173, 209] on input "c. Project Scope Statement" at bounding box center [173, 205] width 0 height 7
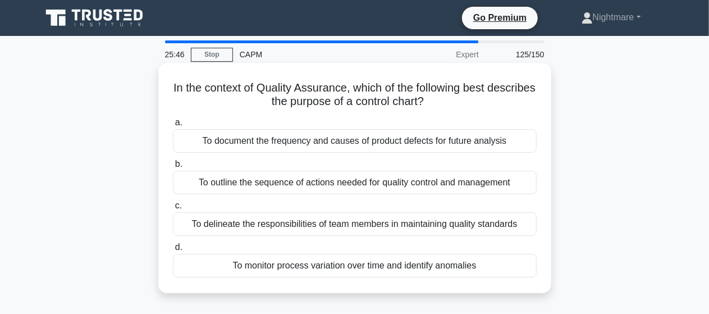
click at [351, 182] on div "To outline the sequence of actions needed for quality control and management" at bounding box center [355, 183] width 364 height 24
click at [173, 168] on input "b. To outline the sequence of actions needed for quality control and management" at bounding box center [173, 163] width 0 height 7
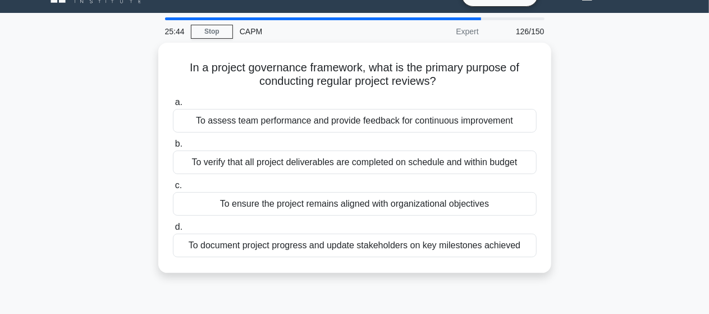
scroll to position [22, 0]
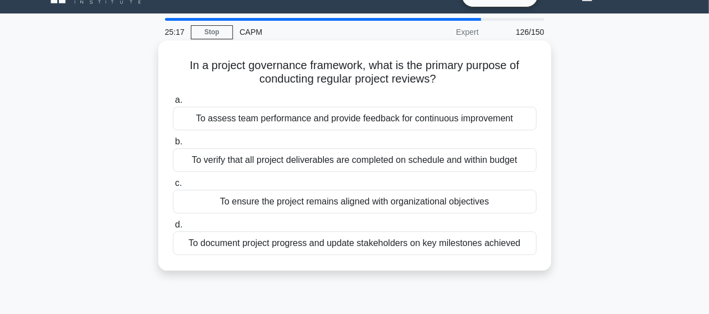
click at [400, 201] on div "To ensure the project remains aligned with organizational objectives" at bounding box center [355, 202] width 364 height 24
click at [173, 187] on input "c. To ensure the project remains aligned with organizational objectives" at bounding box center [173, 183] width 0 height 7
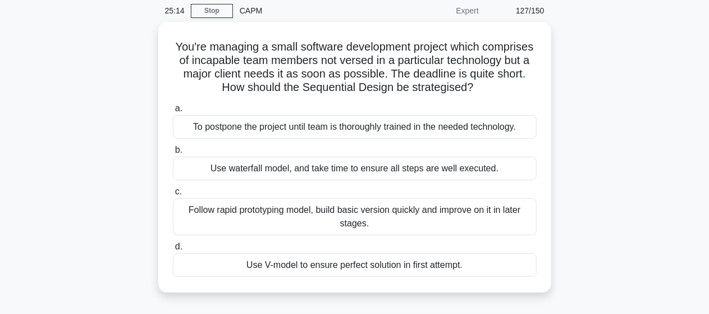
scroll to position [45, 0]
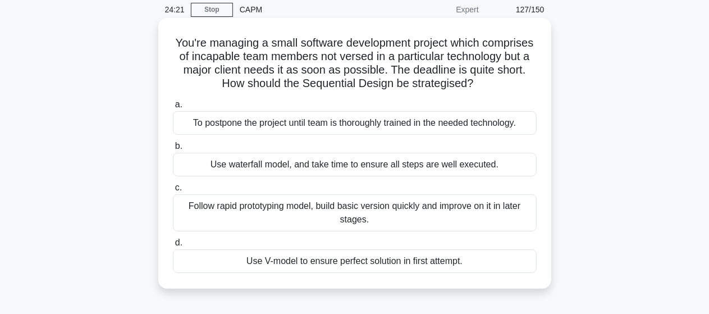
click at [355, 215] on div "Follow rapid prototyping model, build basic version quickly and improve on it i…" at bounding box center [355, 212] width 364 height 37
click at [173, 191] on input "c. Follow rapid prototyping model, build basic version quickly and improve on i…" at bounding box center [173, 187] width 0 height 7
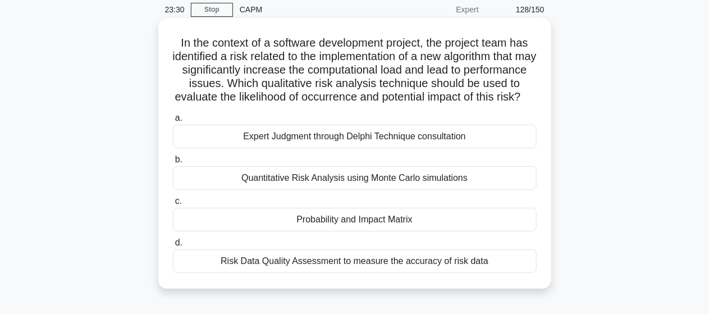
click at [387, 231] on div "Probability and Impact Matrix" at bounding box center [355, 220] width 364 height 24
click at [173, 205] on input "c. Probability and Impact Matrix" at bounding box center [173, 201] width 0 height 7
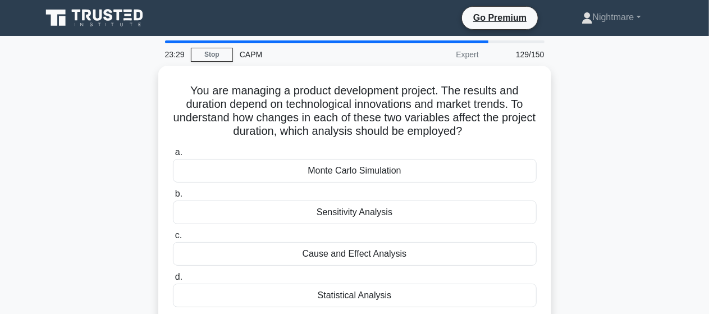
scroll to position [22, 0]
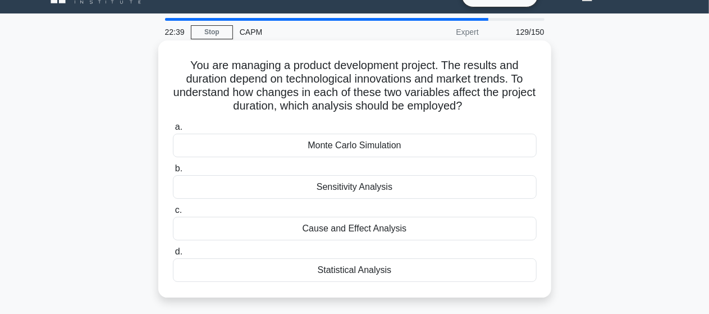
click at [345, 269] on div "Statistical Analysis" at bounding box center [355, 270] width 364 height 24
click at [173, 255] on input "d. Statistical Analysis" at bounding box center [173, 251] width 0 height 7
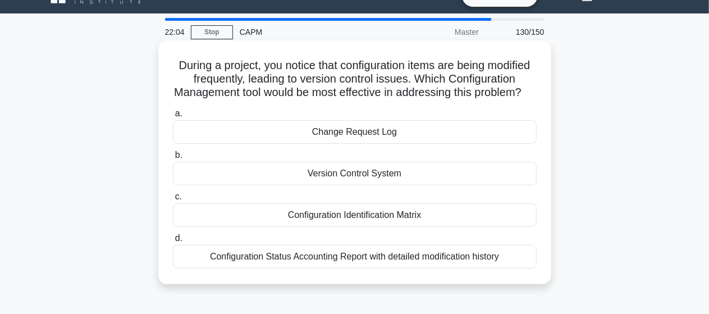
click at [353, 227] on div "Configuration Identification Matrix" at bounding box center [355, 215] width 364 height 24
click at [173, 200] on input "c. Configuration Identification Matrix" at bounding box center [173, 196] width 0 height 7
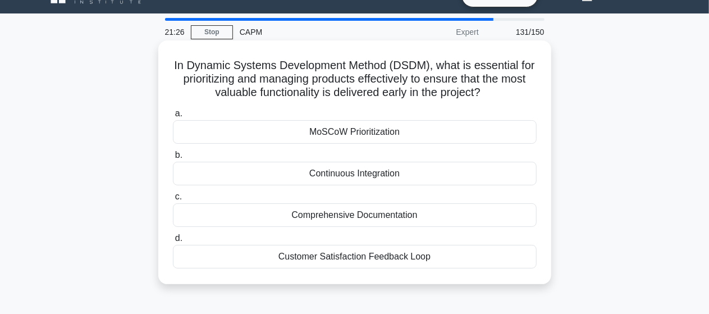
click at [351, 256] on div "Customer Satisfaction Feedback Loop" at bounding box center [355, 257] width 364 height 24
click at [173, 242] on input "d. Customer Satisfaction Feedback Loop" at bounding box center [173, 238] width 0 height 7
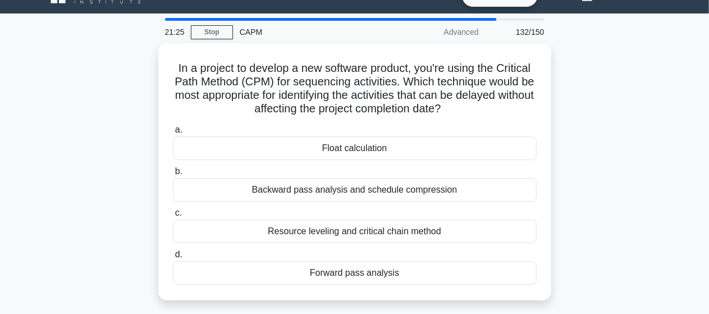
scroll to position [45, 0]
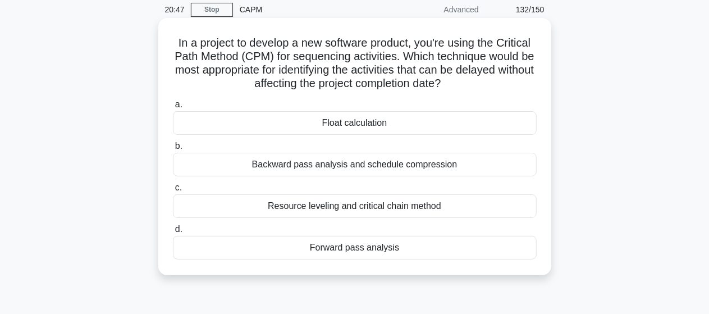
click at [343, 124] on div "Float calculation" at bounding box center [355, 123] width 364 height 24
click at [173, 108] on input "a. Float calculation" at bounding box center [173, 104] width 0 height 7
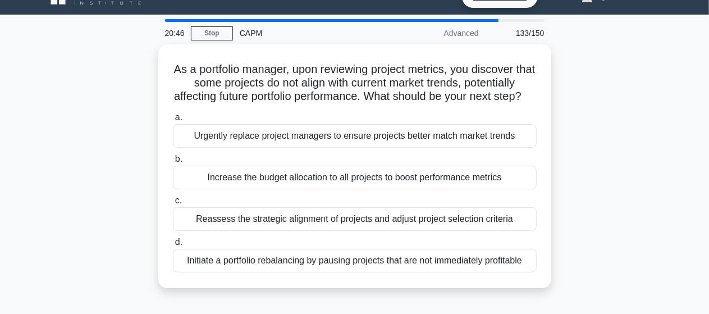
scroll to position [22, 0]
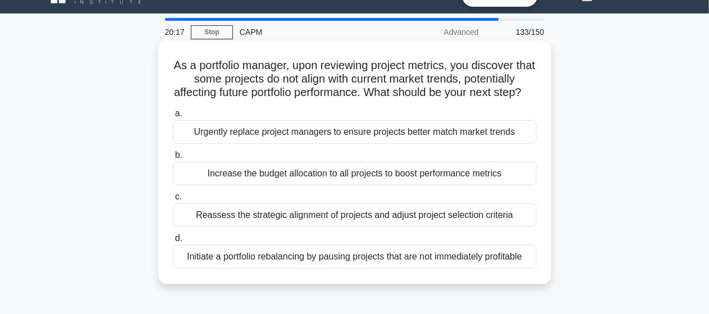
click at [347, 227] on div "Reassess the strategic alignment of projects and adjust project selection crite…" at bounding box center [355, 215] width 364 height 24
click at [173, 200] on input "c. Reassess the strategic alignment of projects and adjust project selection cr…" at bounding box center [173, 196] width 0 height 7
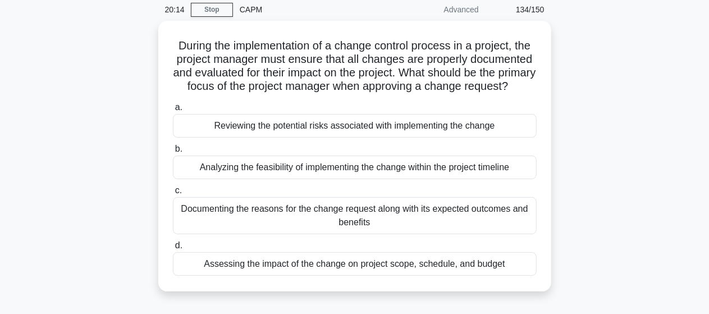
scroll to position [67, 0]
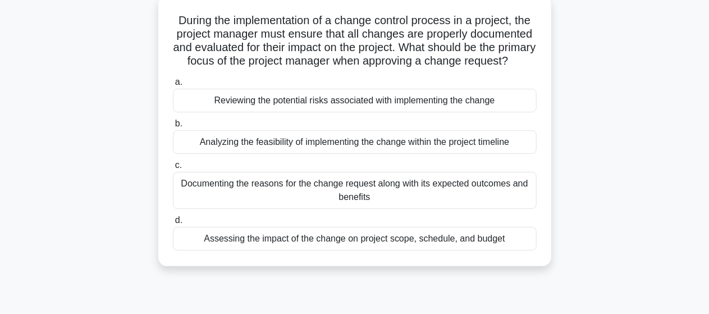
click at [334, 250] on div "Assessing the impact of the change on project scope, schedule, and budget" at bounding box center [355, 239] width 364 height 24
click at [173, 224] on input "d. Assessing the impact of the change on project scope, schedule, and budget" at bounding box center [173, 220] width 0 height 7
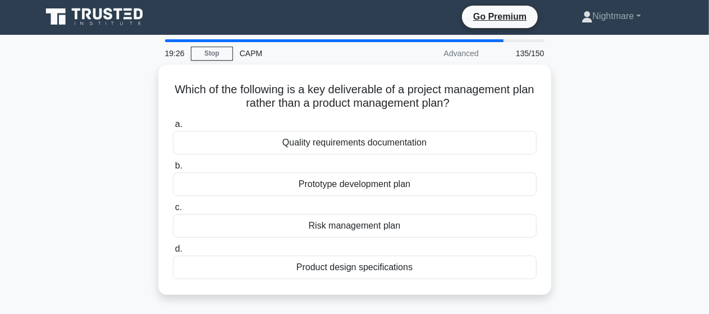
scroll to position [0, 0]
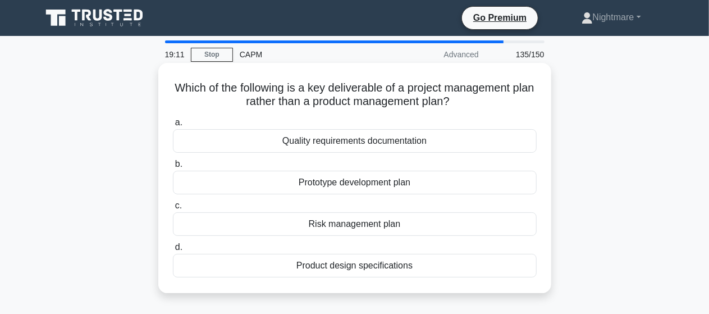
click at [347, 224] on div "Risk management plan" at bounding box center [355, 224] width 364 height 24
click at [173, 209] on input "c. Risk management plan" at bounding box center [173, 205] width 0 height 7
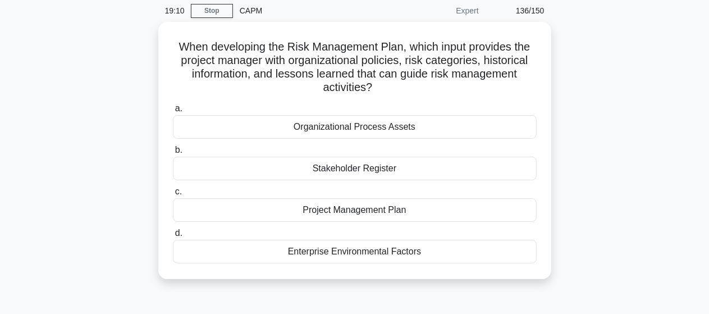
scroll to position [45, 0]
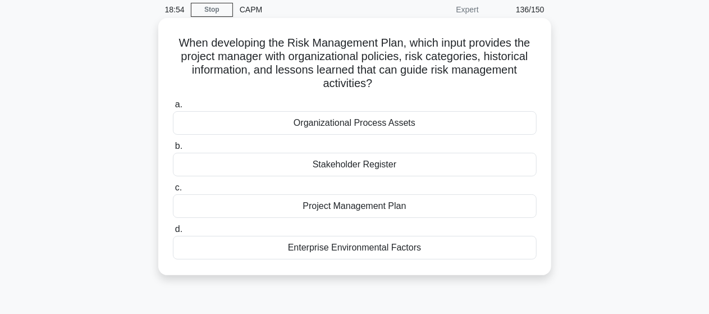
click at [354, 126] on div "Organizational Process Assets" at bounding box center [355, 123] width 364 height 24
click at [173, 108] on input "a. Organizational Process Assets" at bounding box center [173, 104] width 0 height 7
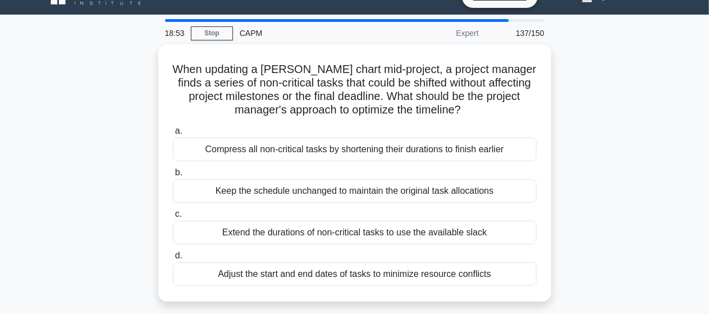
scroll to position [22, 0]
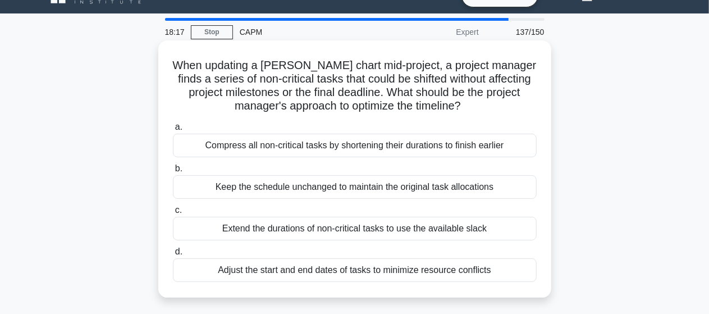
click at [343, 271] on div "Adjust the start and end dates of tasks to minimize resource conflicts" at bounding box center [355, 270] width 364 height 24
click at [173, 255] on input "d. Adjust the start and end dates of tasks to minimize resource conflicts" at bounding box center [173, 251] width 0 height 7
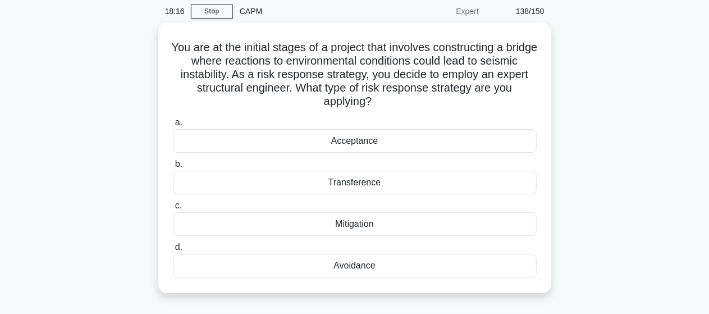
scroll to position [45, 0]
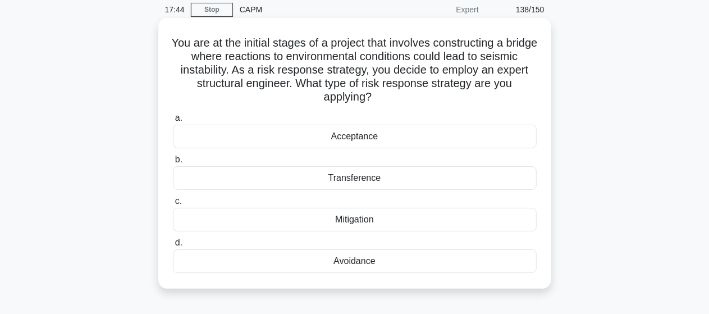
click at [342, 179] on div "Transference" at bounding box center [355, 178] width 364 height 24
click at [173, 163] on input "b. Transference" at bounding box center [173, 159] width 0 height 7
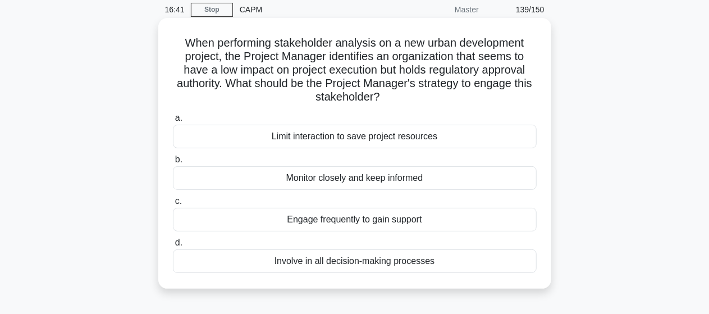
click at [346, 219] on div "Engage frequently to gain support" at bounding box center [355, 220] width 364 height 24
click at [173, 205] on input "c. Engage frequently to gain support" at bounding box center [173, 201] width 0 height 7
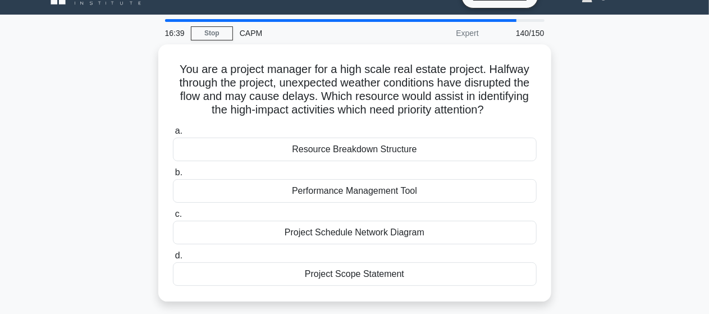
scroll to position [22, 0]
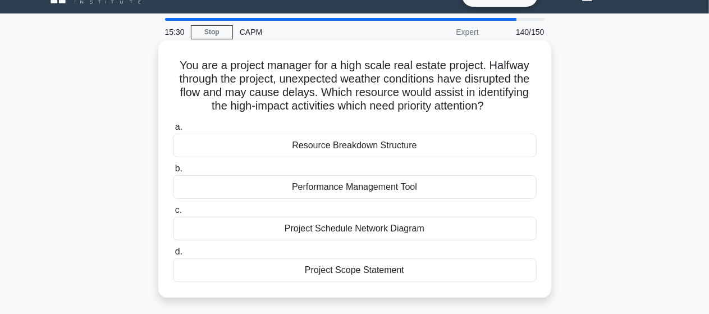
click at [354, 231] on div "Project Schedule Network Diagram" at bounding box center [355, 229] width 364 height 24
click at [173, 214] on input "c. Project Schedule Network Diagram" at bounding box center [173, 210] width 0 height 7
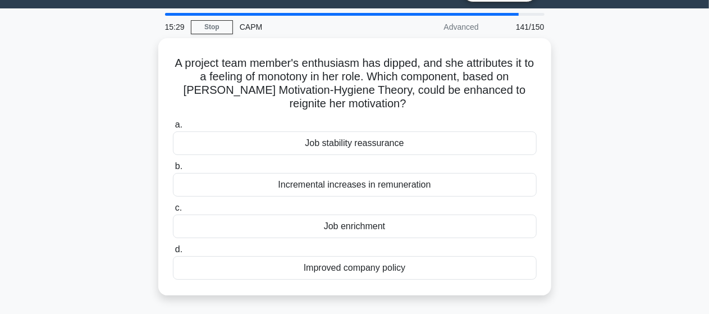
scroll to position [45, 0]
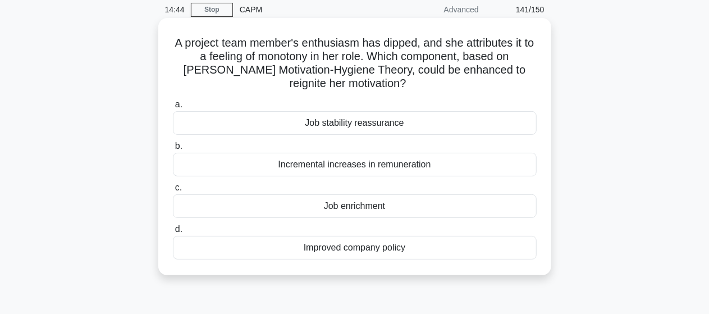
click at [366, 204] on div "Job enrichment" at bounding box center [355, 206] width 364 height 24
click at [173, 191] on input "c. Job enrichment" at bounding box center [173, 187] width 0 height 7
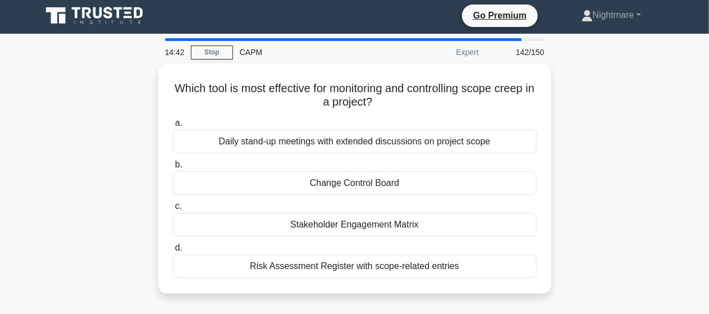
scroll to position [0, 0]
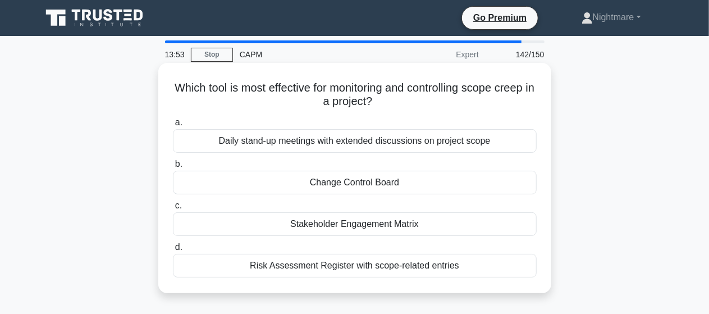
click at [352, 264] on div "Risk Assessment Register with scope-related entries" at bounding box center [355, 266] width 364 height 24
click at [173, 251] on input "d. Risk Assessment Register with scope-related entries" at bounding box center [173, 247] width 0 height 7
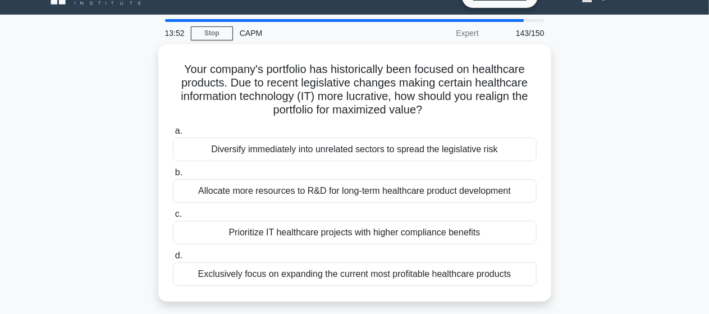
scroll to position [22, 0]
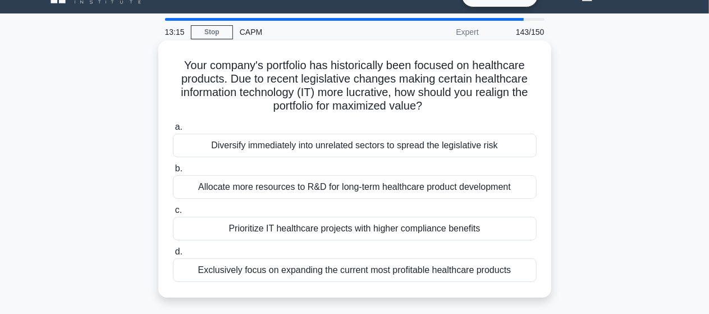
click at [419, 229] on div "Prioritize IT healthcare projects with higher compliance benefits" at bounding box center [355, 229] width 364 height 24
click at [173, 214] on input "c. Prioritize IT healthcare projects with higher compliance benefits" at bounding box center [173, 210] width 0 height 7
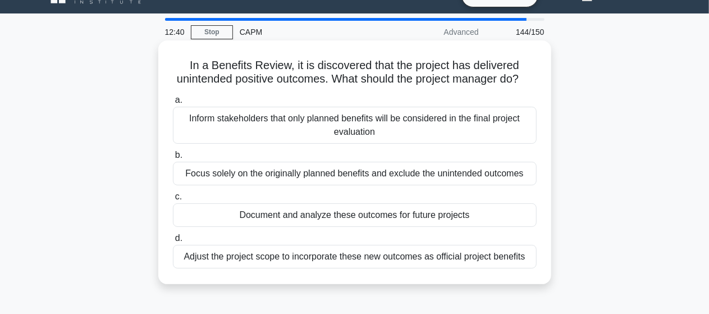
click at [451, 268] on div "Adjust the project scope to incorporate these new outcomes as official project …" at bounding box center [355, 257] width 364 height 24
click at [173, 242] on input "d. Adjust the project scope to incorporate these new outcomes as official proje…" at bounding box center [173, 238] width 0 height 7
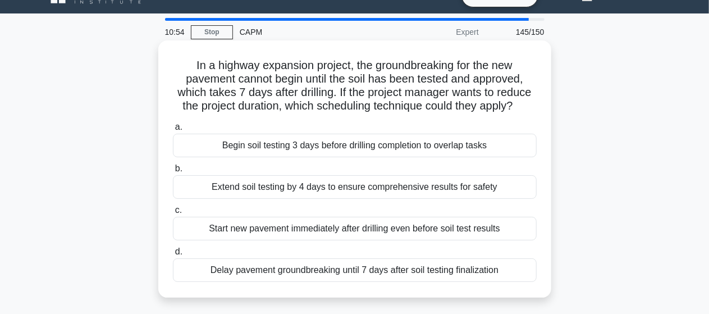
click at [349, 268] on div "Delay pavement groundbreaking until 7 days after soil testing finalization" at bounding box center [355, 270] width 364 height 24
click at [173, 255] on input "d. Delay pavement groundbreaking until 7 days after soil testing finalization" at bounding box center [173, 251] width 0 height 7
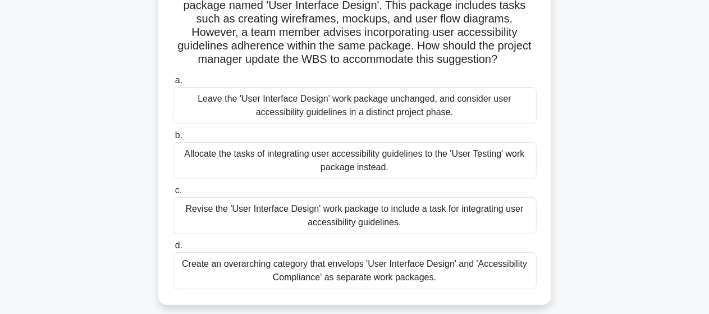
scroll to position [135, 0]
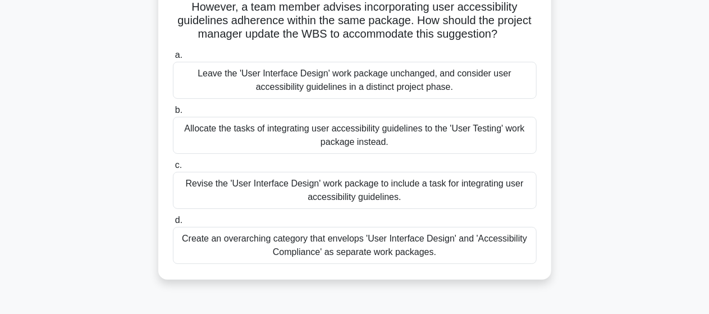
click at [372, 200] on div "Revise the 'User Interface Design' work package to include a task for integrati…" at bounding box center [355, 190] width 364 height 37
click at [173, 169] on input "c. Revise the 'User Interface Design' work package to include a task for integr…" at bounding box center [173, 165] width 0 height 7
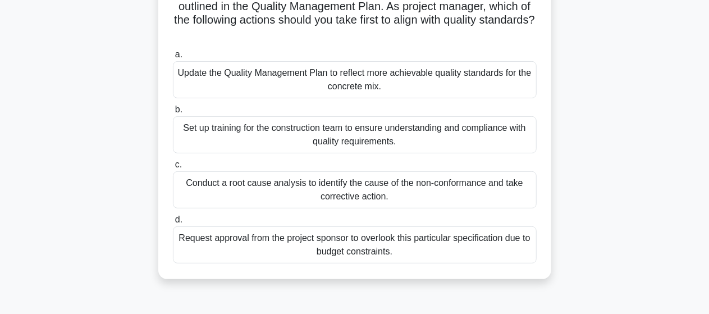
scroll to position [112, 0]
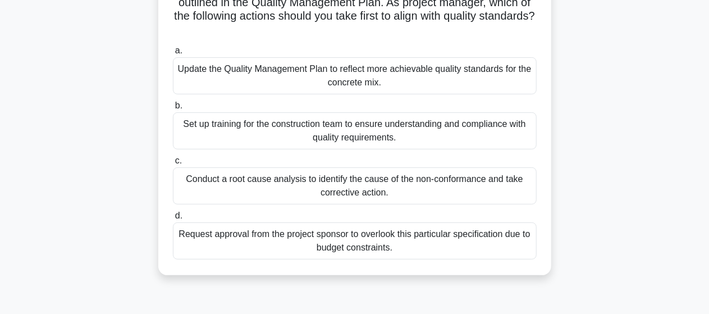
click at [351, 187] on div "Conduct a root cause analysis to identify the cause of the non-conformance and …" at bounding box center [355, 185] width 364 height 37
click at [173, 164] on input "c. Conduct a root cause analysis to identify the cause of the non-conformance a…" at bounding box center [173, 160] width 0 height 7
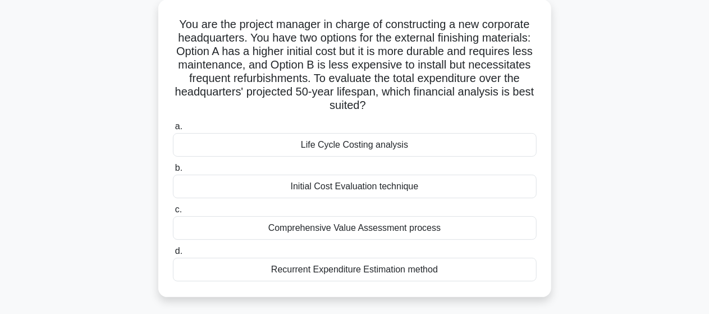
scroll to position [67, 0]
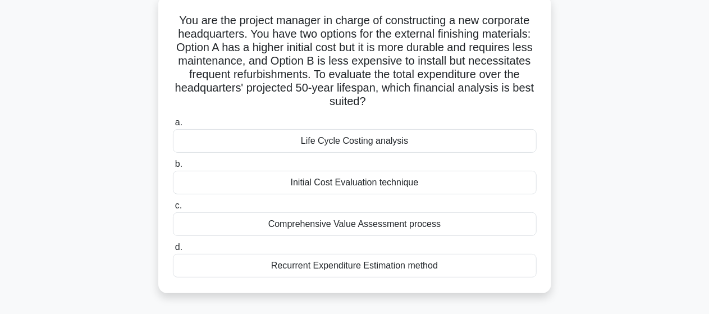
click at [350, 222] on div "Comprehensive Value Assessment process" at bounding box center [355, 224] width 364 height 24
click at [173, 209] on input "c. Comprehensive Value Assessment process" at bounding box center [173, 205] width 0 height 7
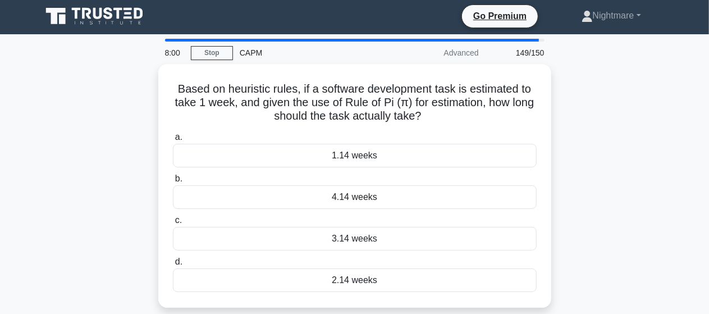
scroll to position [0, 0]
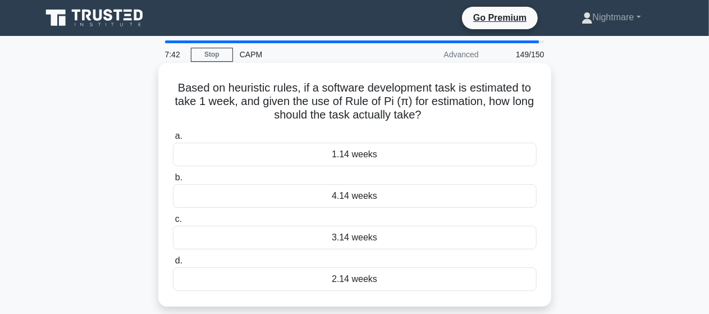
click at [356, 154] on div "1.14 weeks" at bounding box center [355, 155] width 364 height 24
click at [173, 140] on input "a. 1.14 weeks" at bounding box center [173, 135] width 0 height 7
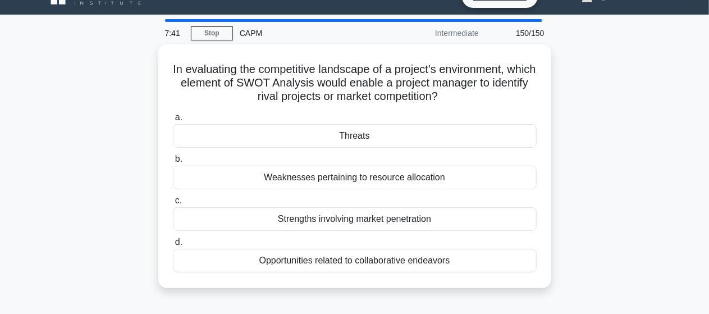
scroll to position [22, 0]
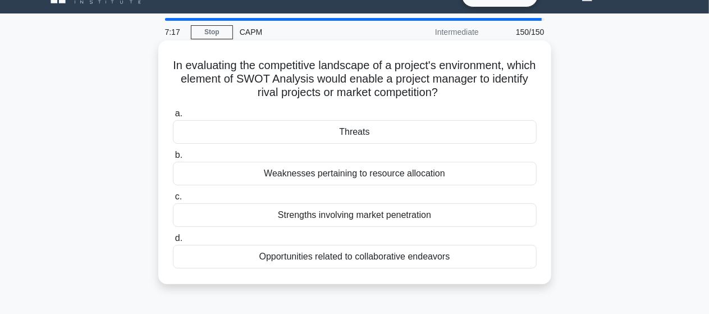
click at [354, 132] on div "Threats" at bounding box center [355, 132] width 364 height 24
click at [173, 117] on input "a. Threats" at bounding box center [173, 113] width 0 height 7
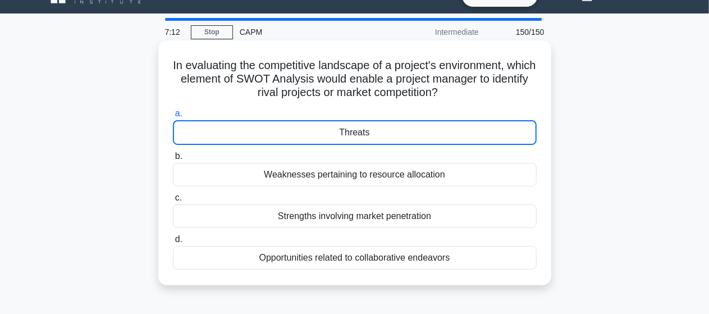
click at [354, 135] on div "Threats" at bounding box center [355, 132] width 364 height 25
click at [173, 117] on input "a. Threats" at bounding box center [173, 113] width 0 height 7
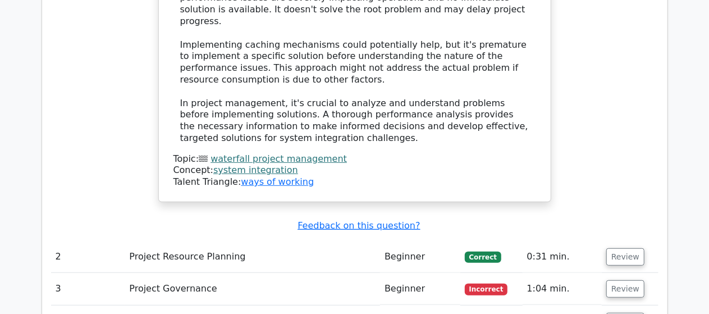
scroll to position [2402, 0]
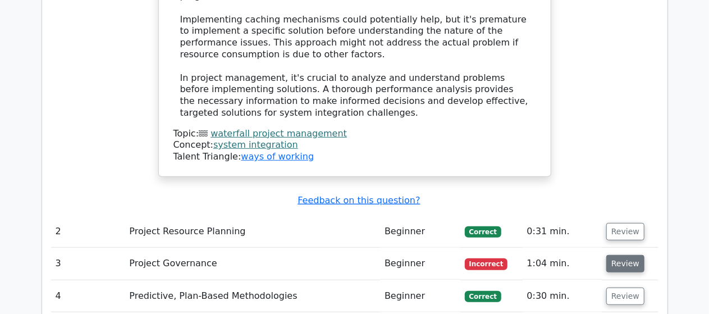
click at [627, 255] on button "Review" at bounding box center [625, 263] width 38 height 17
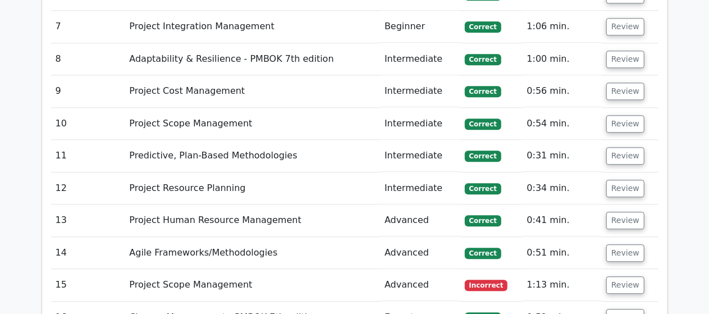
scroll to position [3479, 0]
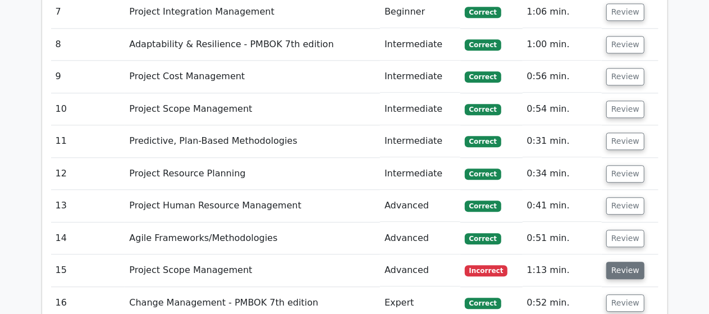
click at [621, 261] on button "Review" at bounding box center [625, 269] width 38 height 17
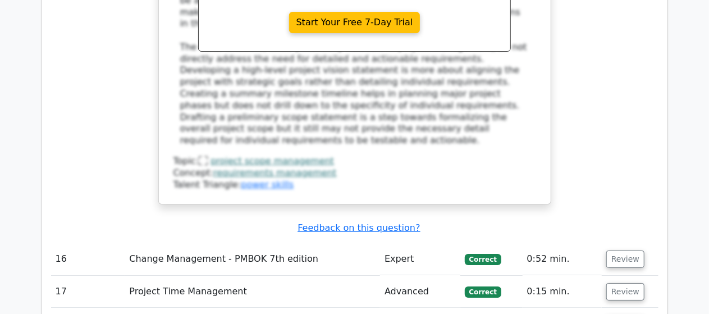
scroll to position [4130, 0]
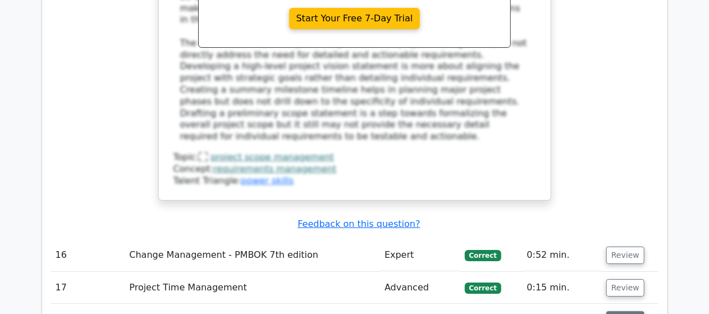
click at [621, 311] on button "Review" at bounding box center [625, 319] width 38 height 17
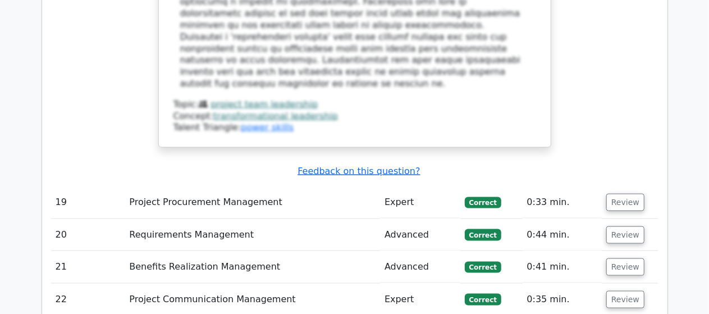
scroll to position [4961, 0]
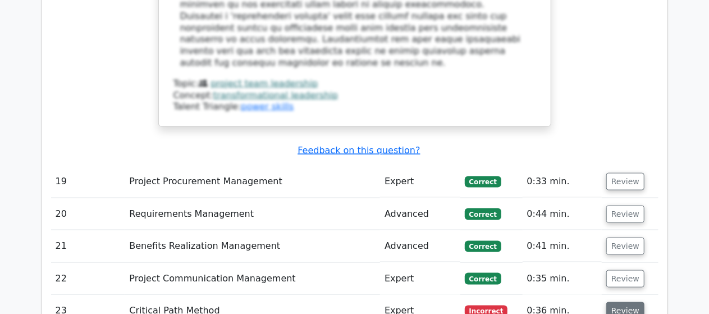
click at [615, 302] on button "Review" at bounding box center [625, 310] width 38 height 17
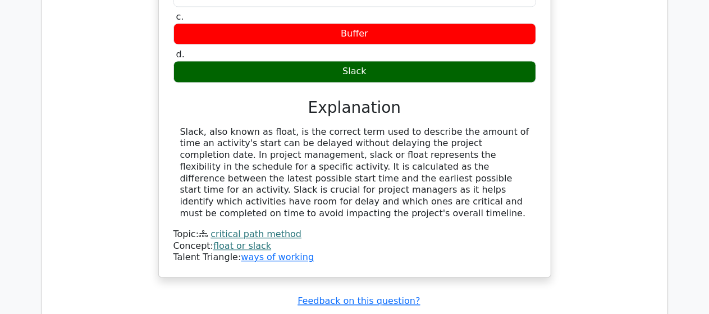
scroll to position [5454, 0]
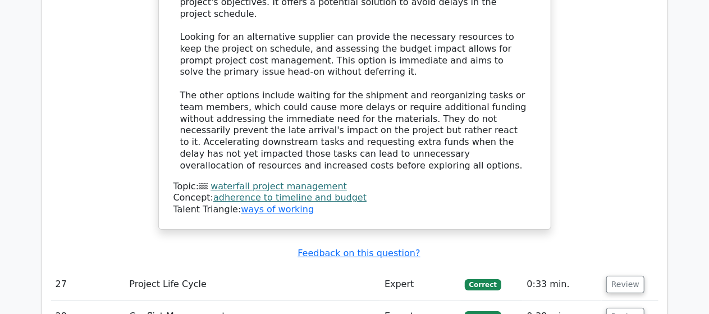
scroll to position [6240, 0]
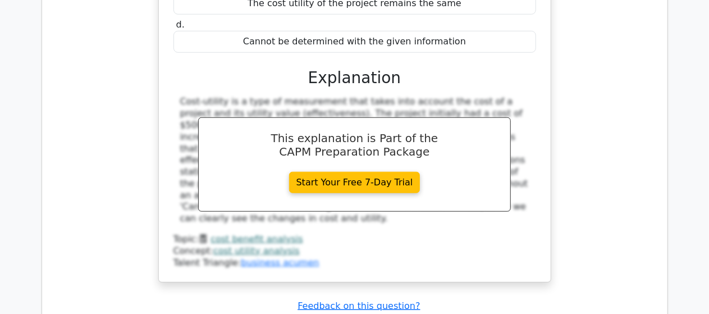
scroll to position [6846, 0]
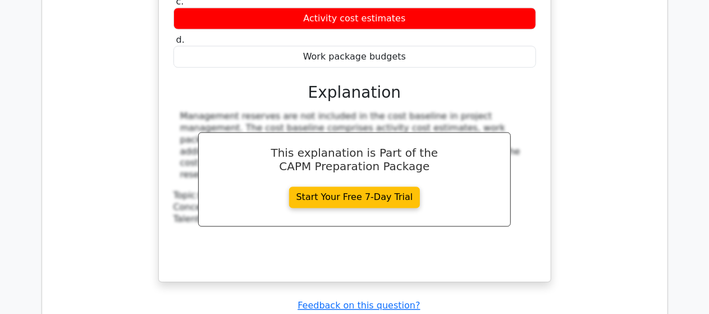
scroll to position [7362, 0]
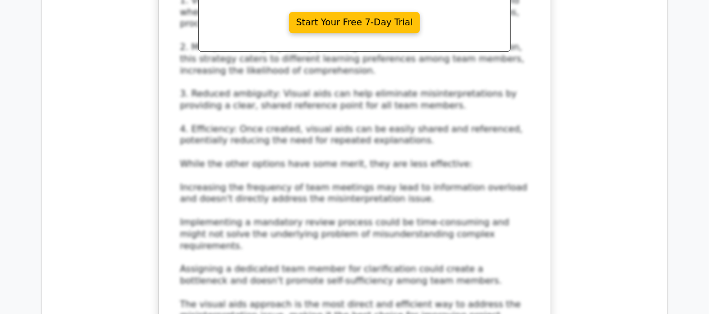
scroll to position [8170, 0]
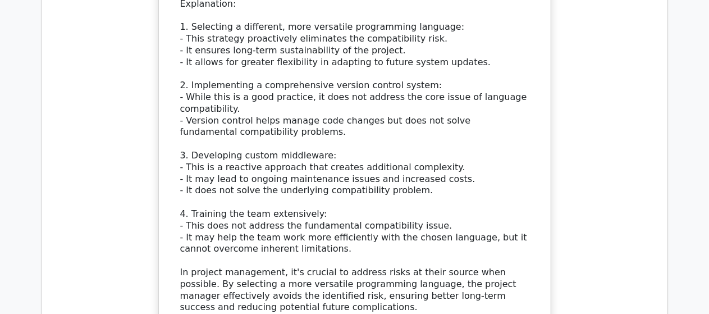
scroll to position [9001, 0]
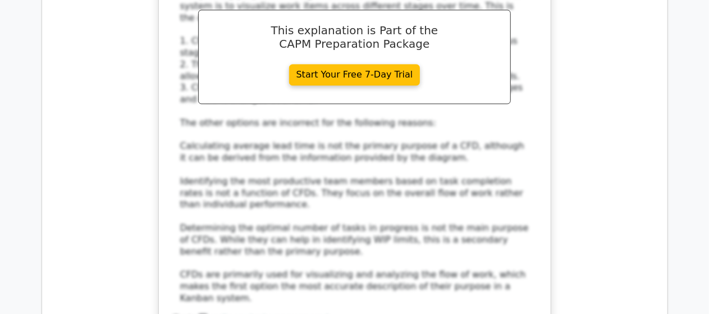
scroll to position [9742, 0]
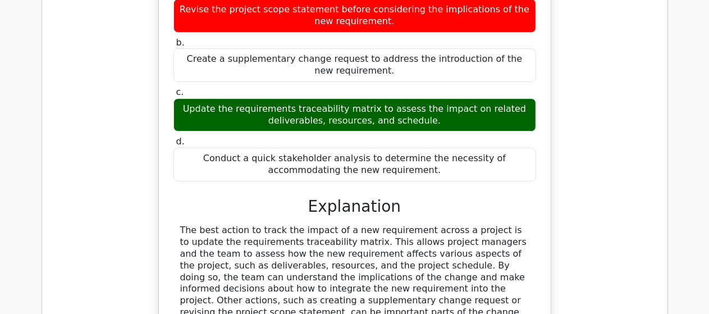
scroll to position [10258, 0]
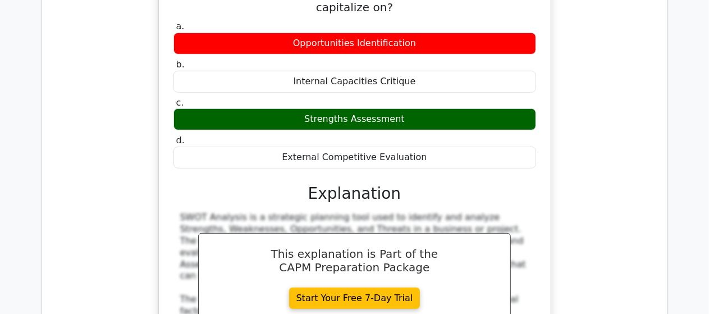
scroll to position [10864, 0]
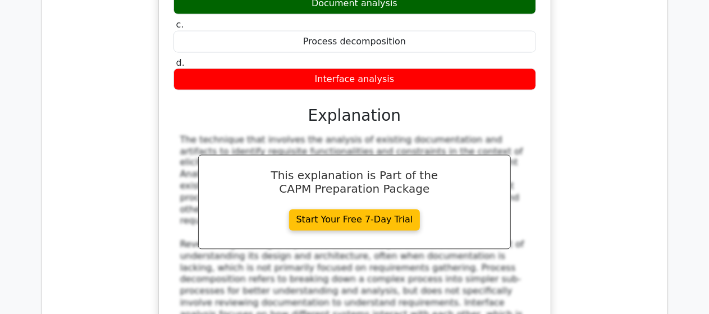
scroll to position [11560, 0]
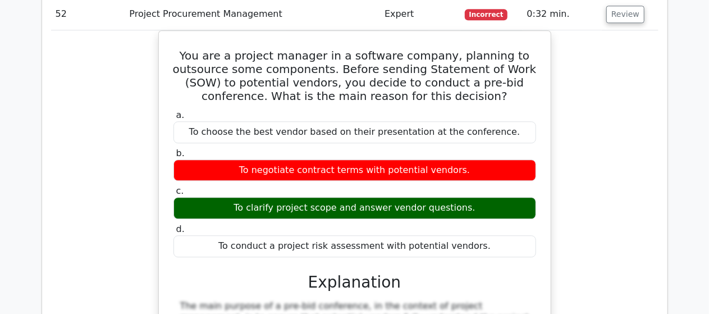
scroll to position [12143, 0]
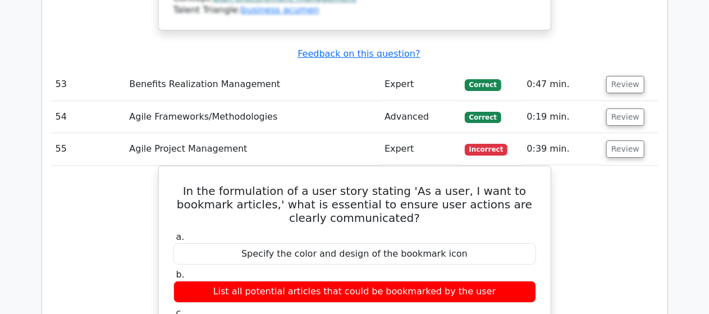
scroll to position [12637, 0]
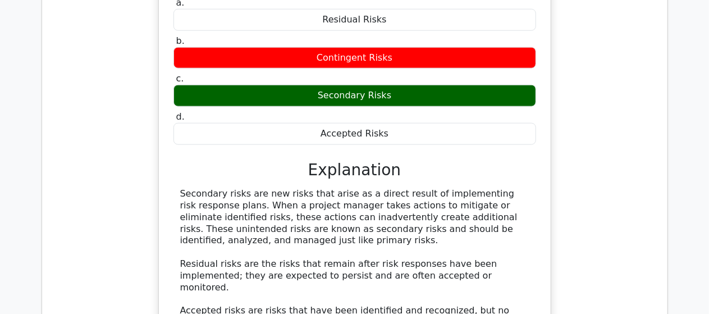
scroll to position [13400, 0]
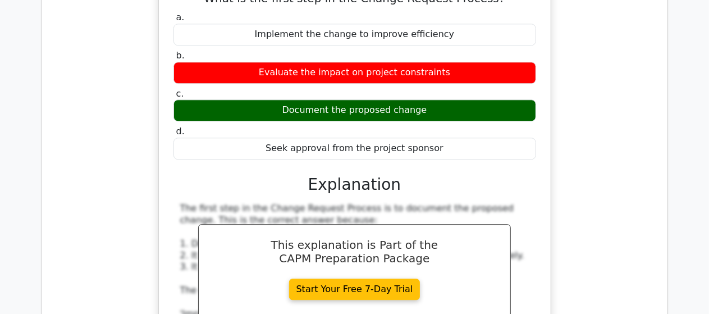
scroll to position [14164, 0]
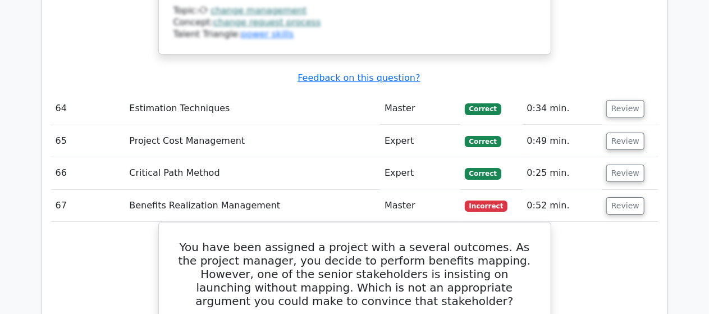
scroll to position [14680, 0]
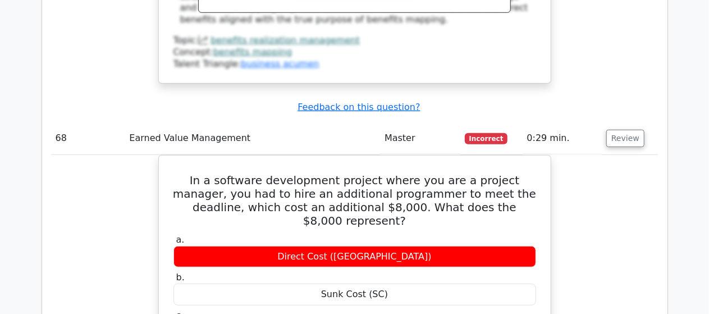
scroll to position [15286, 0]
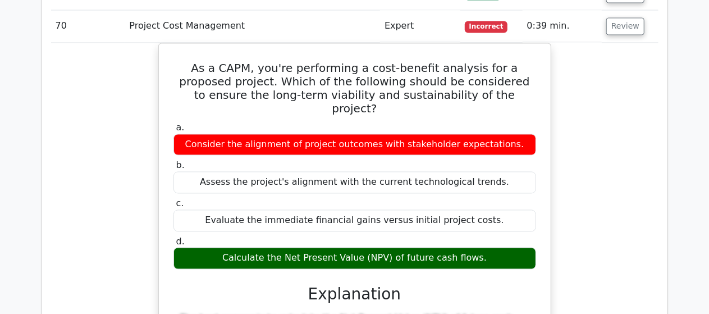
scroll to position [15959, 0]
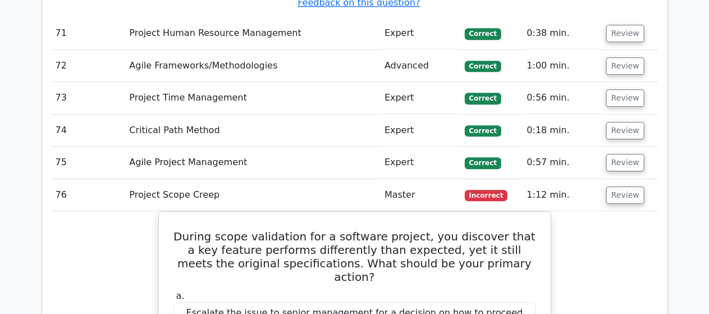
scroll to position [16543, 0]
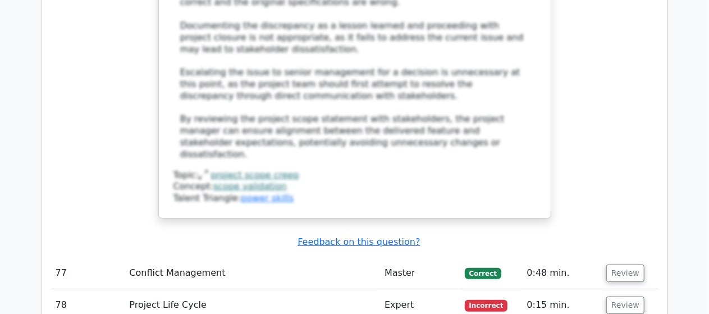
scroll to position [17216, 0]
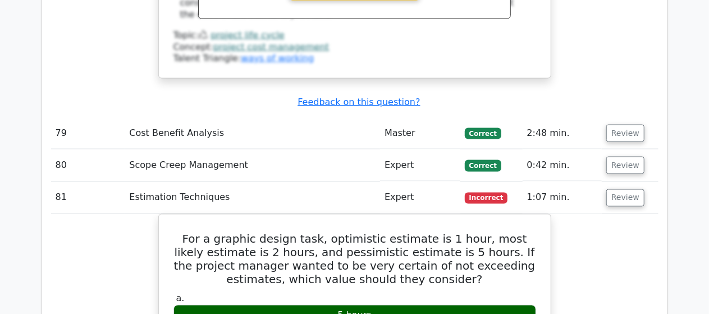
scroll to position [17890, 0]
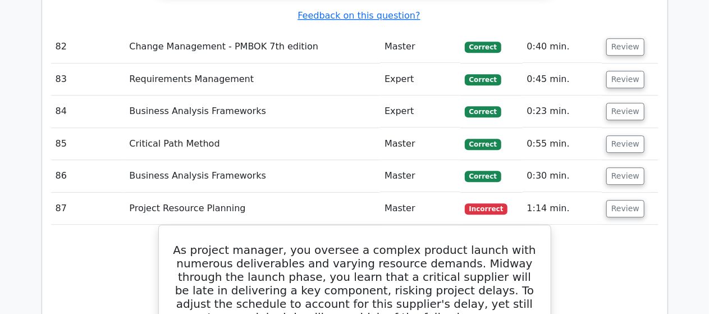
scroll to position [18563, 0]
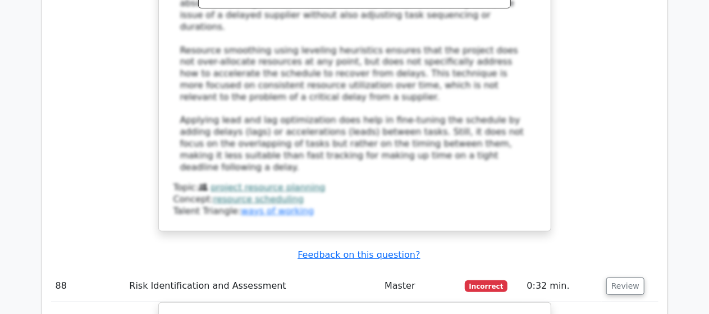
scroll to position [19192, 0]
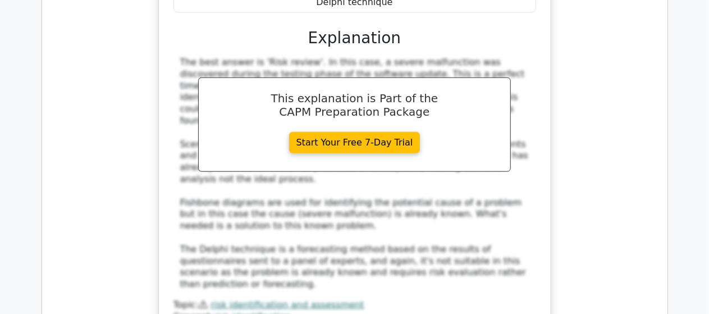
scroll to position [19730, 0]
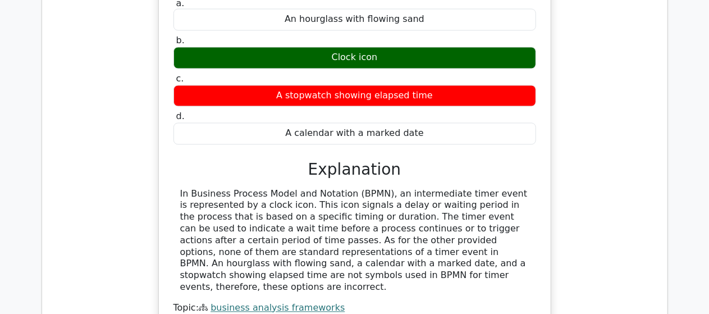
scroll to position [20291, 0]
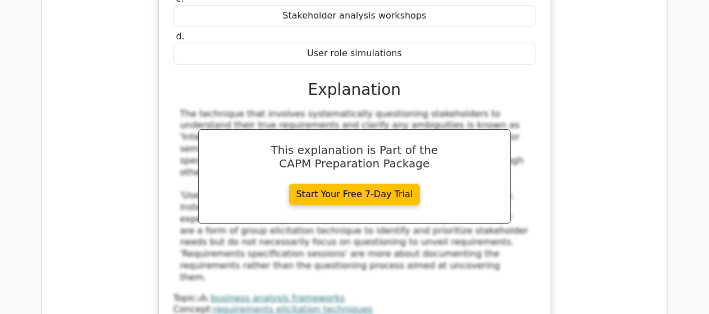
scroll to position [20898, 0]
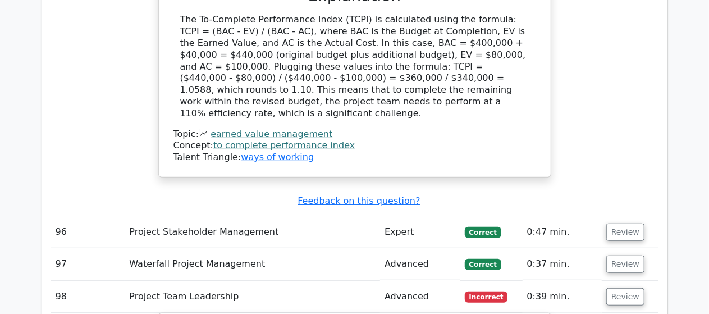
scroll to position [21571, 0]
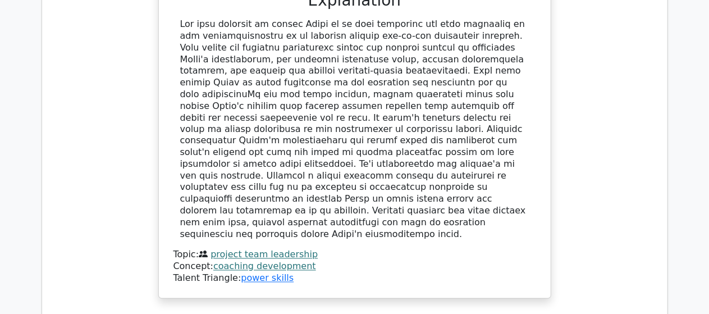
scroll to position [22222, 0]
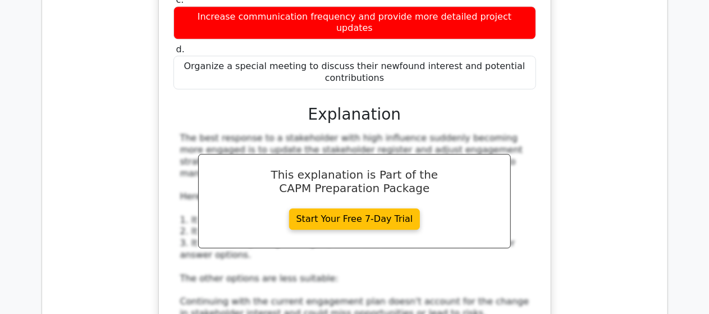
scroll to position [22805, 0]
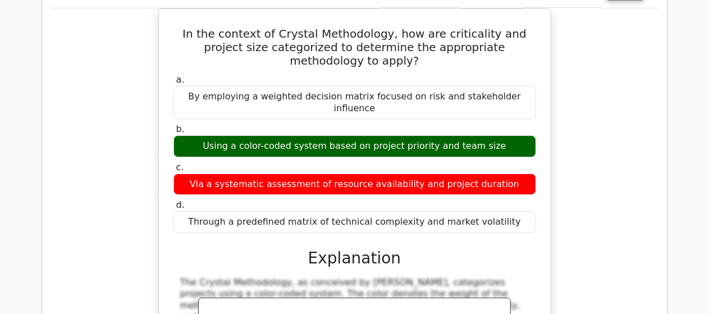
scroll to position [23479, 0]
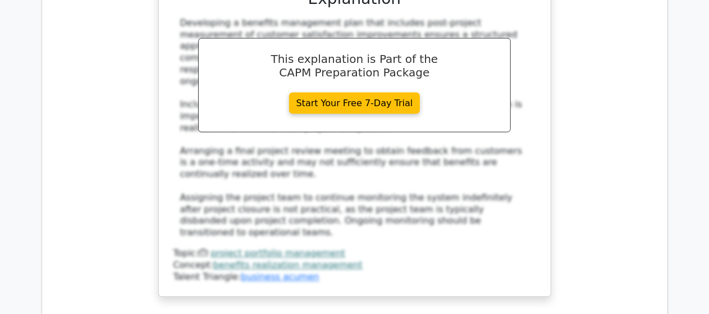
scroll to position [24332, 0]
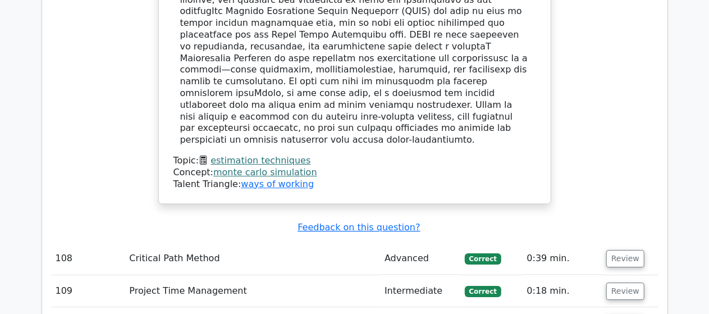
scroll to position [25050, 0]
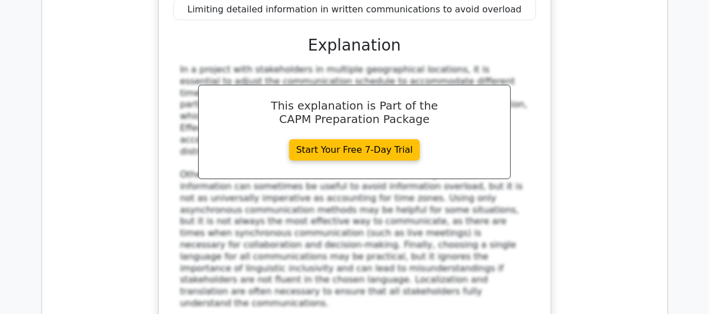
scroll to position [25836, 0]
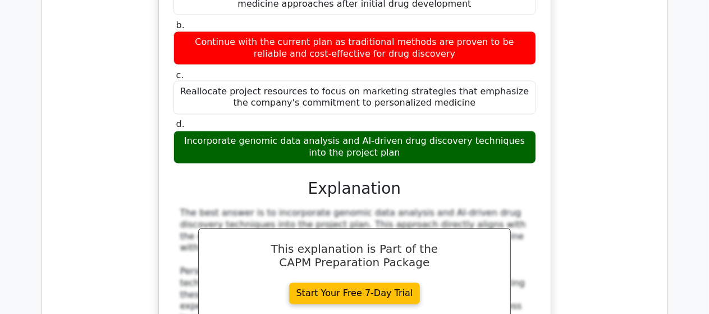
scroll to position [26487, 0]
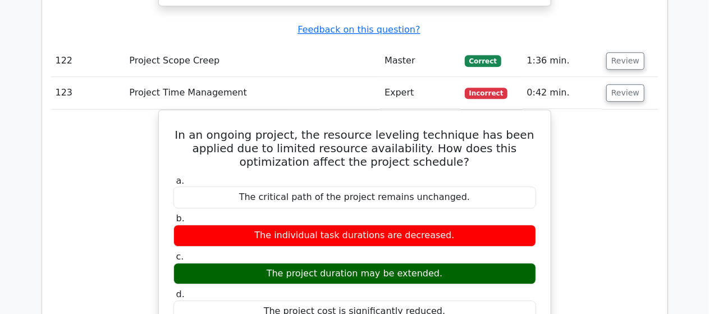
scroll to position [27070, 0]
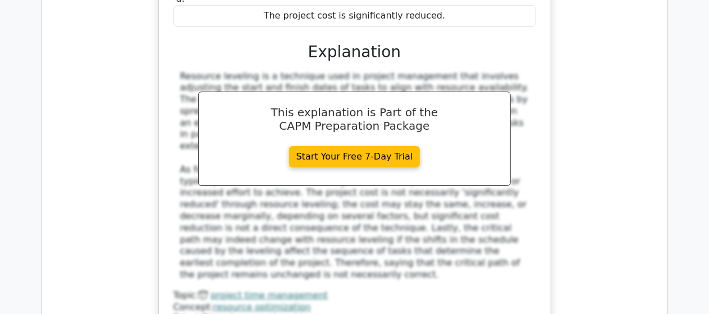
scroll to position [27452, 0]
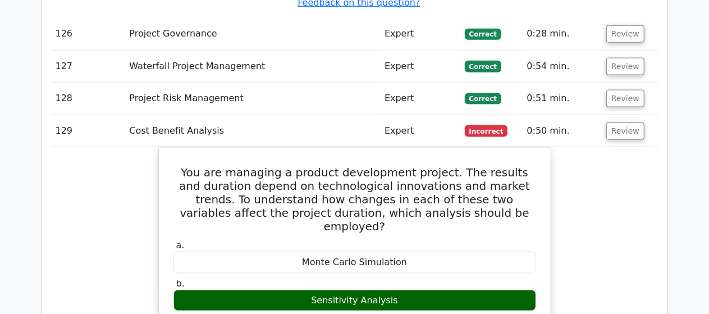
scroll to position [28372, 0]
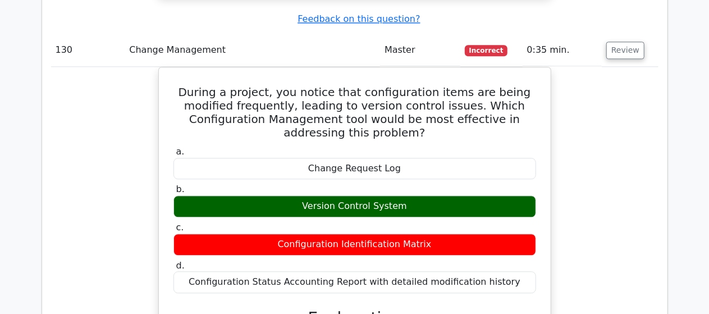
scroll to position [29046, 0]
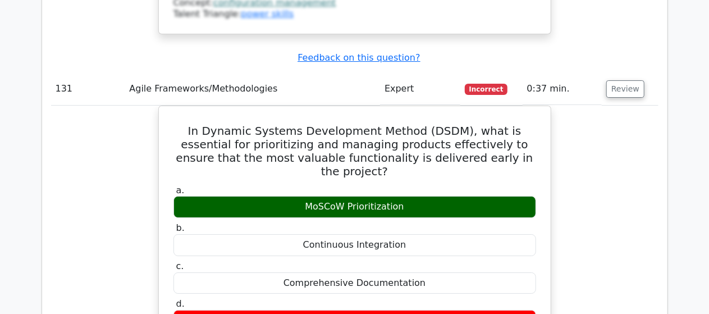
scroll to position [29674, 0]
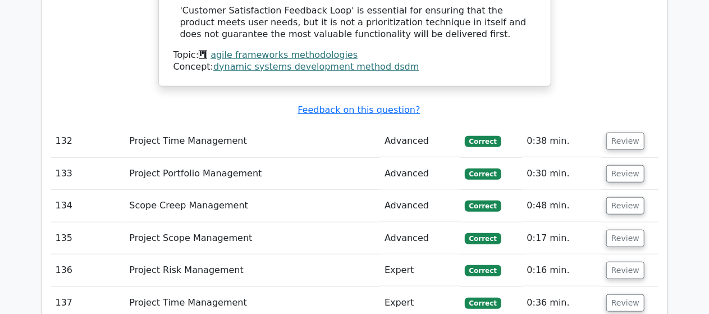
scroll to position [30213, 0]
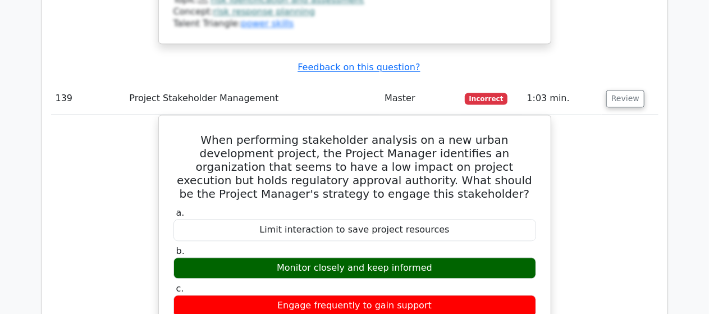
scroll to position [31021, 0]
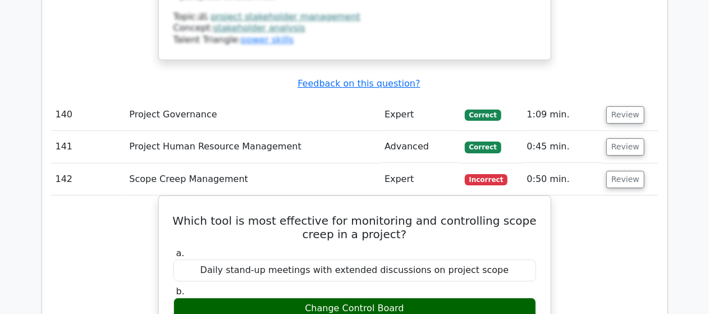
scroll to position [31627, 0]
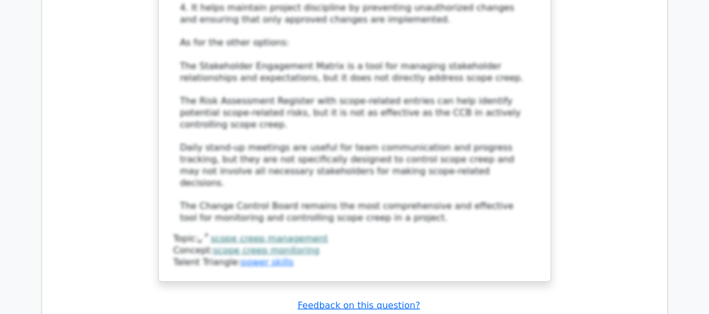
scroll to position [32166, 0]
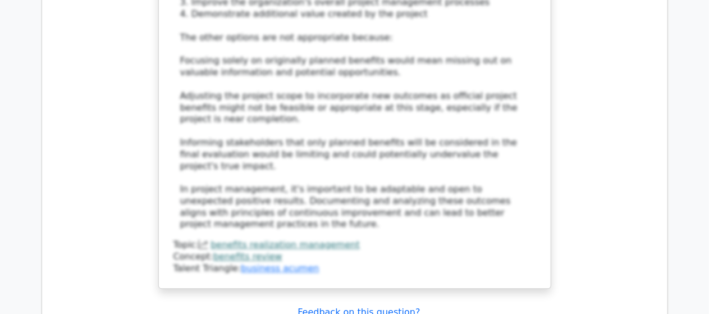
scroll to position [32951, 0]
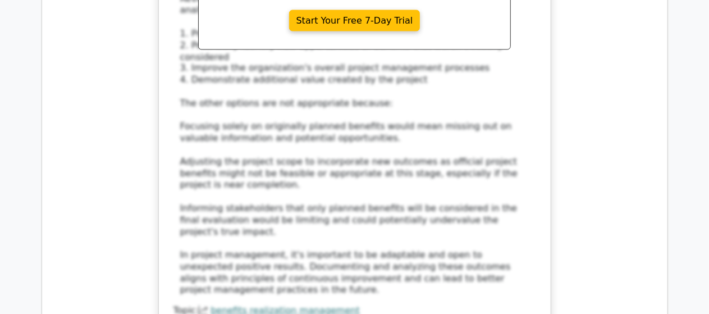
scroll to position [32906, 0]
